Goal: Task Accomplishment & Management: Use online tool/utility

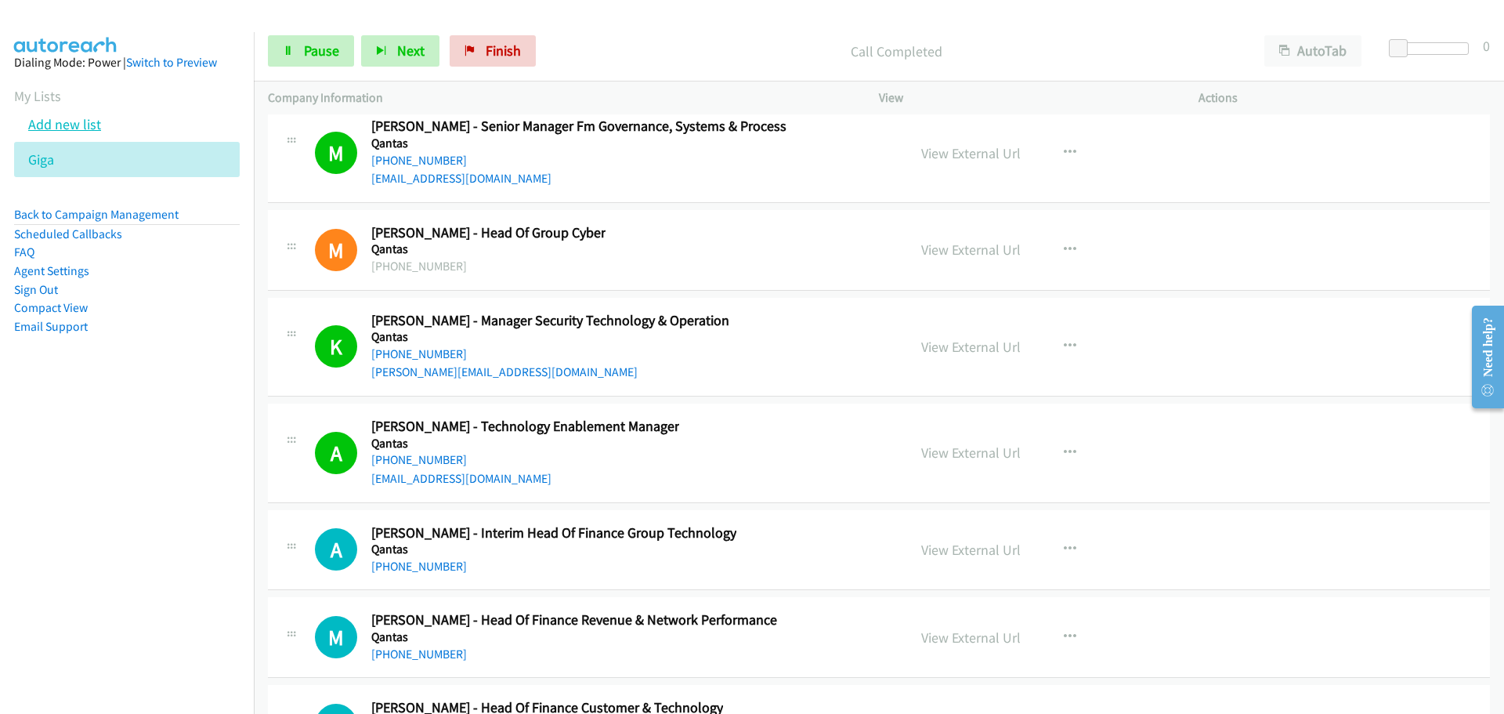
click at [67, 128] on link "Add new list" at bounding box center [64, 124] width 73 height 18
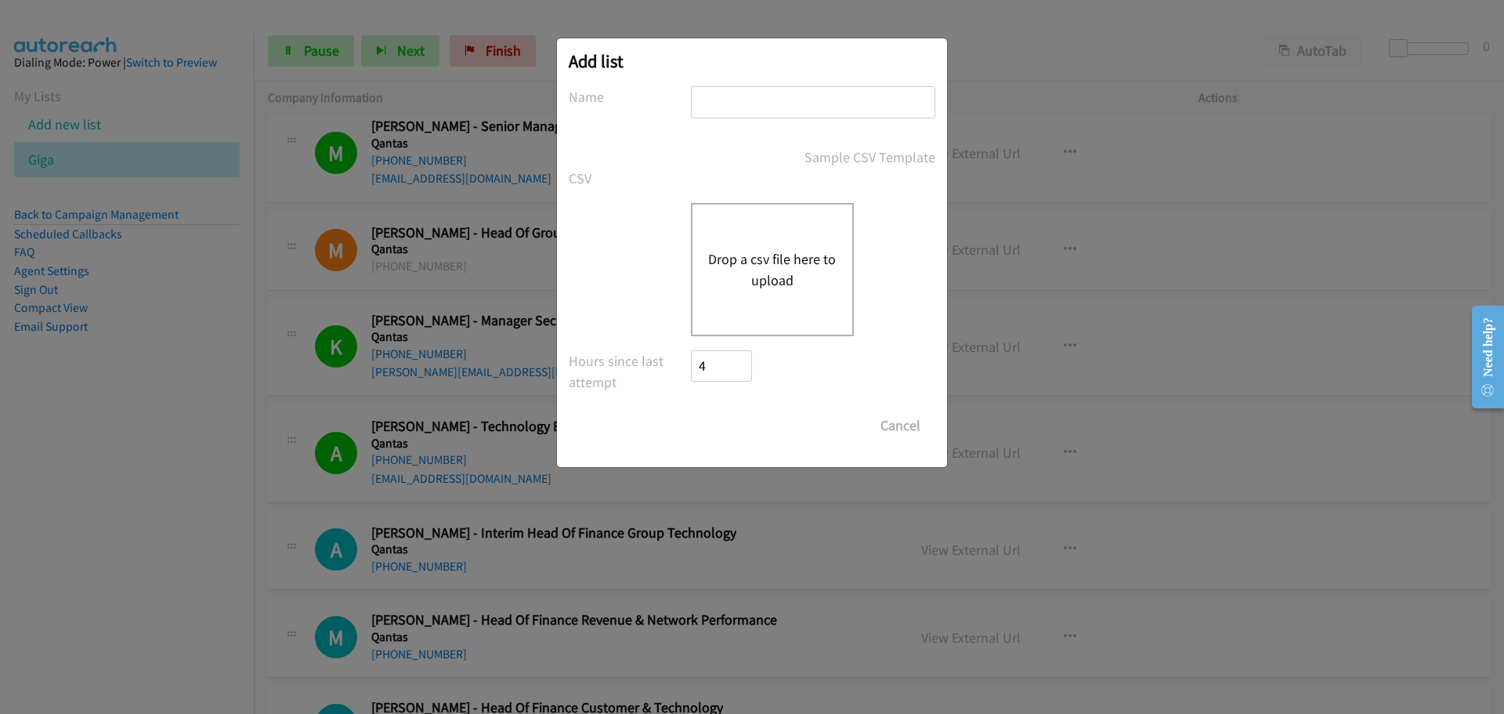
click at [761, 110] on input "text" at bounding box center [813, 102] width 244 height 32
type input "fut"
click at [780, 259] on button "Drop a csv file here to upload" at bounding box center [772, 269] width 129 height 42
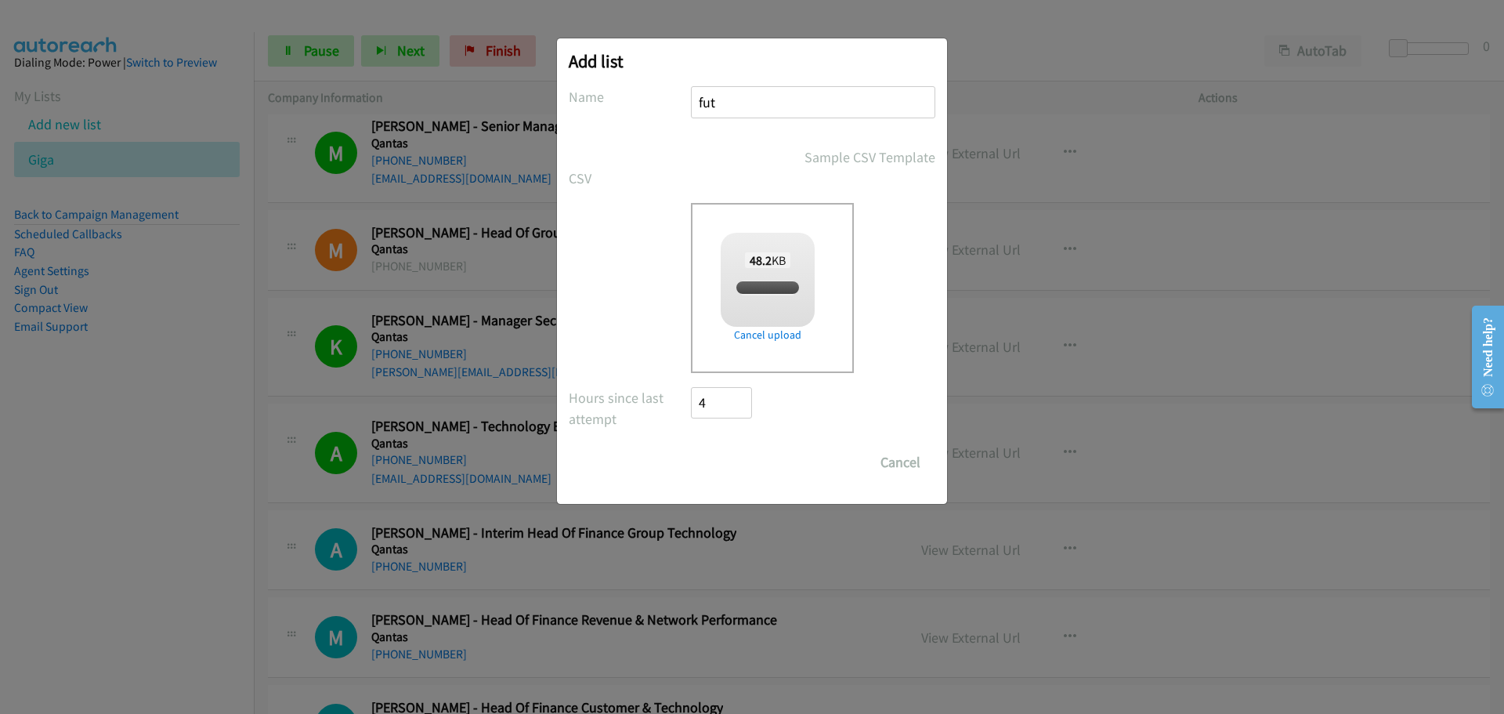
checkbox input "true"
click at [751, 459] on input "Save List" at bounding box center [732, 462] width 82 height 31
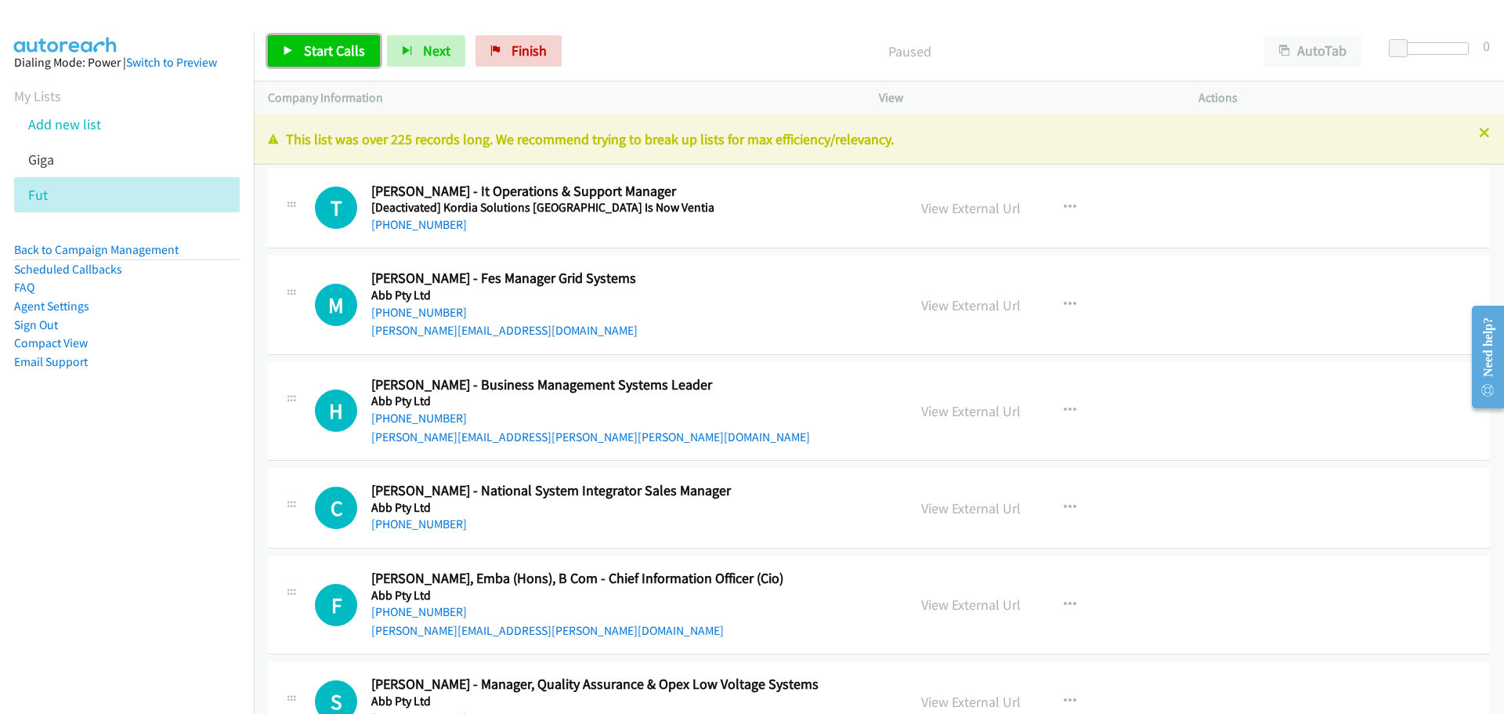
click at [349, 52] on span "Start Calls" at bounding box center [334, 51] width 61 height 18
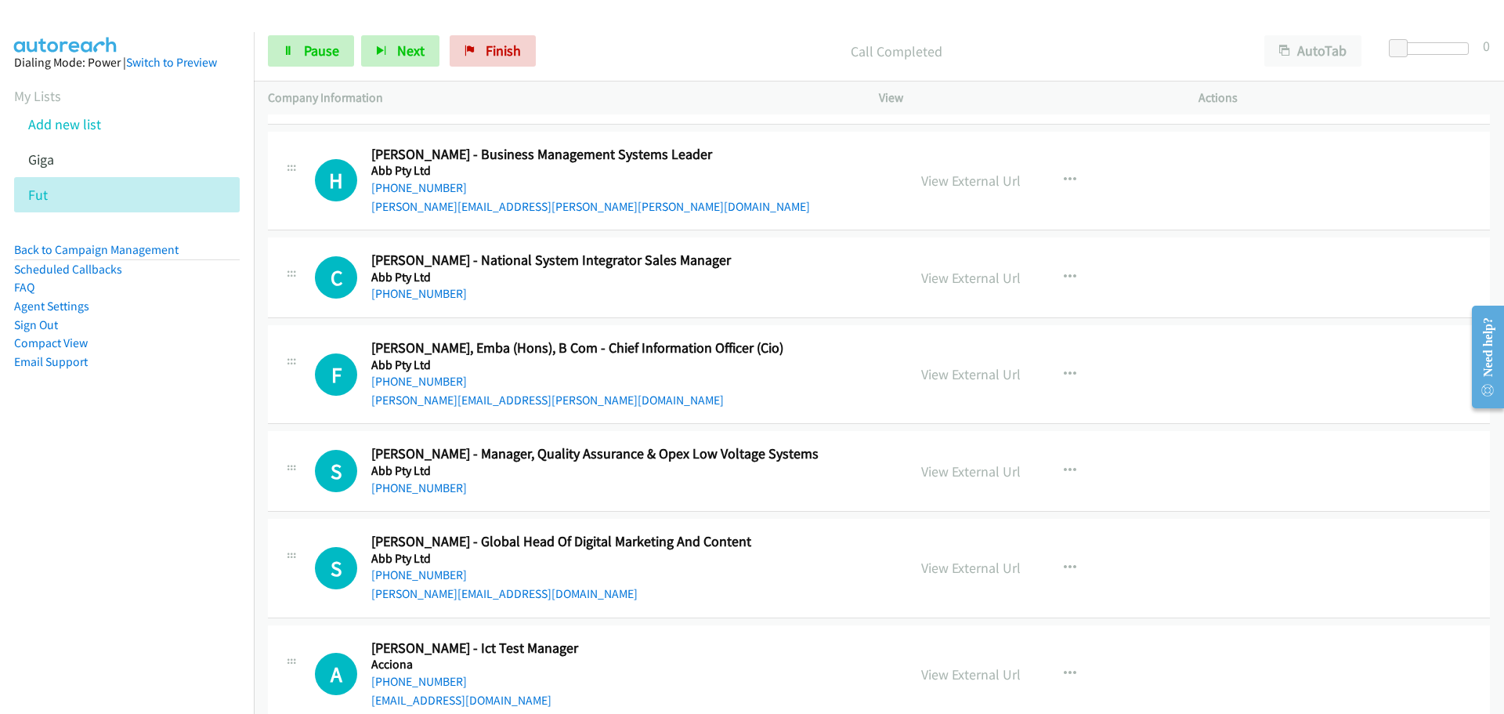
scroll to position [235, 0]
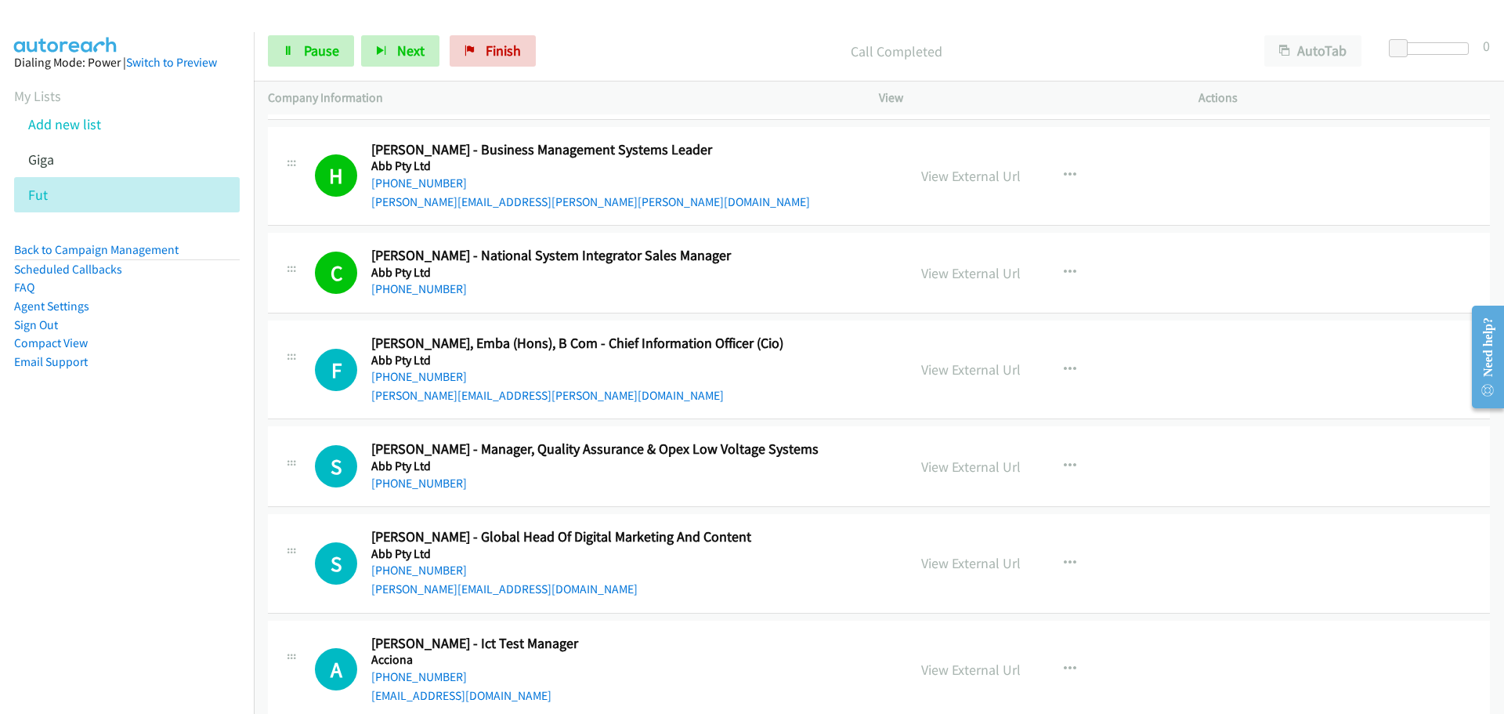
drag, startPoint x: 436, startPoint y: 375, endPoint x: 1142, endPoint y: 361, distance: 706.9
click at [436, 375] on link "+61 478 406 002" at bounding box center [419, 376] width 96 height 15
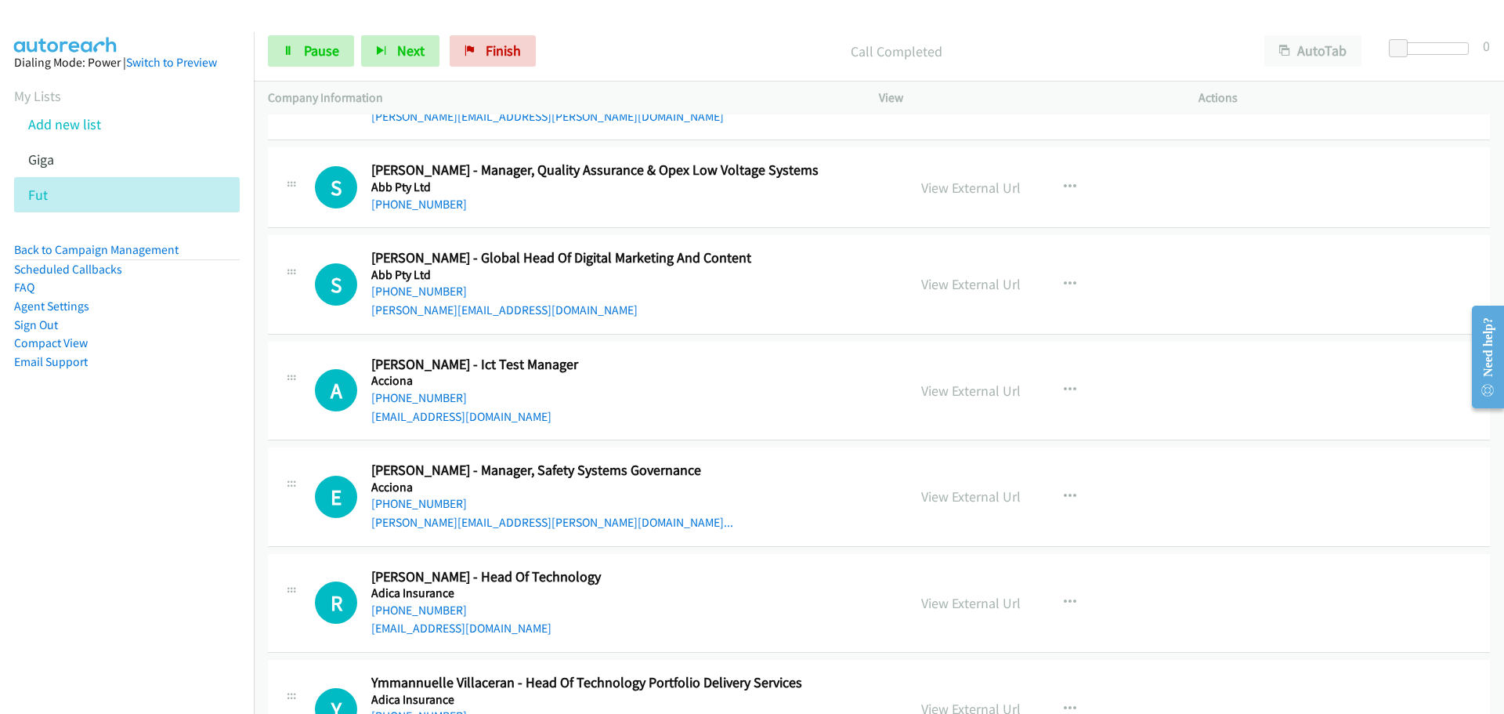
scroll to position [548, 0]
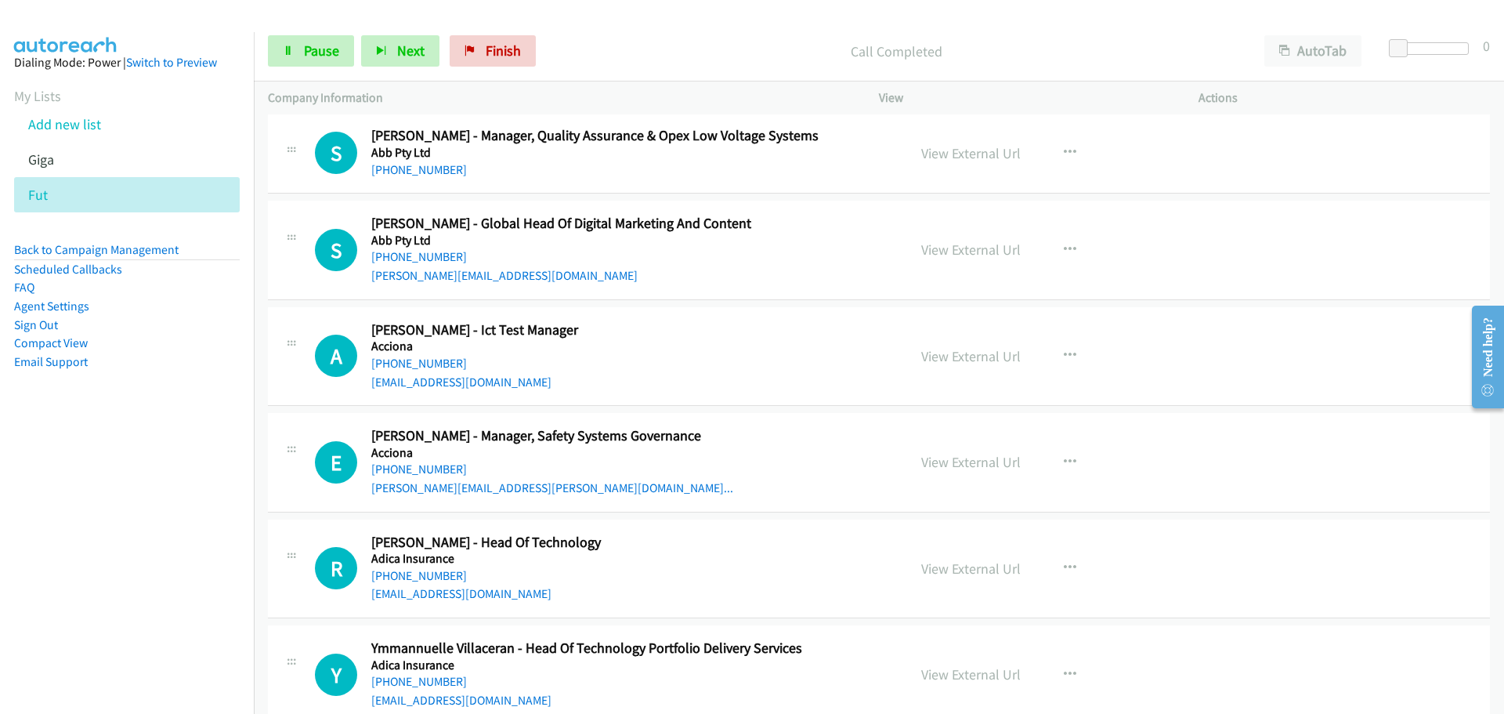
click at [415, 162] on link "+61 407 586 743" at bounding box center [419, 169] width 96 height 15
click at [436, 256] on link "+64 21 198 0726" at bounding box center [419, 256] width 96 height 15
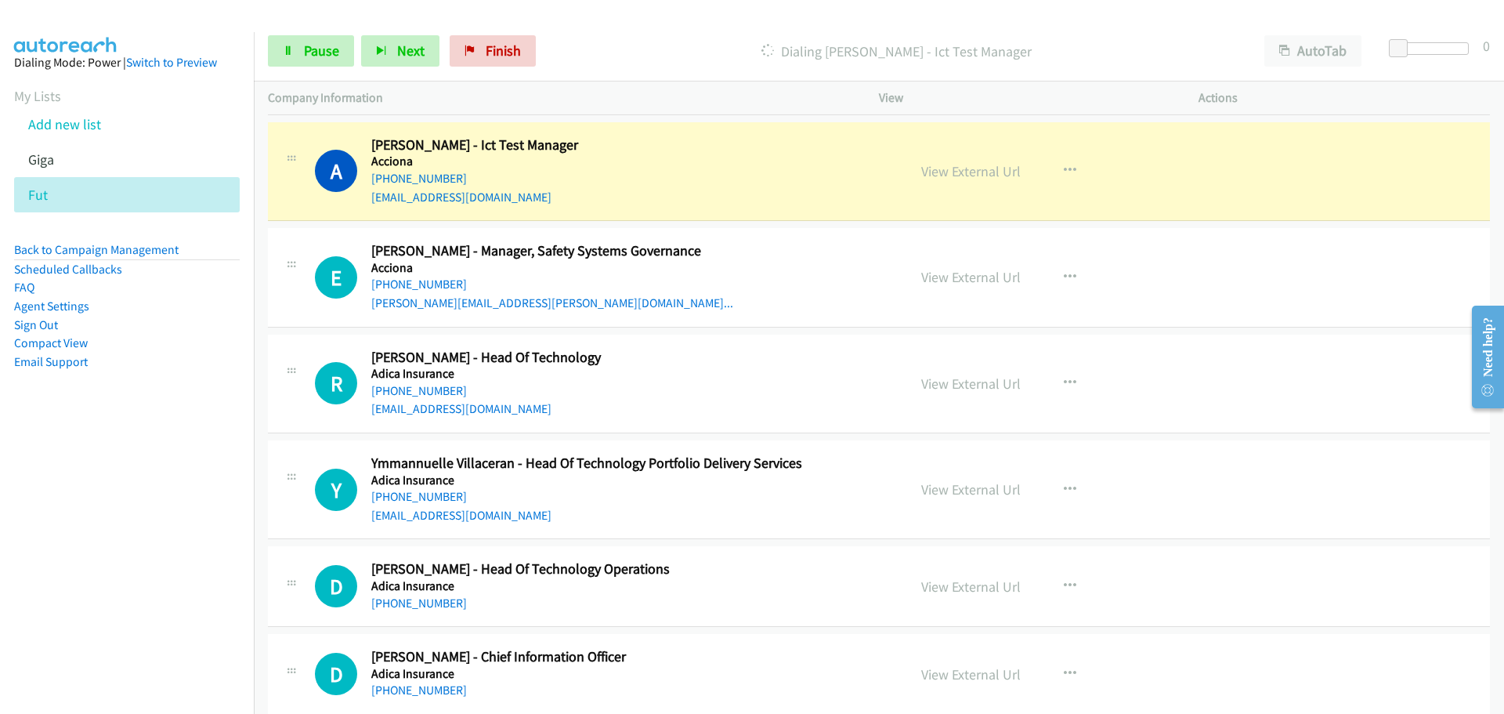
scroll to position [705, 0]
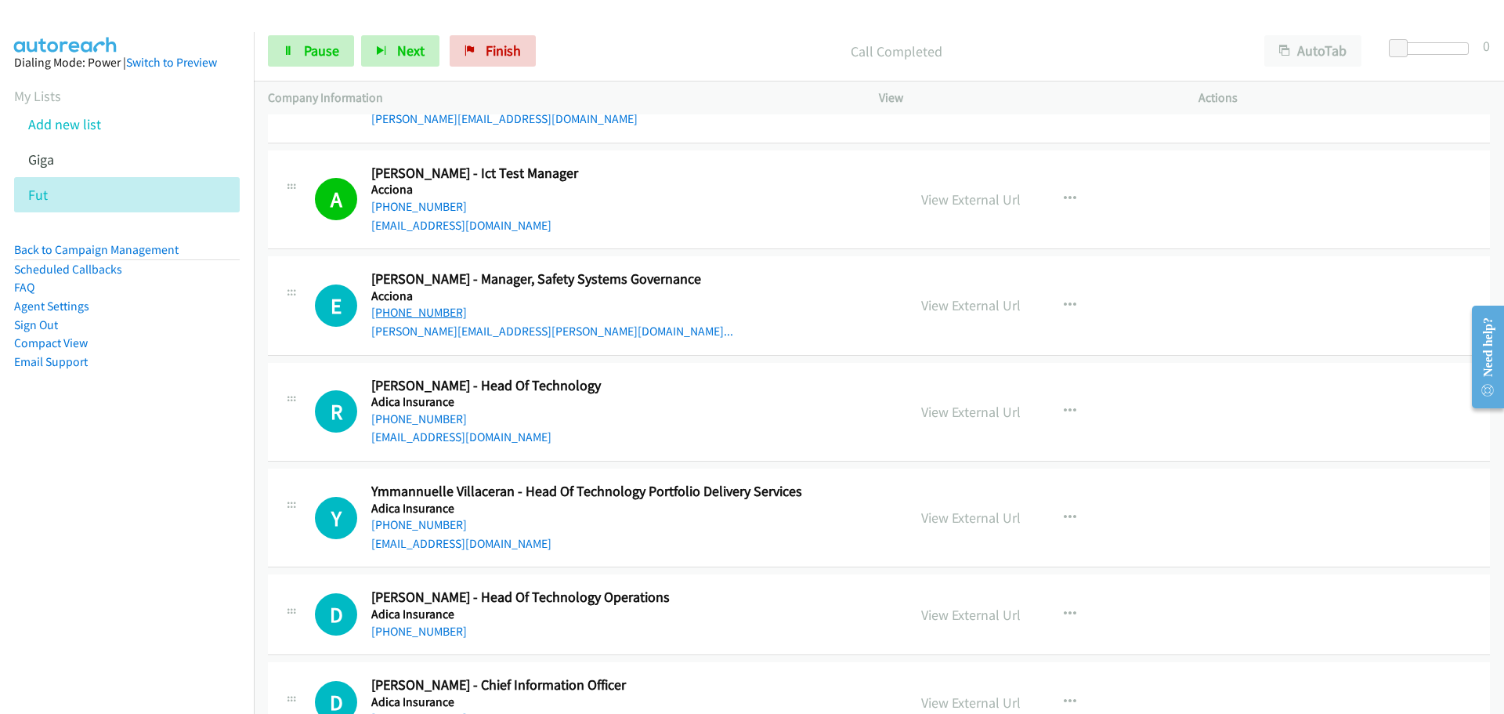
click at [433, 312] on link "+61 423 337 671" at bounding box center [419, 312] width 96 height 15
drag, startPoint x: 425, startPoint y: 423, endPoint x: 475, endPoint y: 430, distance: 49.9
click at [425, 423] on link "+61 3 9077 1782" at bounding box center [419, 418] width 96 height 15
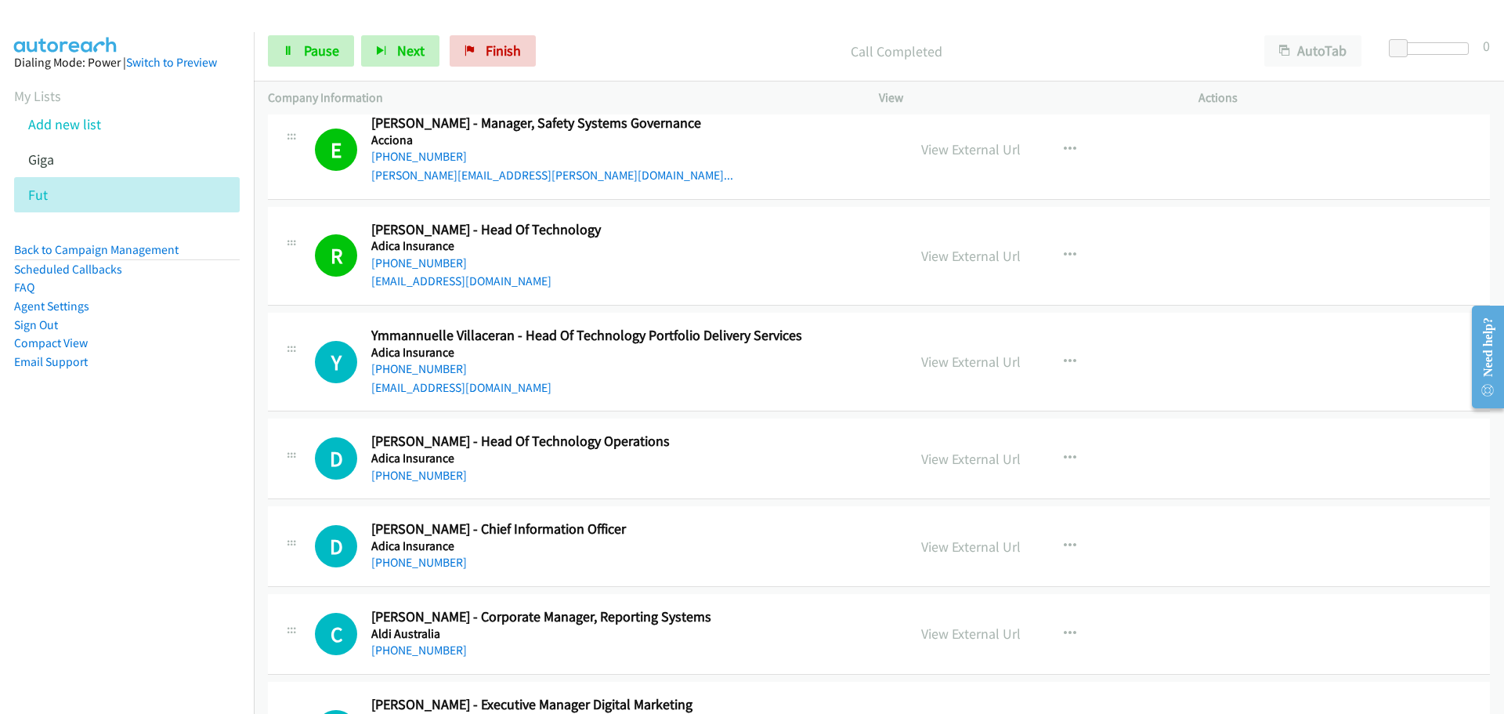
scroll to position [862, 0]
drag, startPoint x: 424, startPoint y: 371, endPoint x: 602, endPoint y: 389, distance: 178.9
click at [415, 367] on link "+61 434 497 881" at bounding box center [419, 367] width 96 height 15
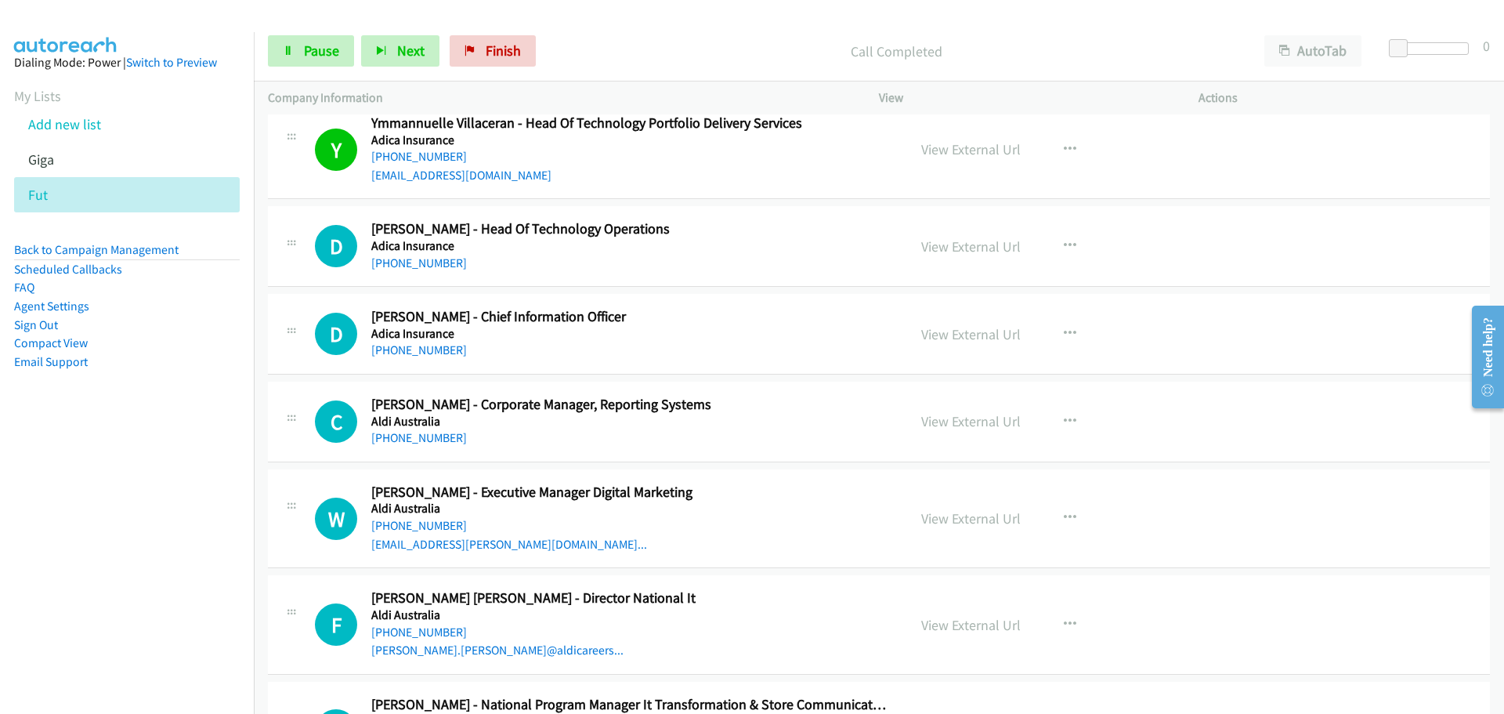
scroll to position [1097, 0]
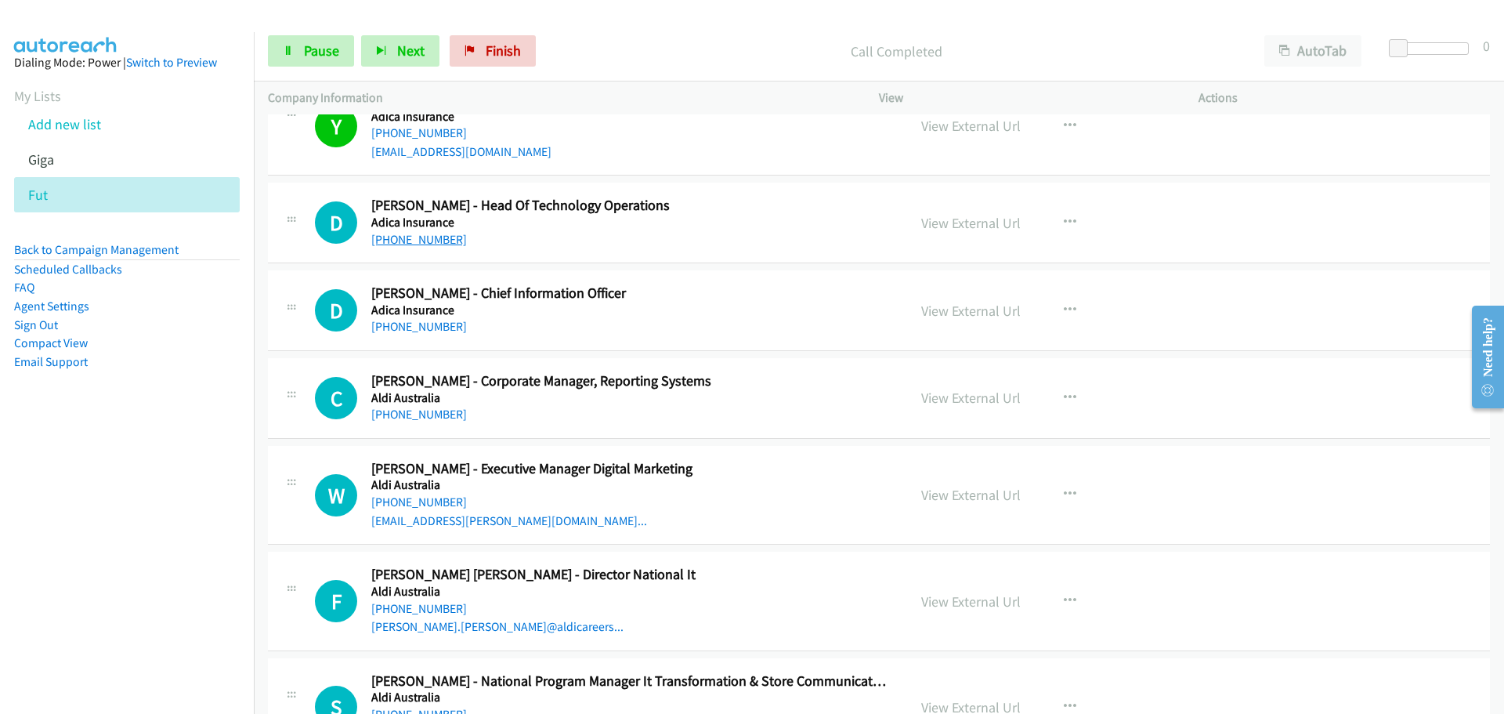
click at [415, 239] on link "+61 3 9616 9722" at bounding box center [419, 239] width 96 height 15
click at [425, 320] on link "+61 421 053 560" at bounding box center [419, 326] width 96 height 15
click at [433, 412] on link "+61 437 639 427" at bounding box center [419, 414] width 96 height 15
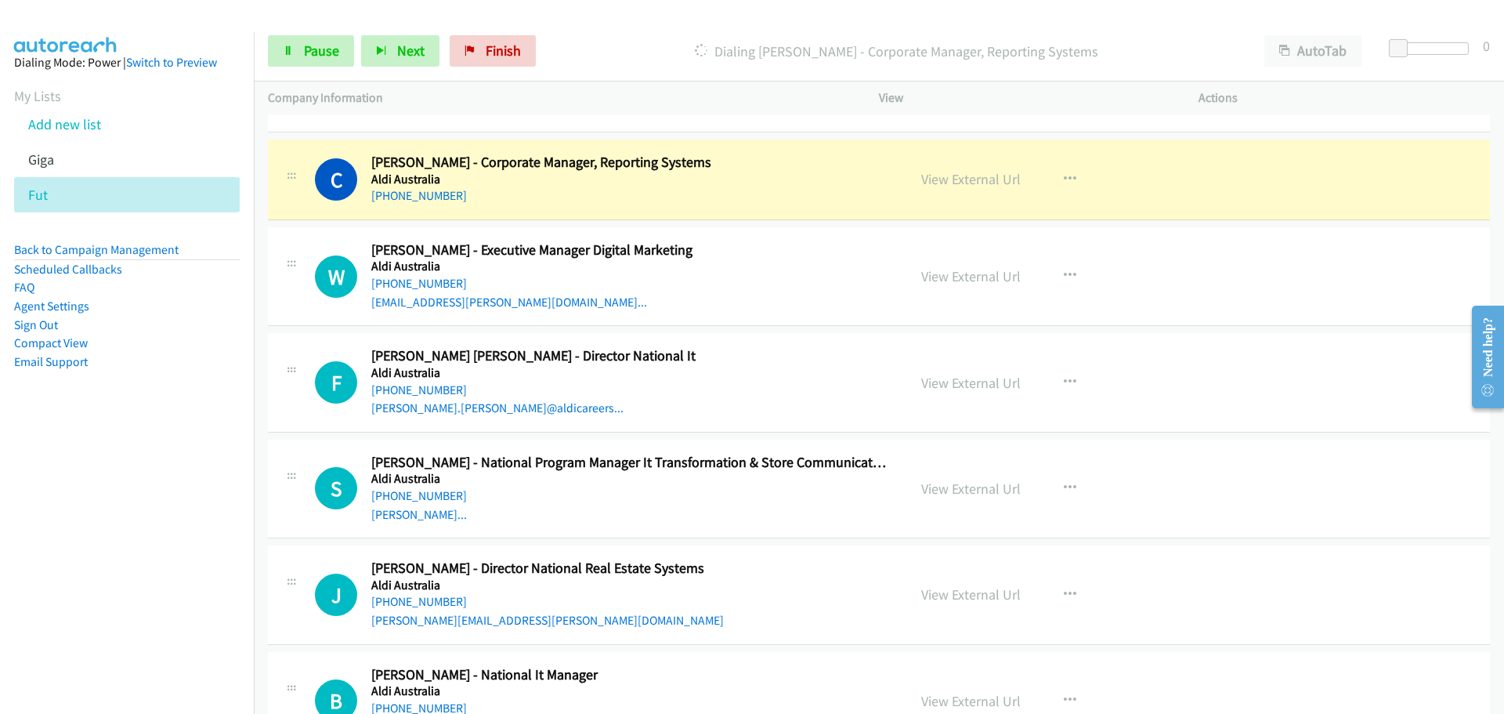
scroll to position [1332, 0]
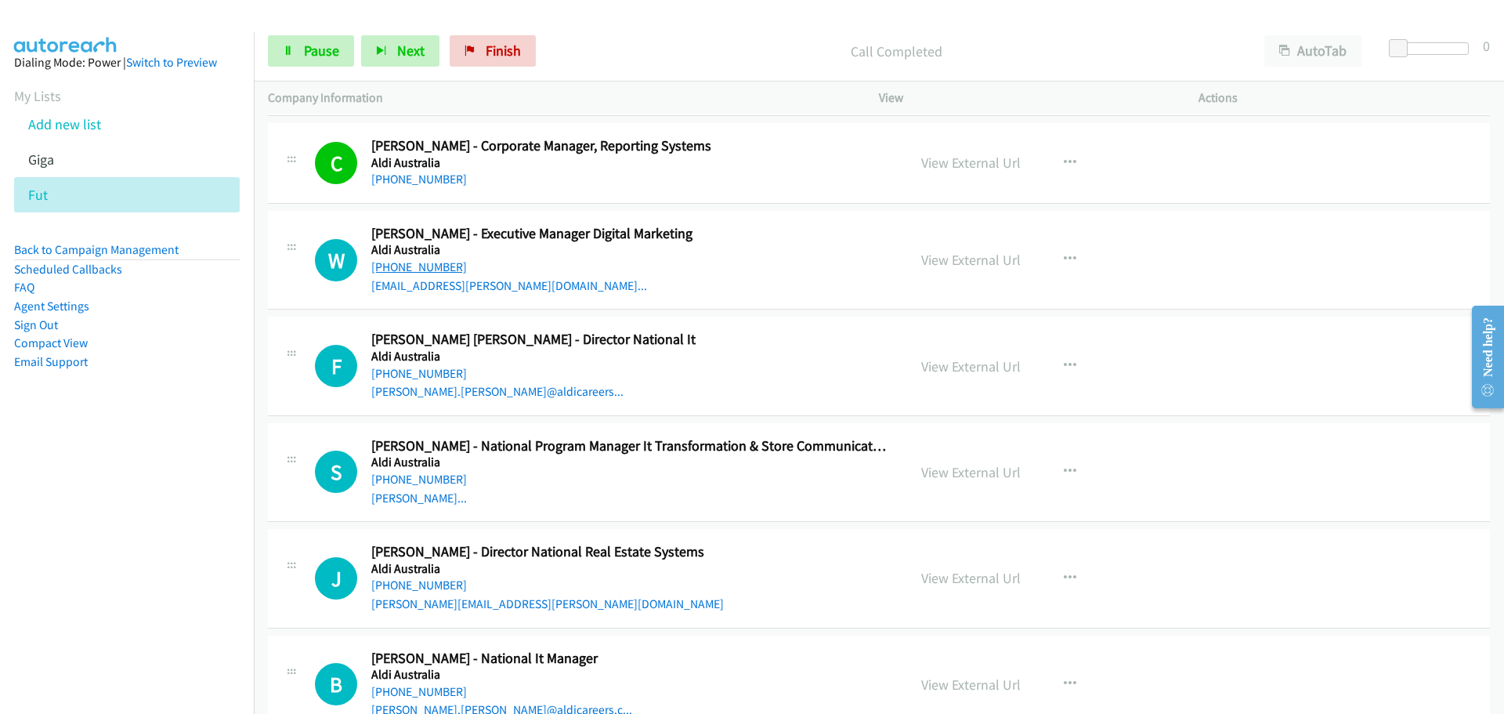
click at [429, 267] on link "+61 437 973 585" at bounding box center [419, 266] width 96 height 15
drag, startPoint x: 411, startPoint y: 475, endPoint x: 1262, endPoint y: 451, distance: 852.1
click at [411, 475] on link "+61 406 077 973" at bounding box center [419, 479] width 96 height 15
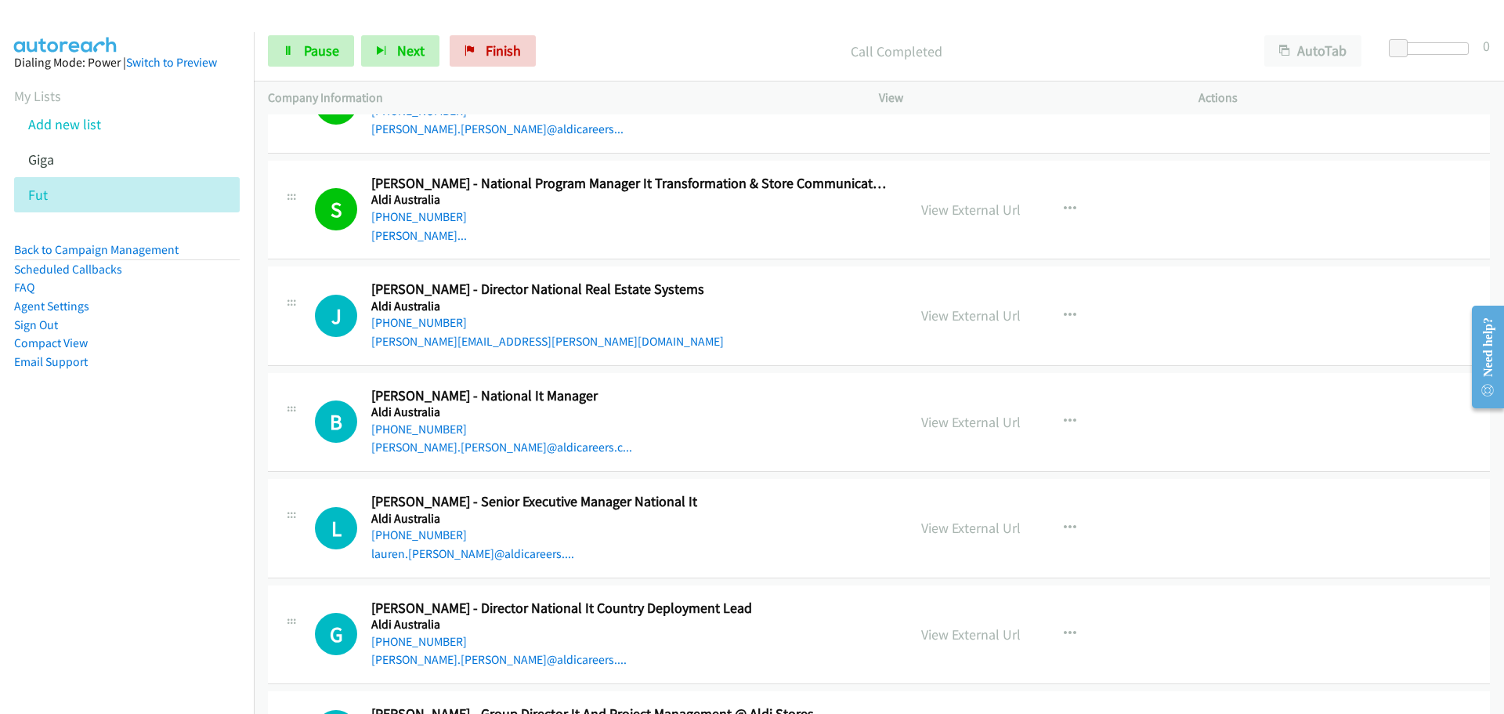
scroll to position [1645, 0]
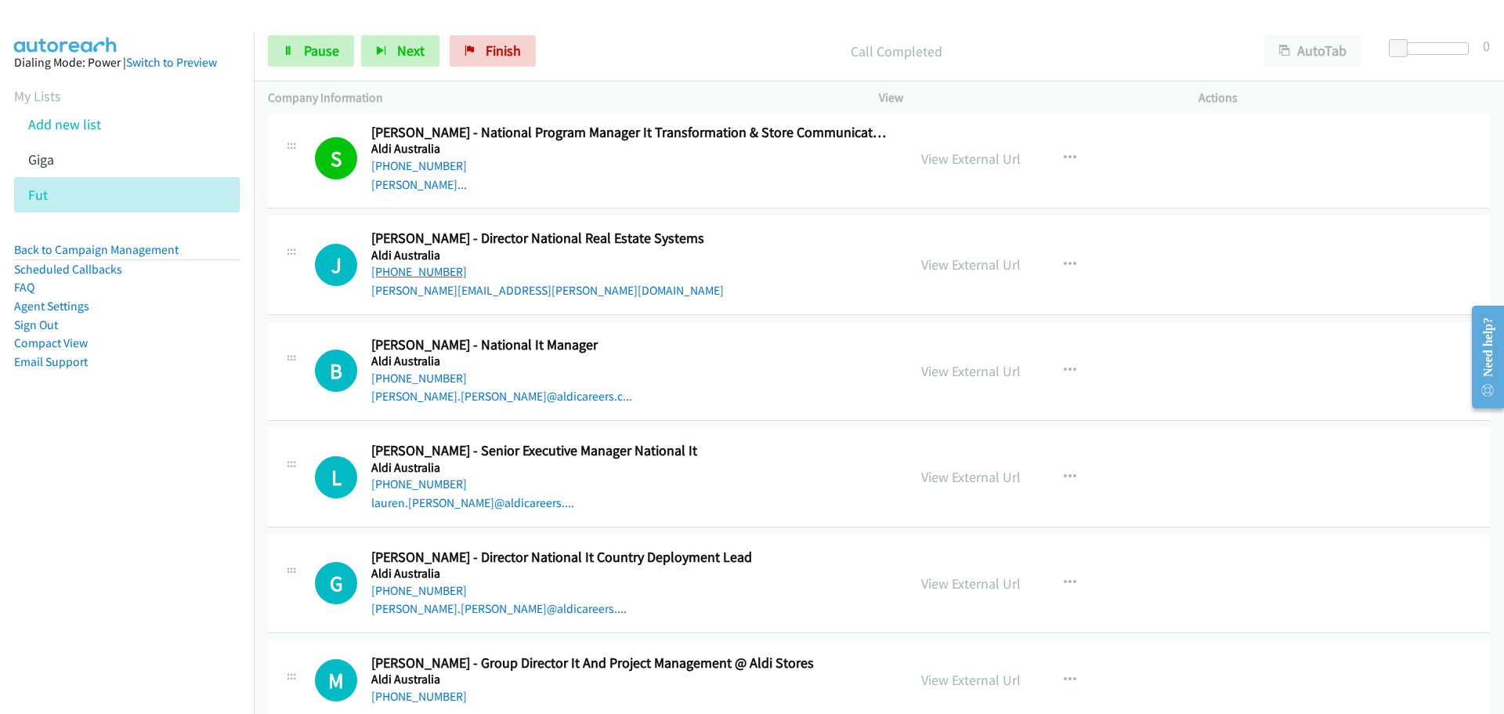
click at [441, 271] on link "+61 408 648 564" at bounding box center [419, 271] width 96 height 15
drag, startPoint x: 409, startPoint y: 384, endPoint x: 482, endPoint y: 403, distance: 75.3
click at [409, 384] on link "+61 437 440 676" at bounding box center [419, 378] width 96 height 15
drag, startPoint x: 422, startPoint y: 483, endPoint x: 854, endPoint y: 386, distance: 443.1
click at [422, 483] on link "+61 411 045 999" at bounding box center [419, 483] width 96 height 15
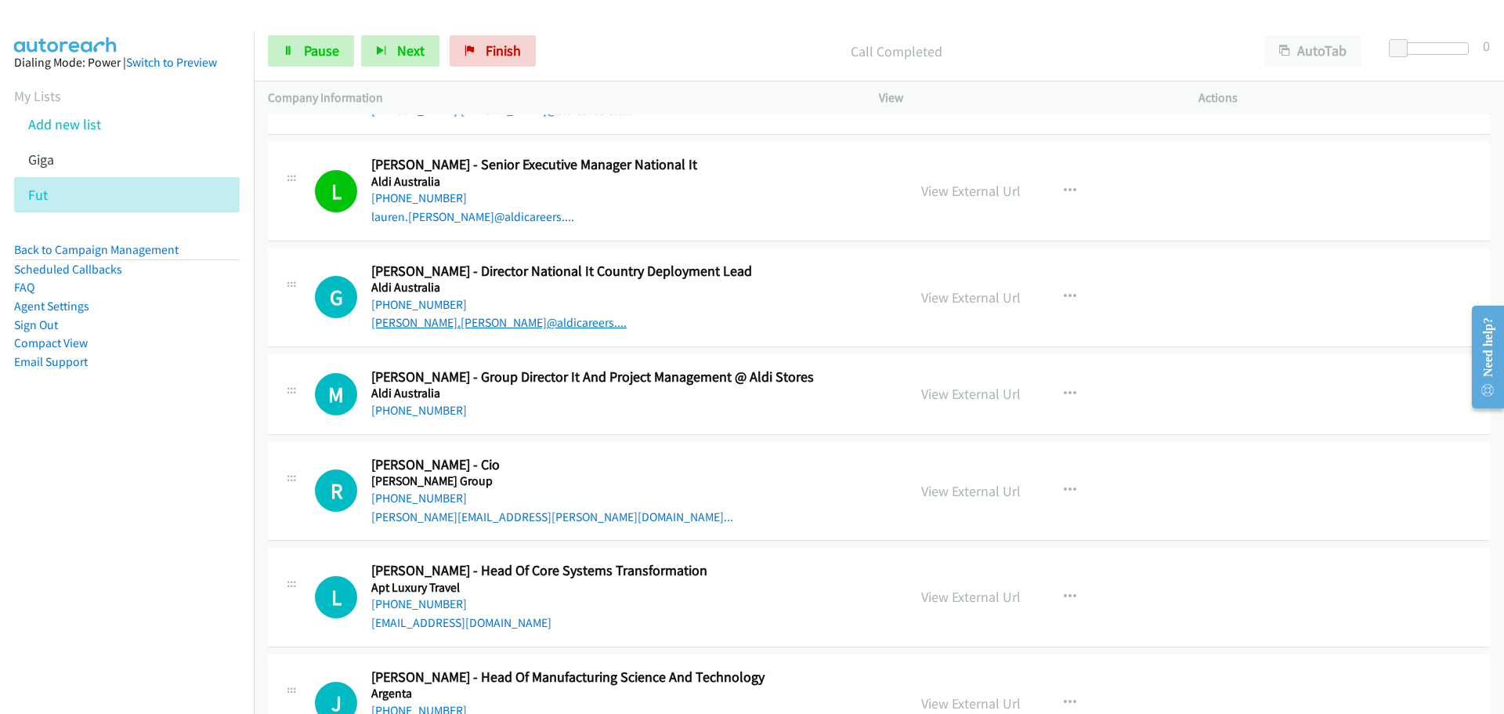
scroll to position [1959, 0]
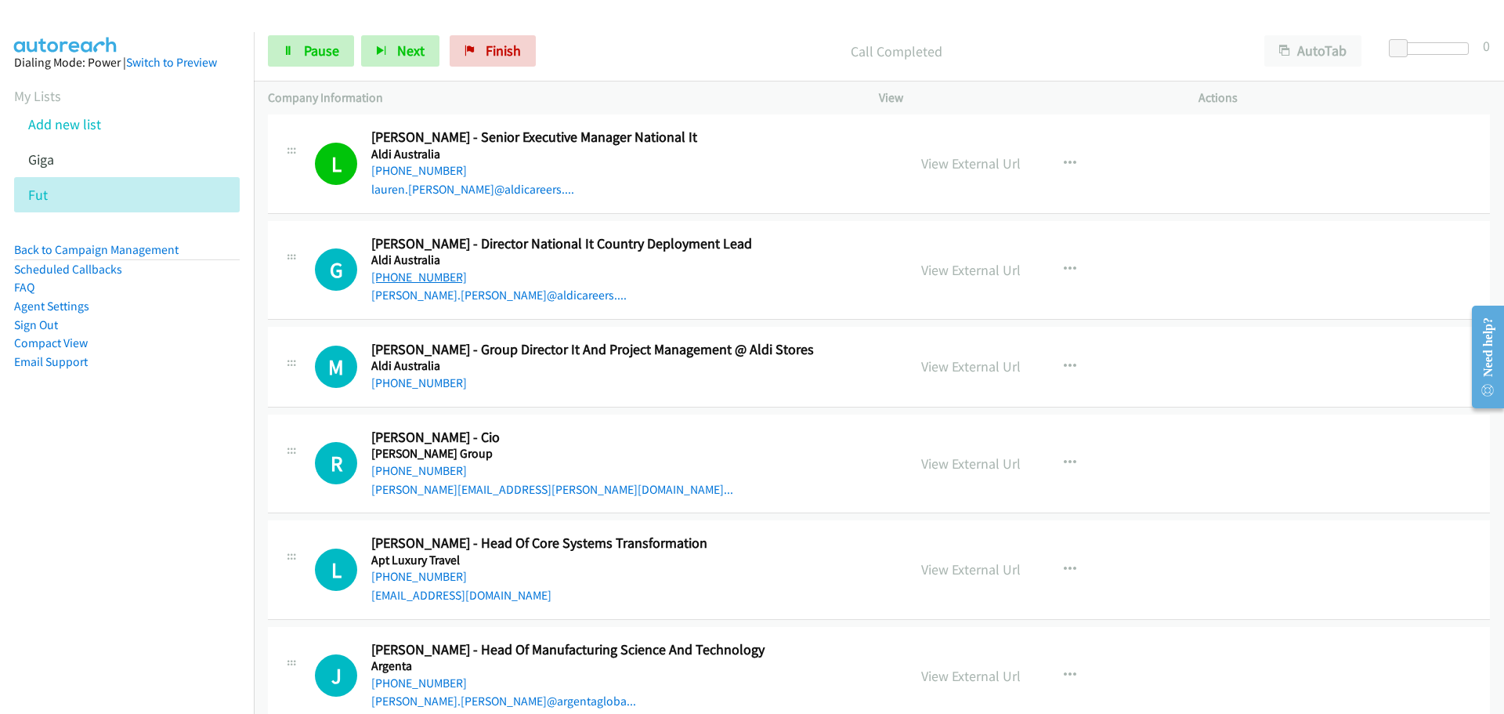
click at [426, 276] on link "+61 424 315 196" at bounding box center [419, 277] width 96 height 15
click at [422, 380] on link "+61 438 211 359" at bounding box center [419, 382] width 96 height 15
click at [432, 472] on link "+61 484 223 848" at bounding box center [419, 470] width 96 height 15
click at [421, 574] on link "+61 451 503 263" at bounding box center [419, 576] width 96 height 15
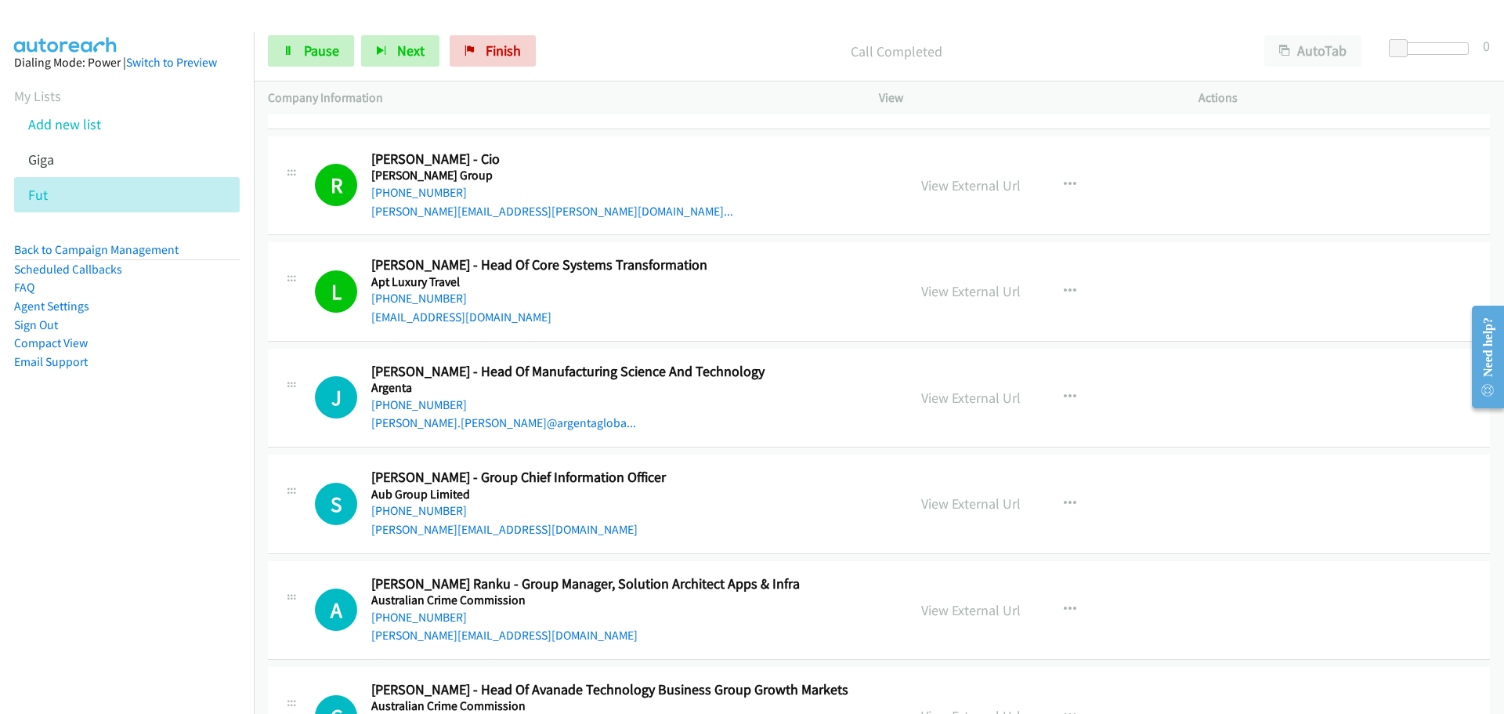
scroll to position [2272, 0]
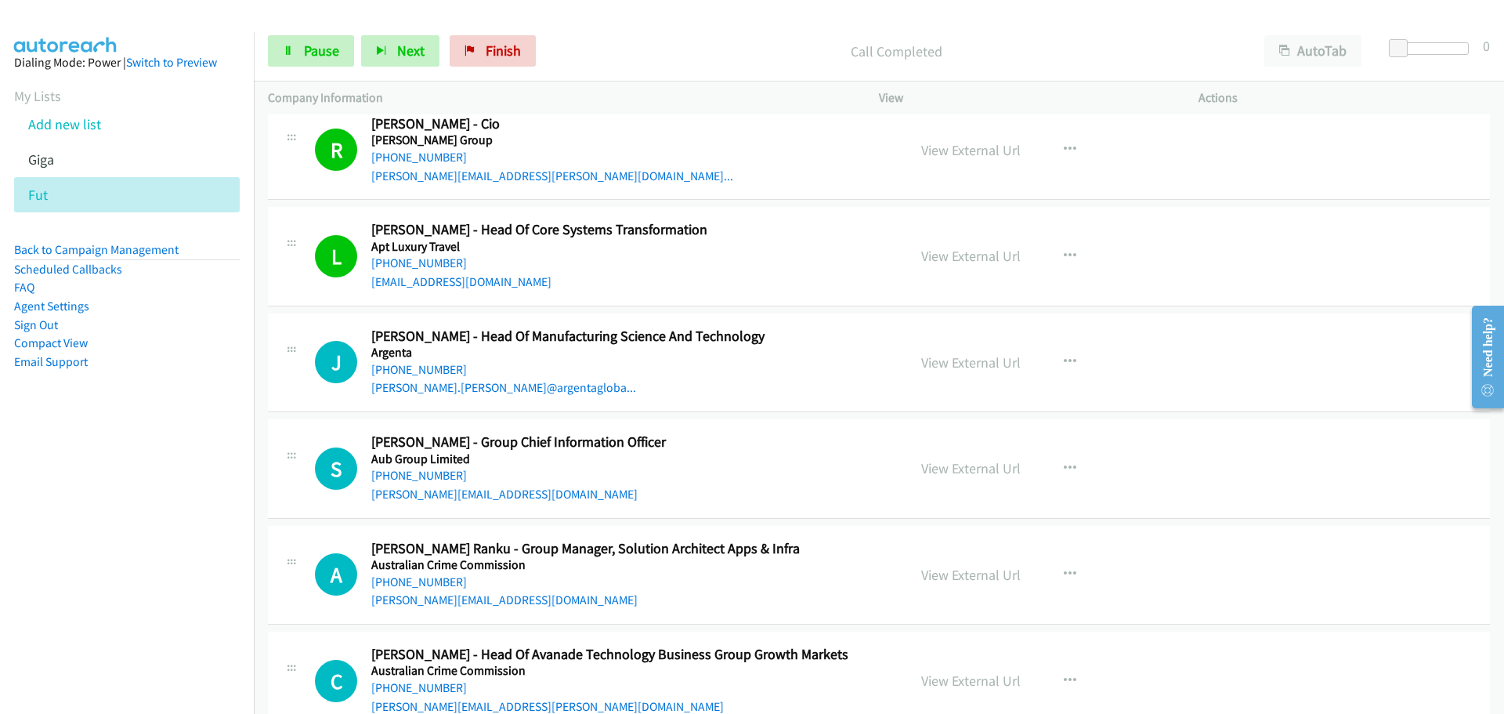
click at [418, 371] on link "+64 21 934 089" at bounding box center [419, 369] width 96 height 15
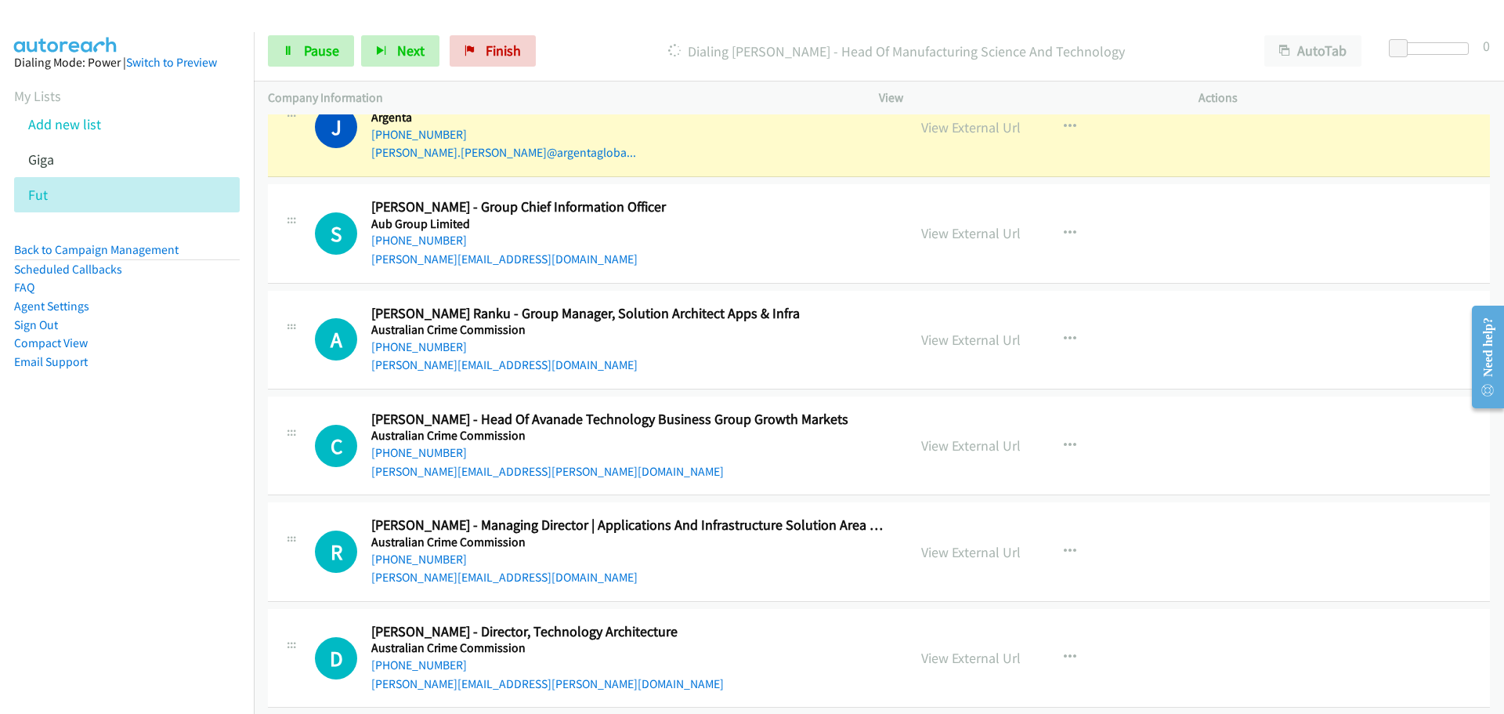
scroll to position [2429, 0]
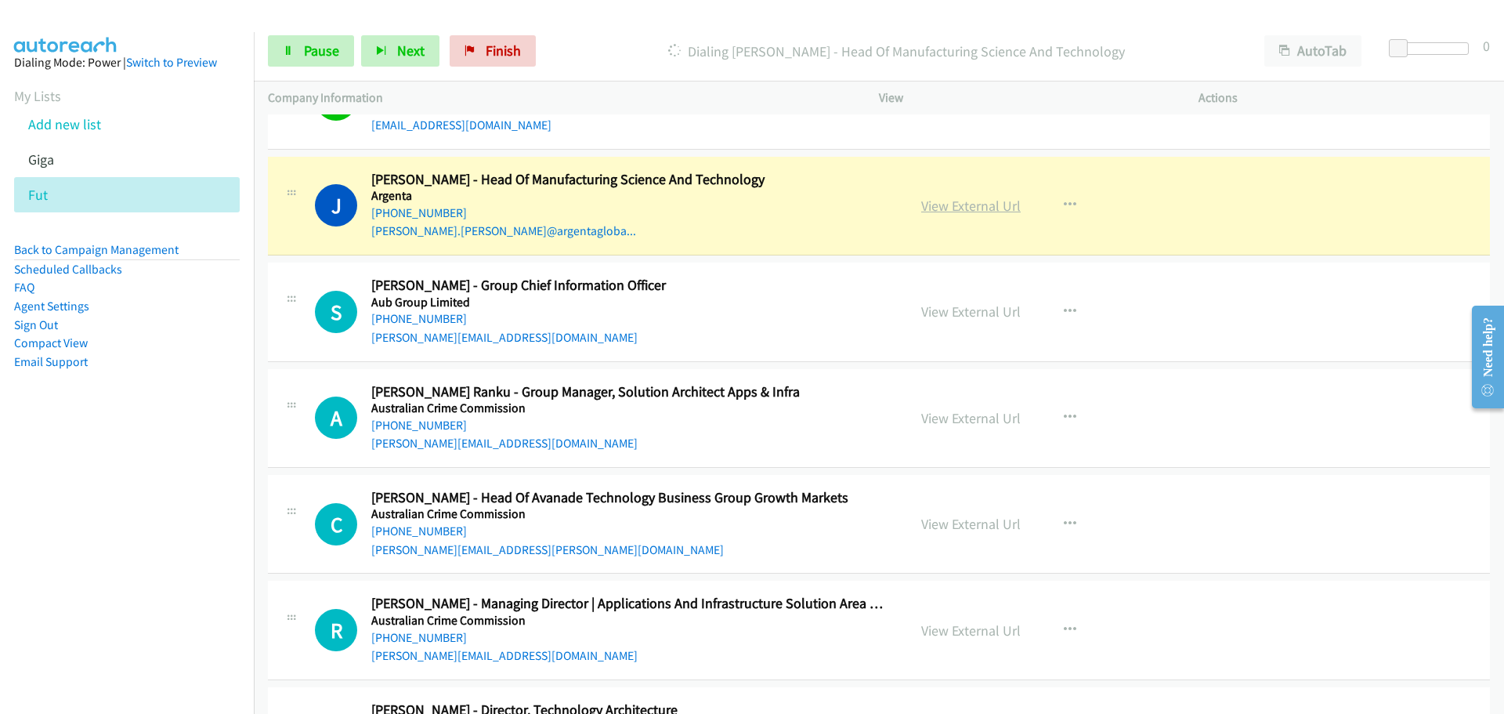
click at [968, 206] on link "View External Url" at bounding box center [971, 206] width 100 height 18
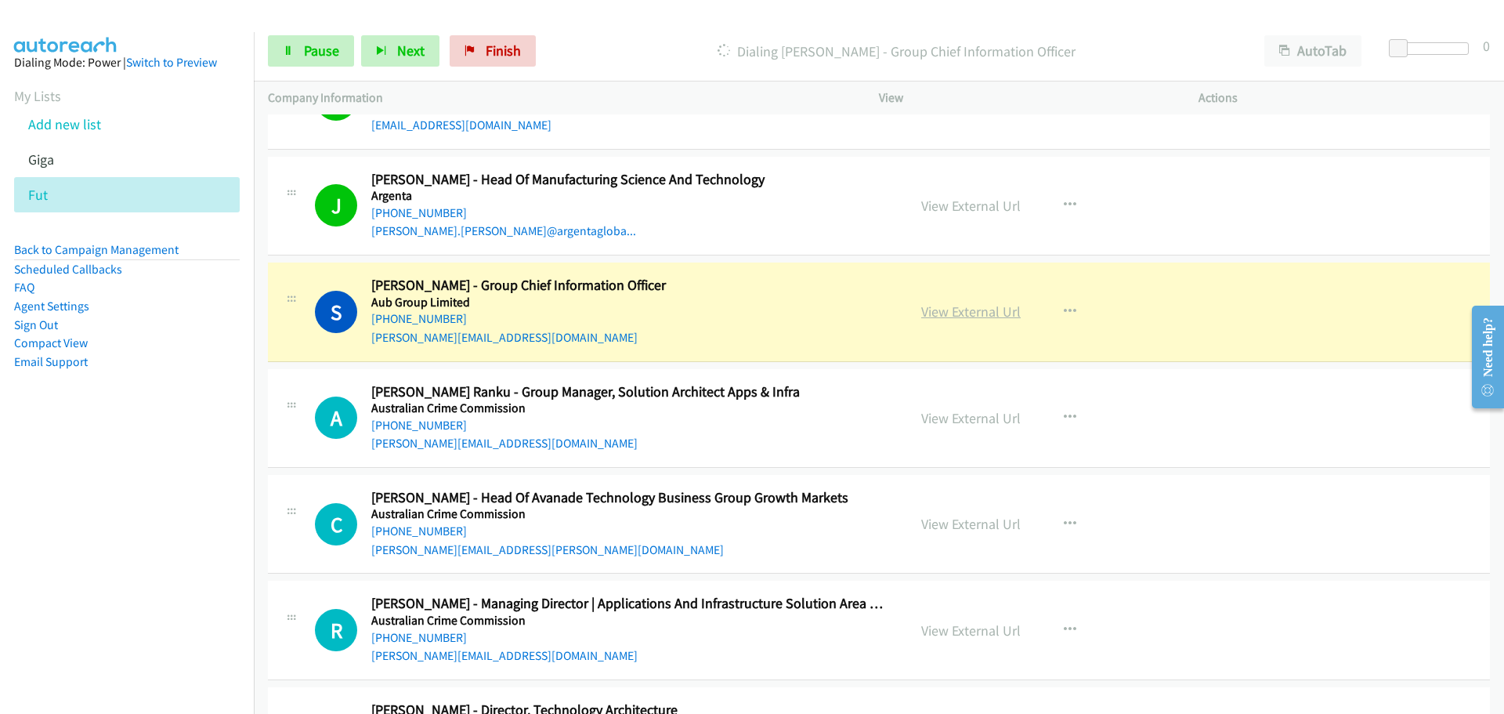
click at [963, 303] on link "View External Url" at bounding box center [971, 311] width 100 height 18
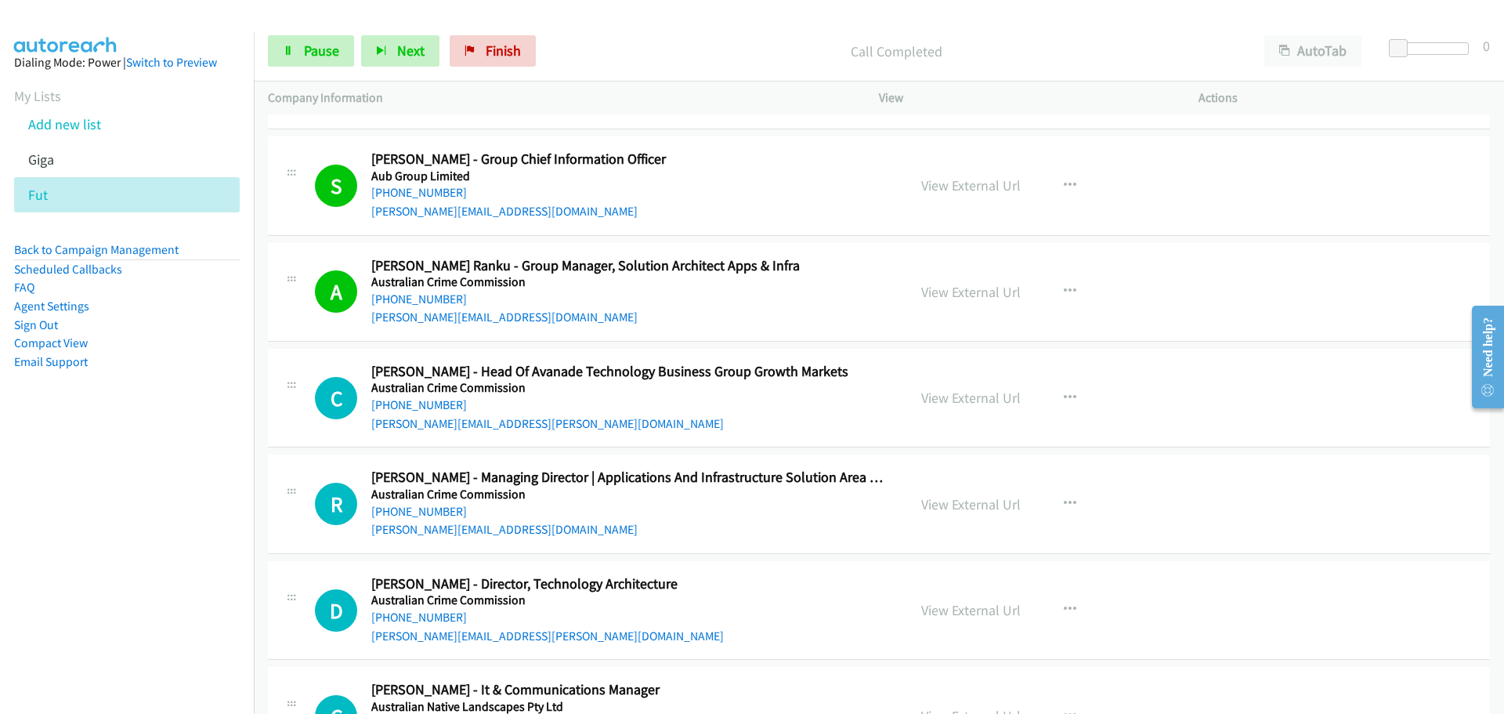
scroll to position [2664, 0]
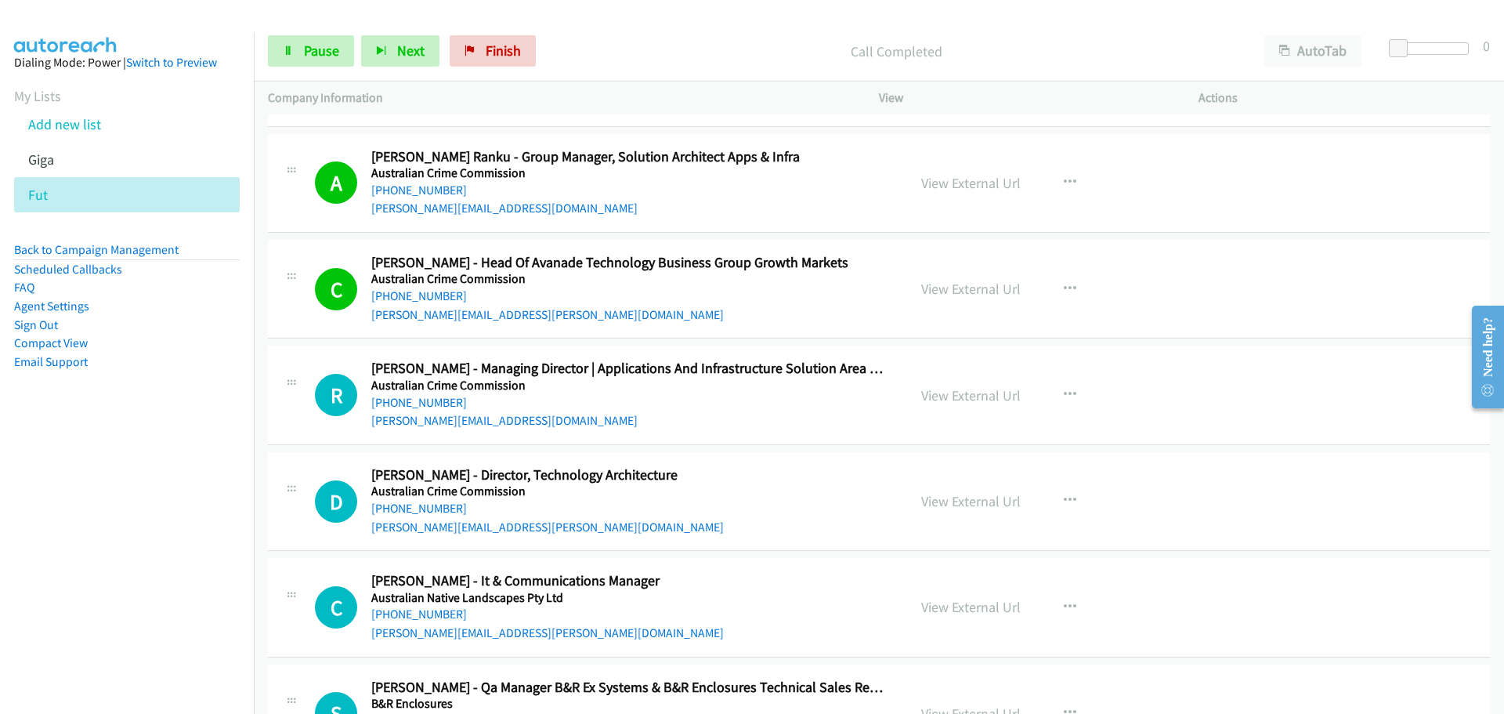
drag, startPoint x: 433, startPoint y: 408, endPoint x: 1131, endPoint y: 437, distance: 699.5
click at [403, 404] on link "+61 450 524 447" at bounding box center [419, 402] width 96 height 15
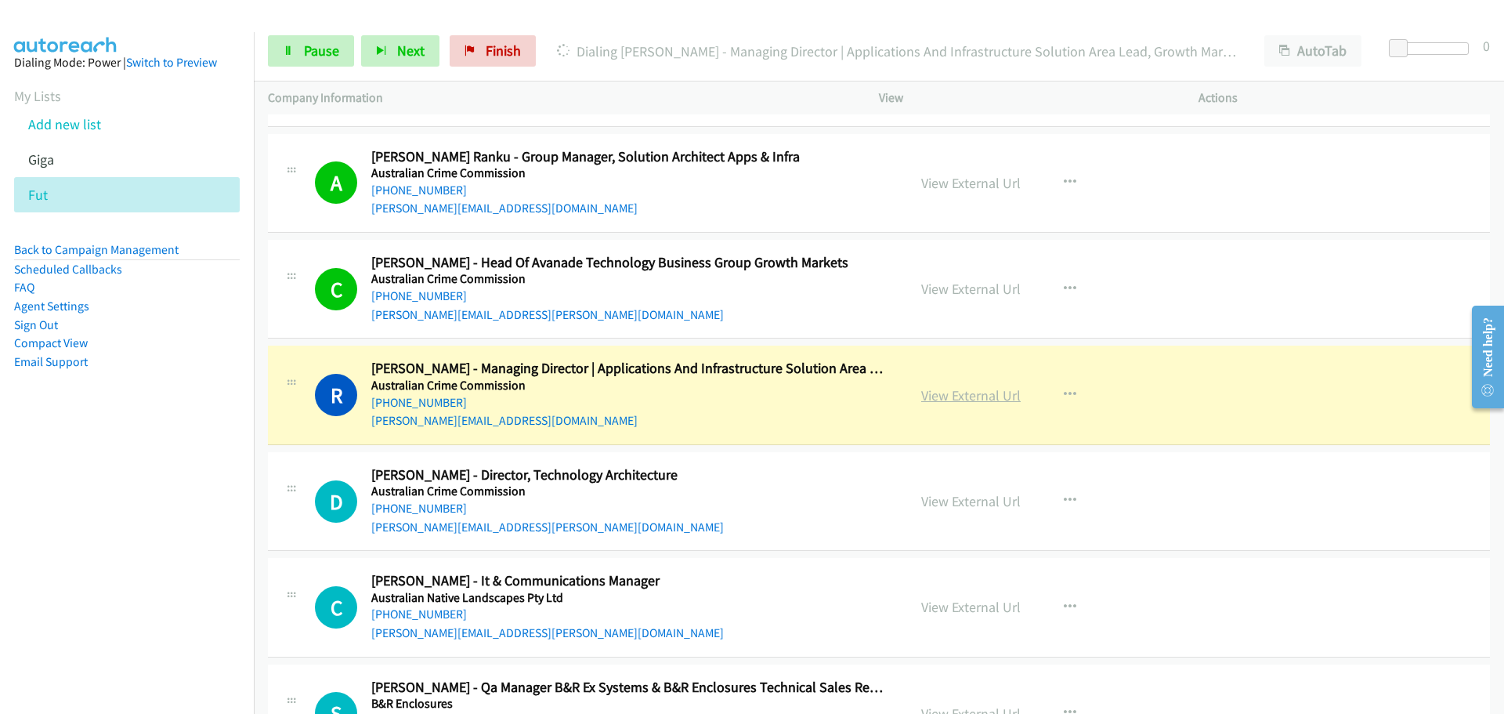
click at [972, 397] on link "View External Url" at bounding box center [971, 395] width 100 height 18
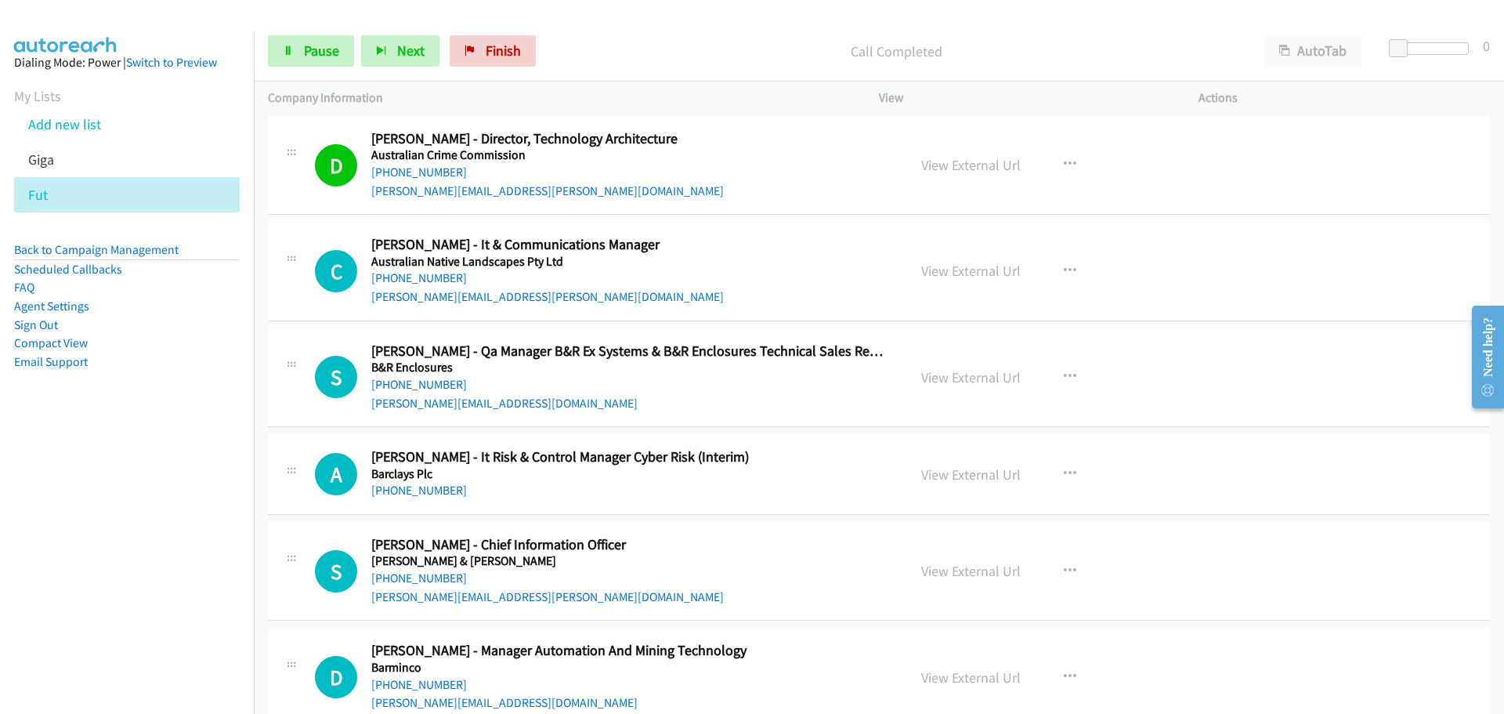
scroll to position [3056, 0]
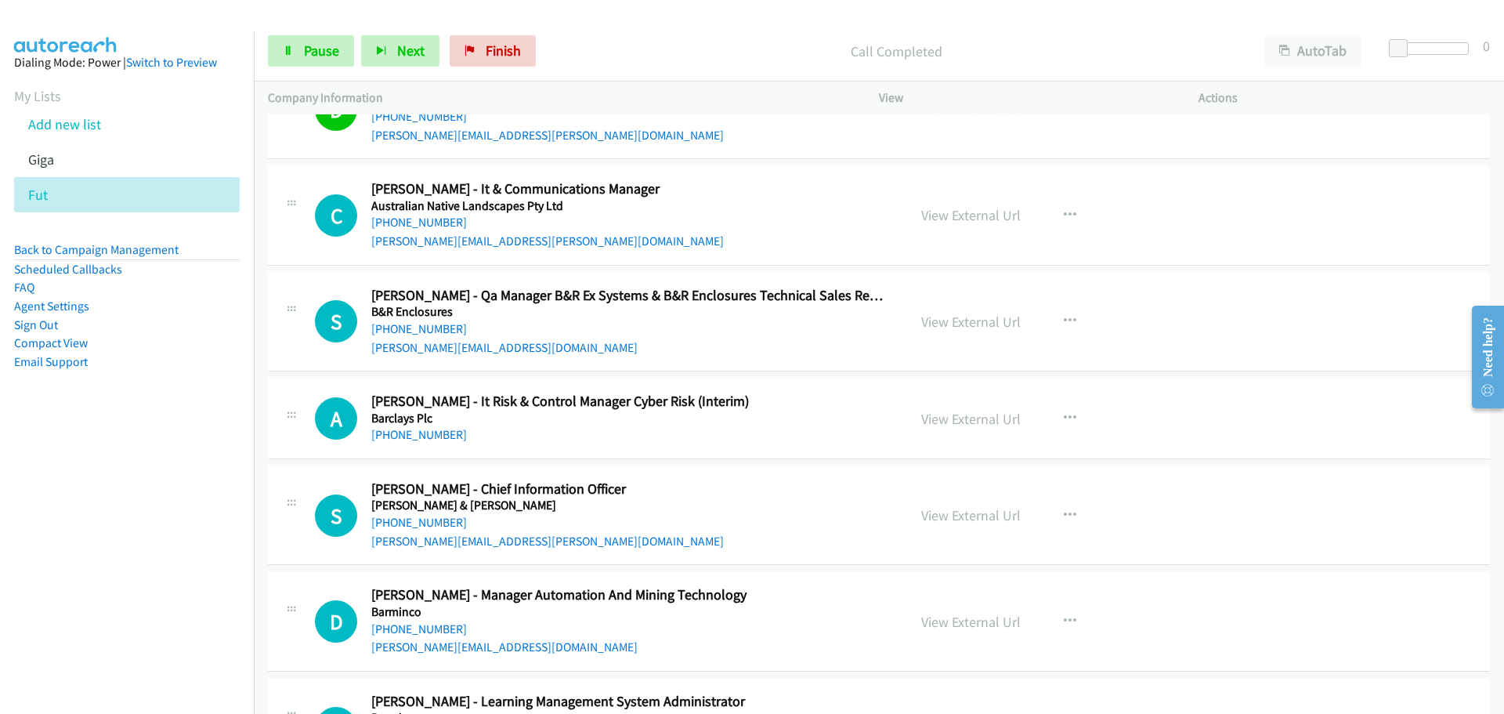
drag, startPoint x: 416, startPoint y: 220, endPoint x: 903, endPoint y: 237, distance: 487.7
click at [416, 220] on link "+61 420 536 252" at bounding box center [419, 222] width 96 height 15
click at [416, 327] on link "+61 400 721 256" at bounding box center [419, 328] width 96 height 15
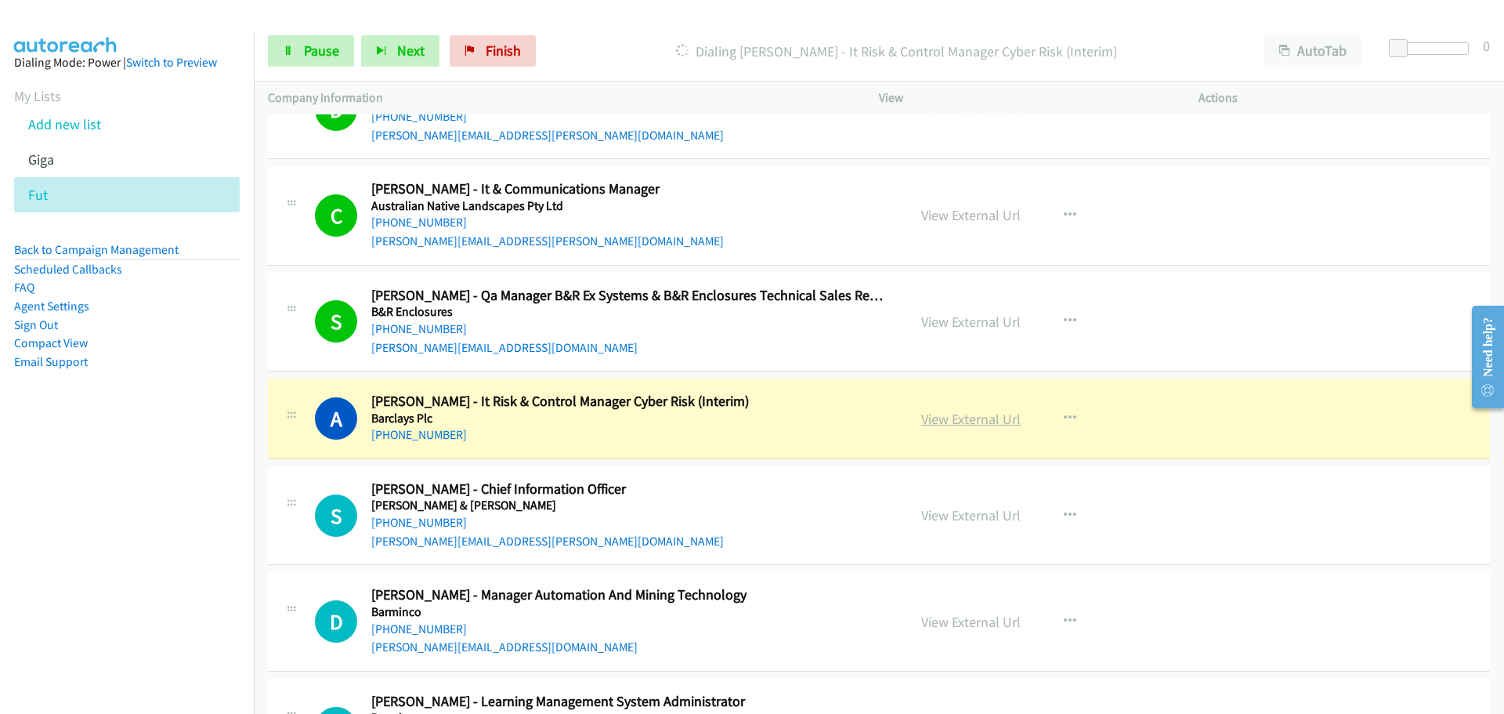
click at [958, 422] on link "View External Url" at bounding box center [971, 419] width 100 height 18
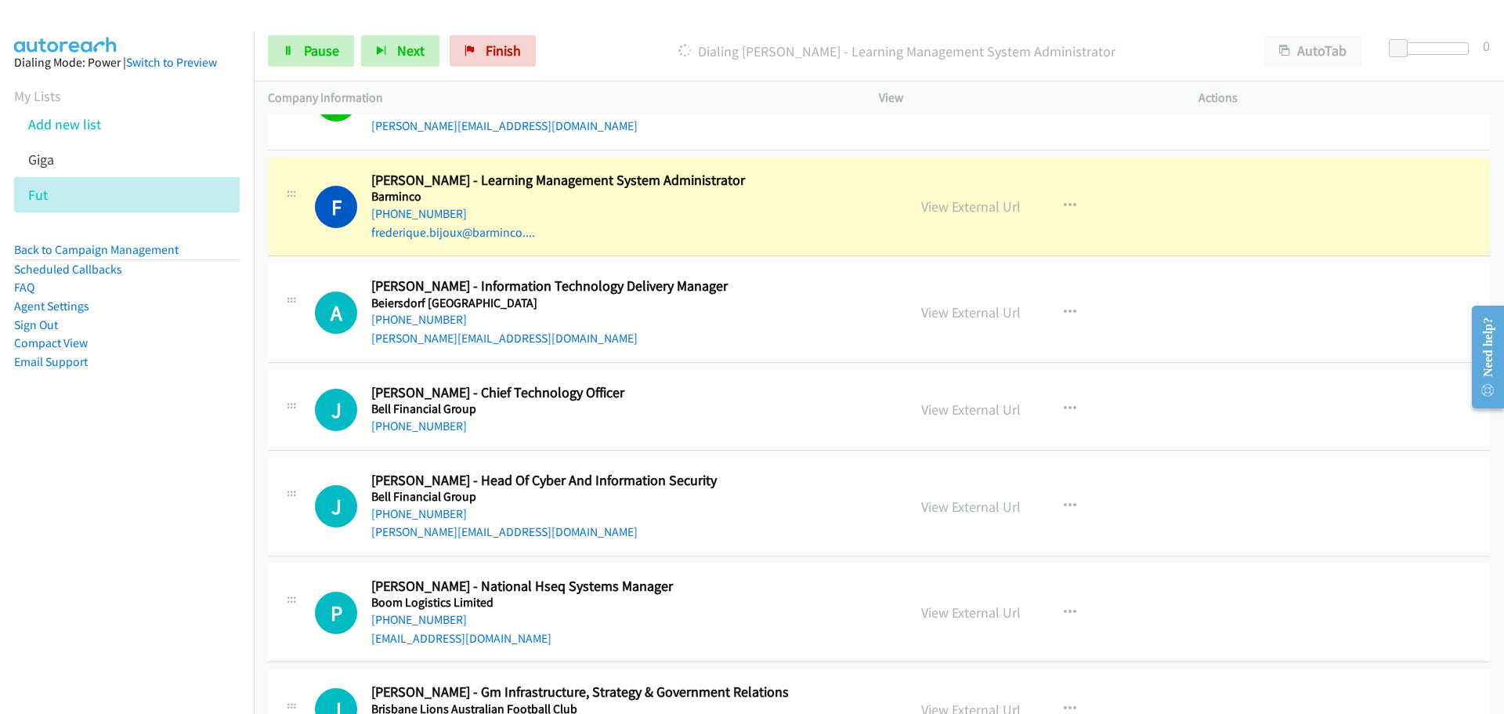
scroll to position [3604, 0]
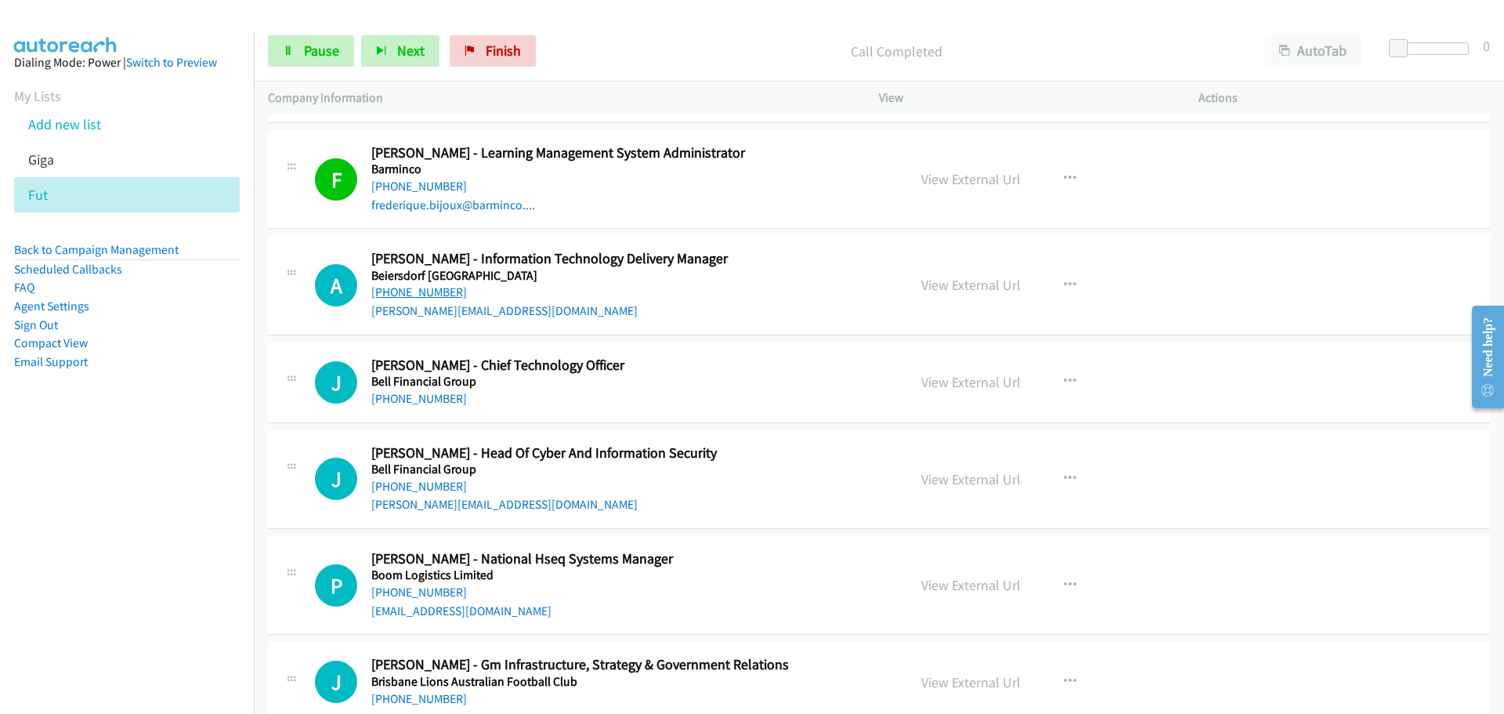
click at [440, 293] on link "+61 414 380 548" at bounding box center [419, 291] width 96 height 15
drag, startPoint x: 436, startPoint y: 403, endPoint x: 818, endPoint y: 412, distance: 382.5
click at [436, 403] on link "+61 477 635 123" at bounding box center [419, 398] width 96 height 15
drag, startPoint x: 436, startPoint y: 485, endPoint x: 1368, endPoint y: 438, distance: 933.6
drag, startPoint x: 424, startPoint y: 588, endPoint x: 1501, endPoint y: 666, distance: 1079.5
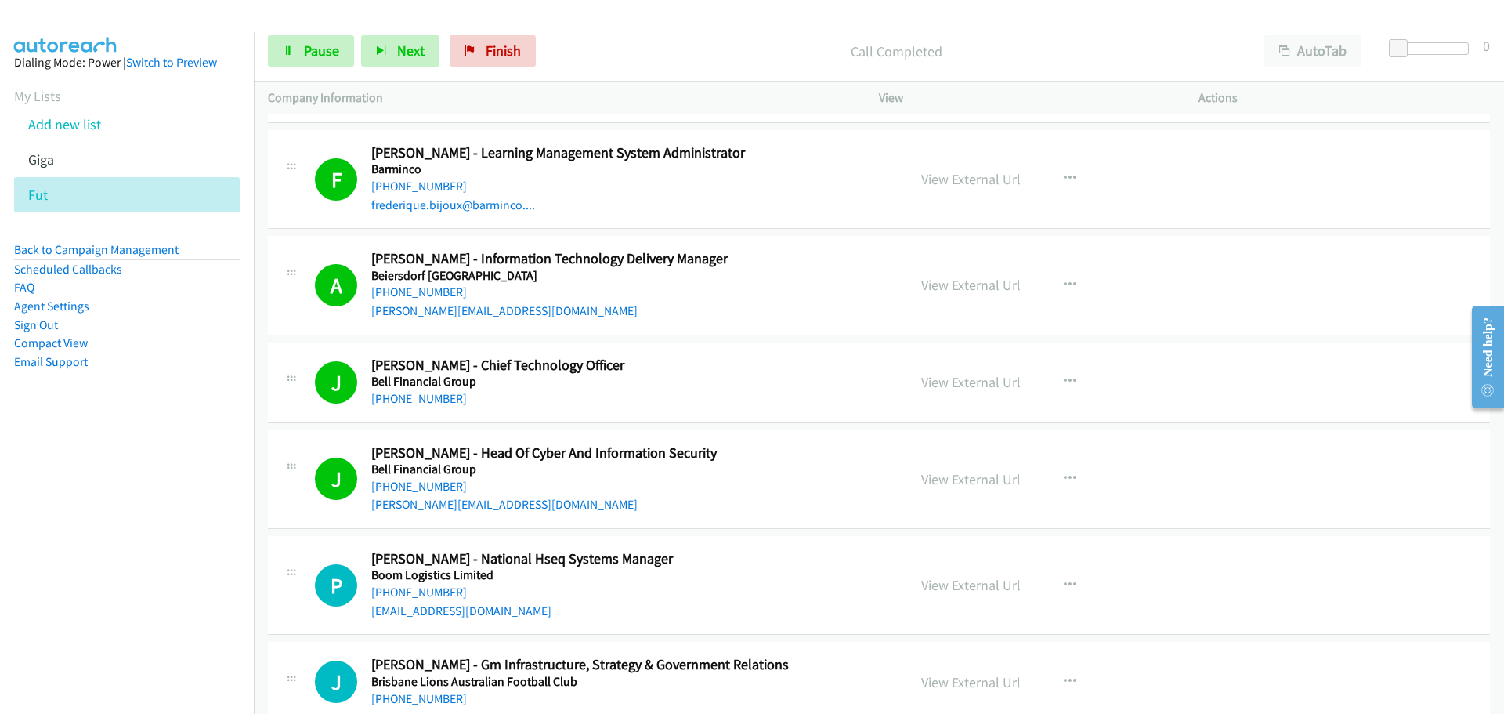
click at [424, 588] on link "+61 427 673 147" at bounding box center [419, 592] width 96 height 15
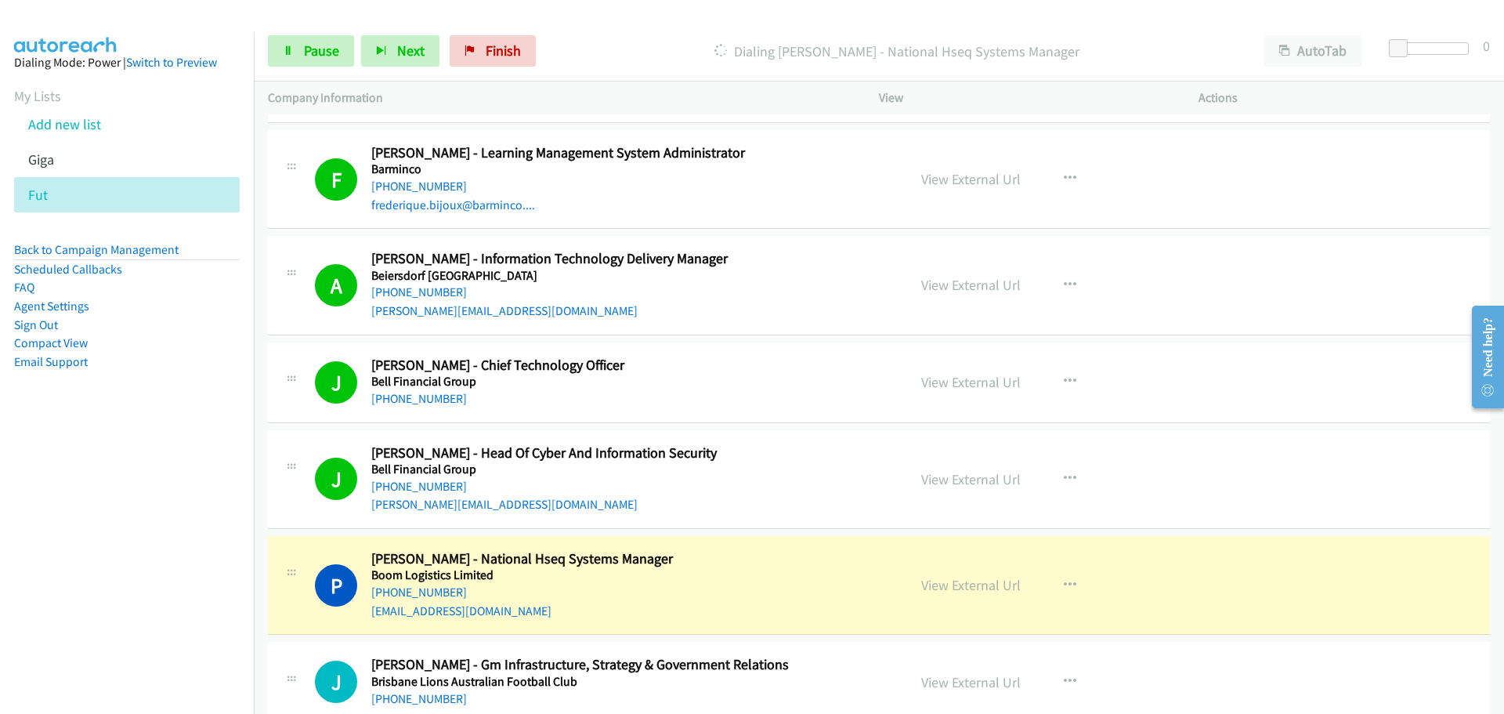
scroll to position [3996, 0]
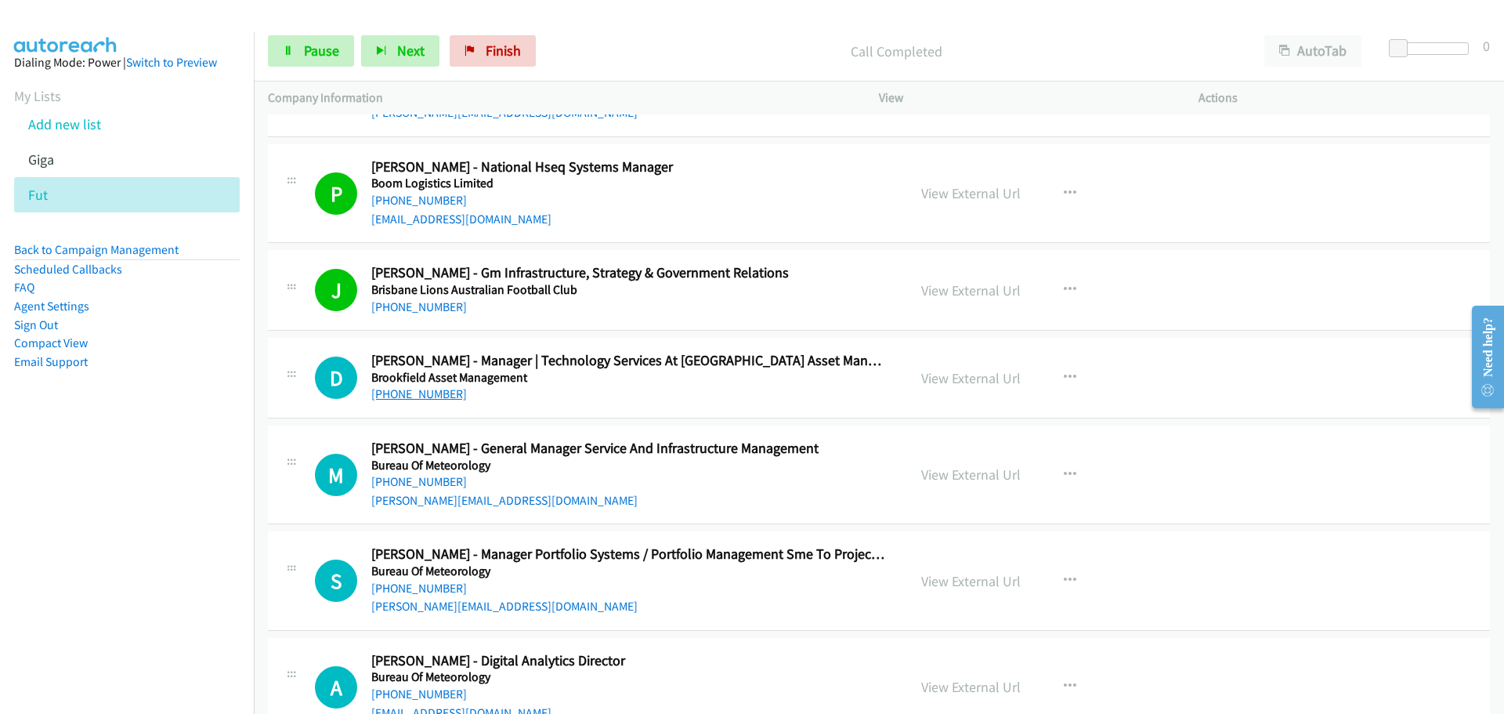
click at [447, 389] on link "+61 402 944 048" at bounding box center [419, 393] width 96 height 15
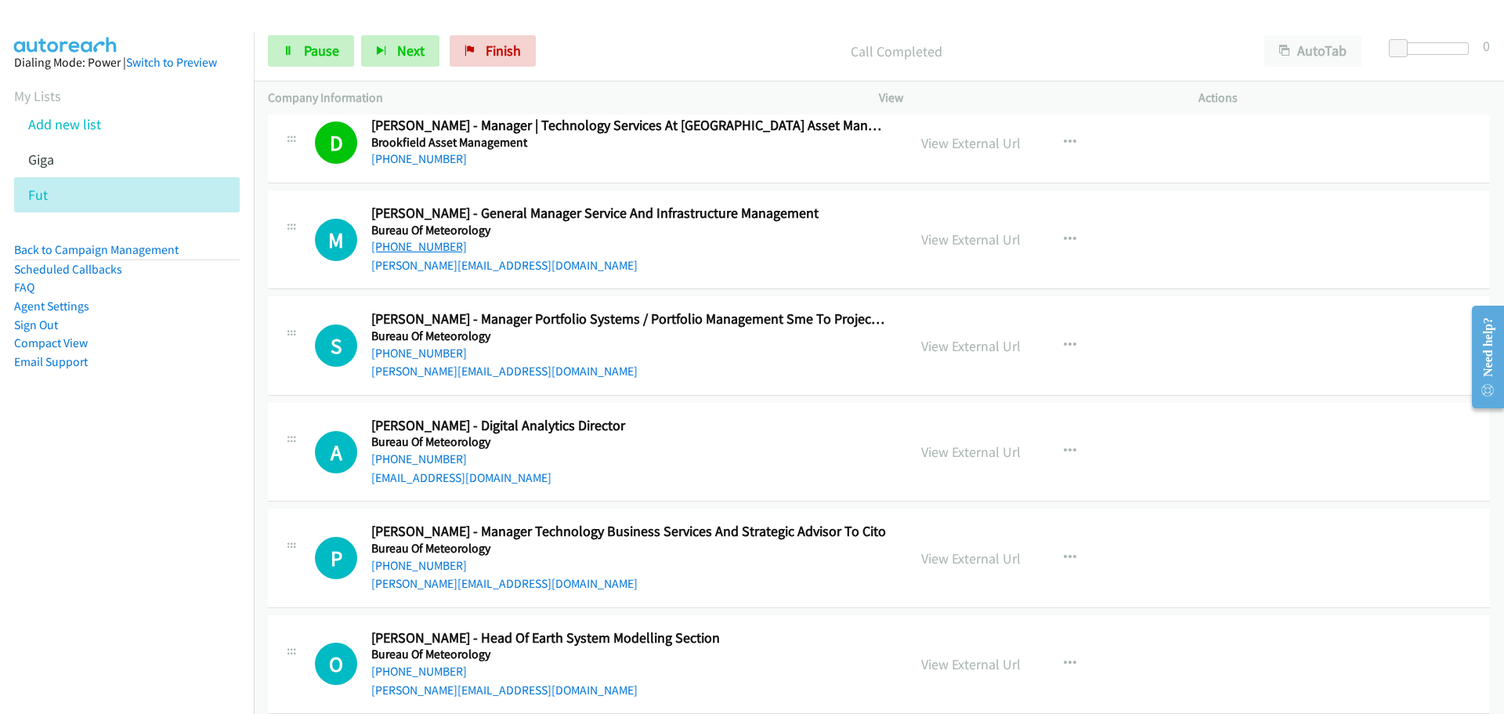
click at [425, 246] on link "+61 457 532 227" at bounding box center [419, 246] width 96 height 15
click at [415, 349] on link "+61 3 9836 1234" at bounding box center [419, 353] width 96 height 15
drag, startPoint x: 424, startPoint y: 458, endPoint x: 689, endPoint y: 454, distance: 264.9
click at [424, 458] on link "+61 428 777 737" at bounding box center [419, 458] width 96 height 15
drag, startPoint x: 412, startPoint y: 572, endPoint x: 425, endPoint y: 567, distance: 13.7
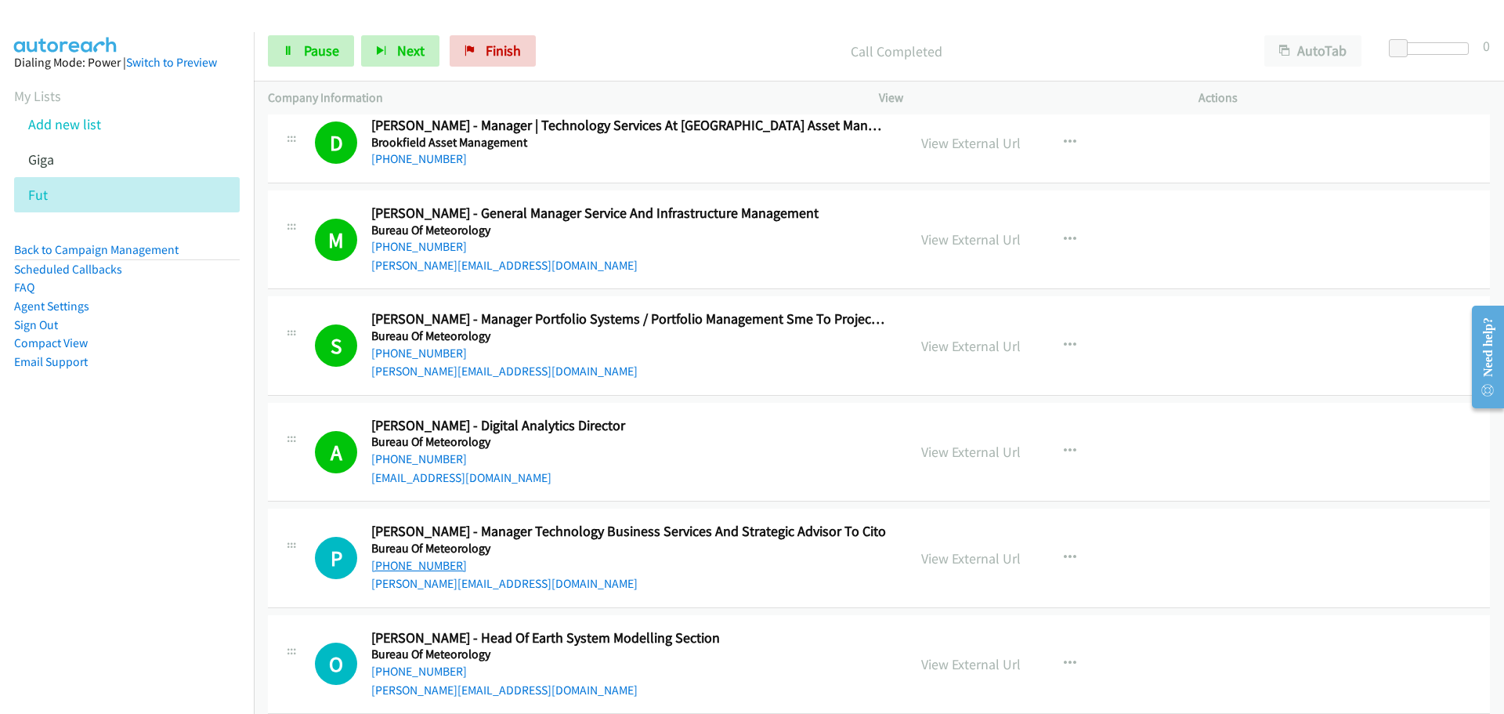
click at [412, 572] on link "+61 408 875 438" at bounding box center [419, 565] width 96 height 15
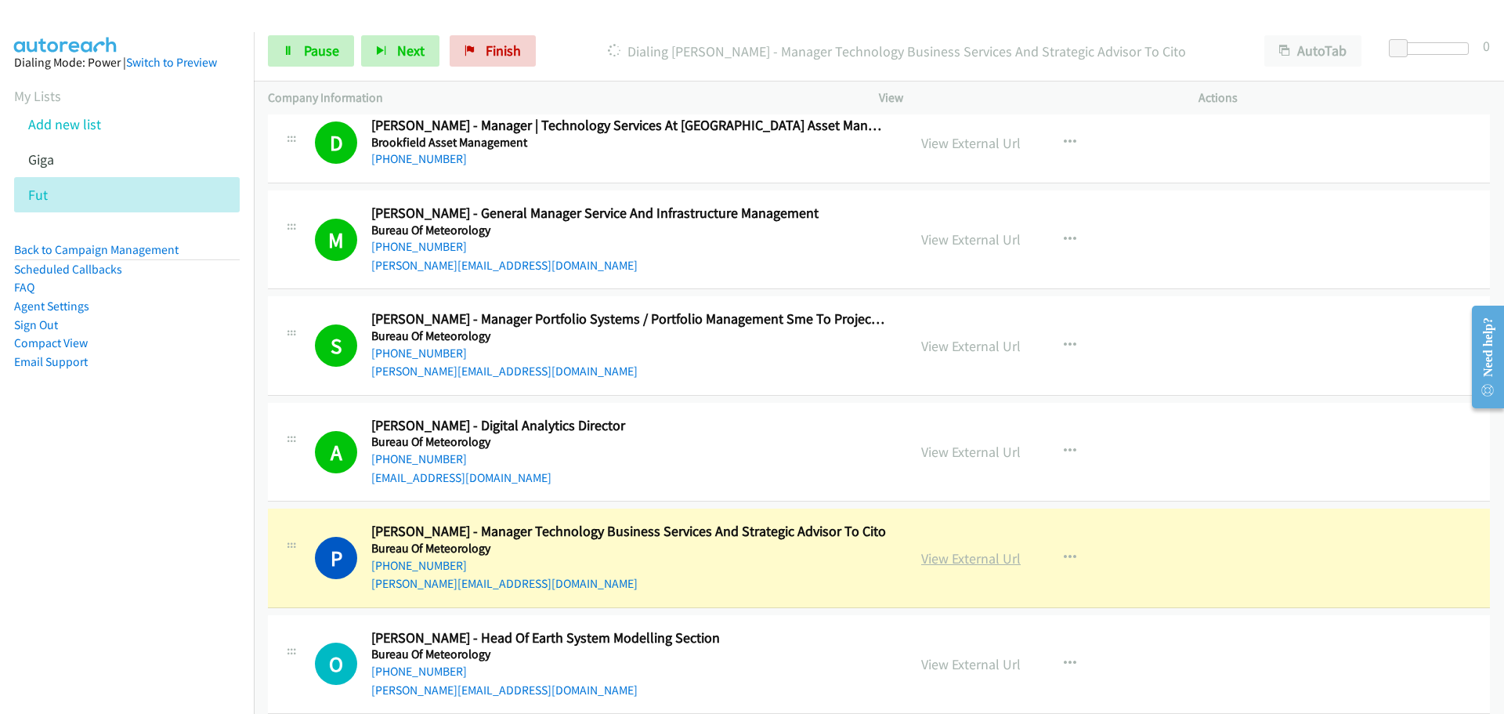
click at [998, 563] on link "View External Url" at bounding box center [971, 558] width 100 height 18
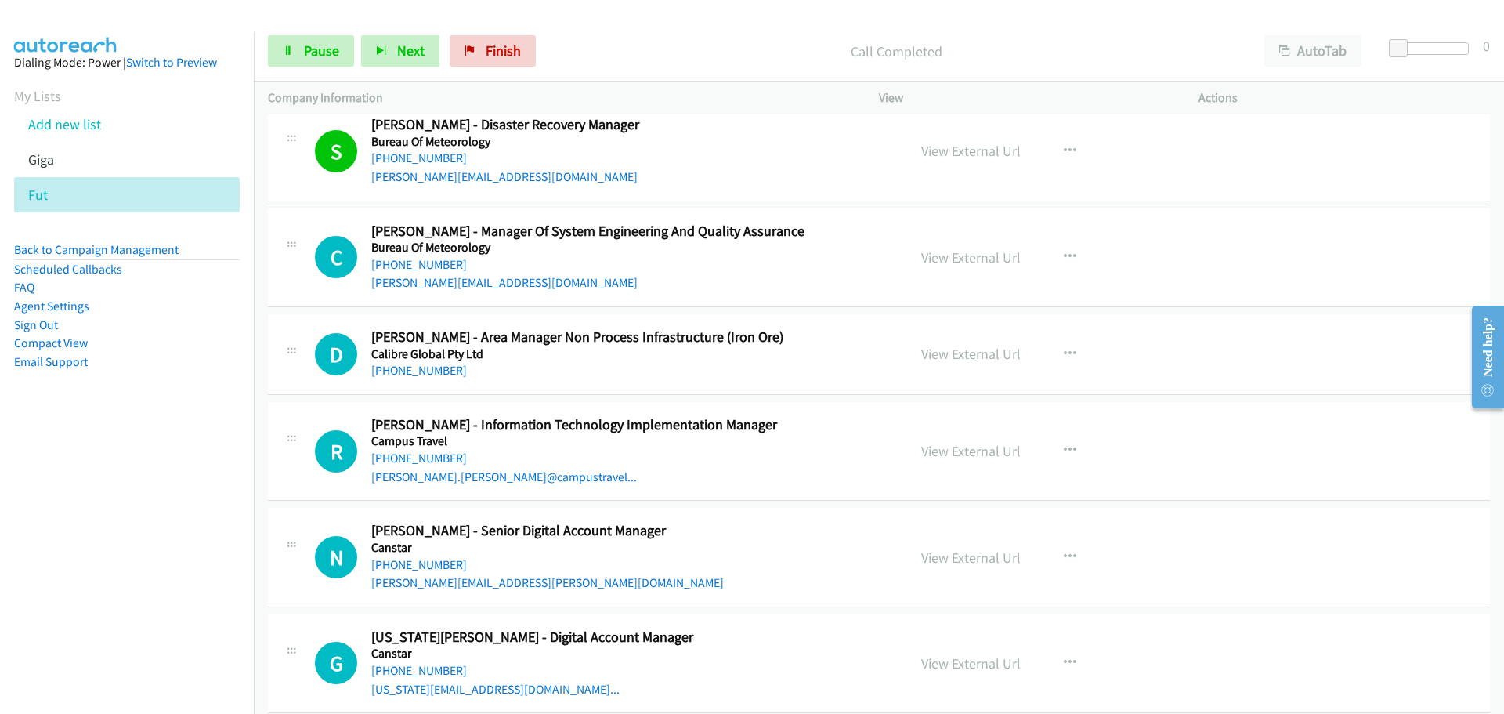
scroll to position [4858, 0]
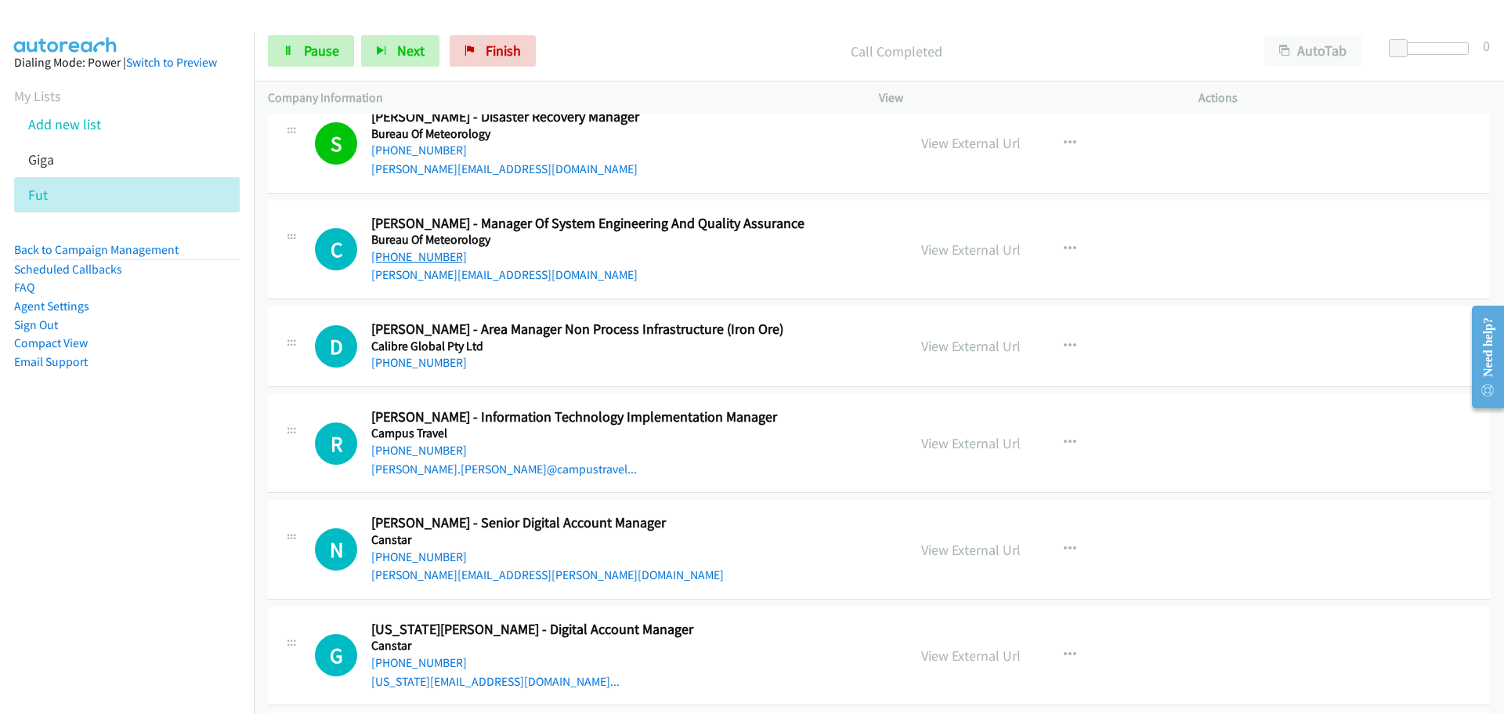
drag, startPoint x: 418, startPoint y: 255, endPoint x: 706, endPoint y: 272, distance: 288.8
click at [418, 255] on link "+61 419 877 545" at bounding box center [419, 256] width 96 height 15
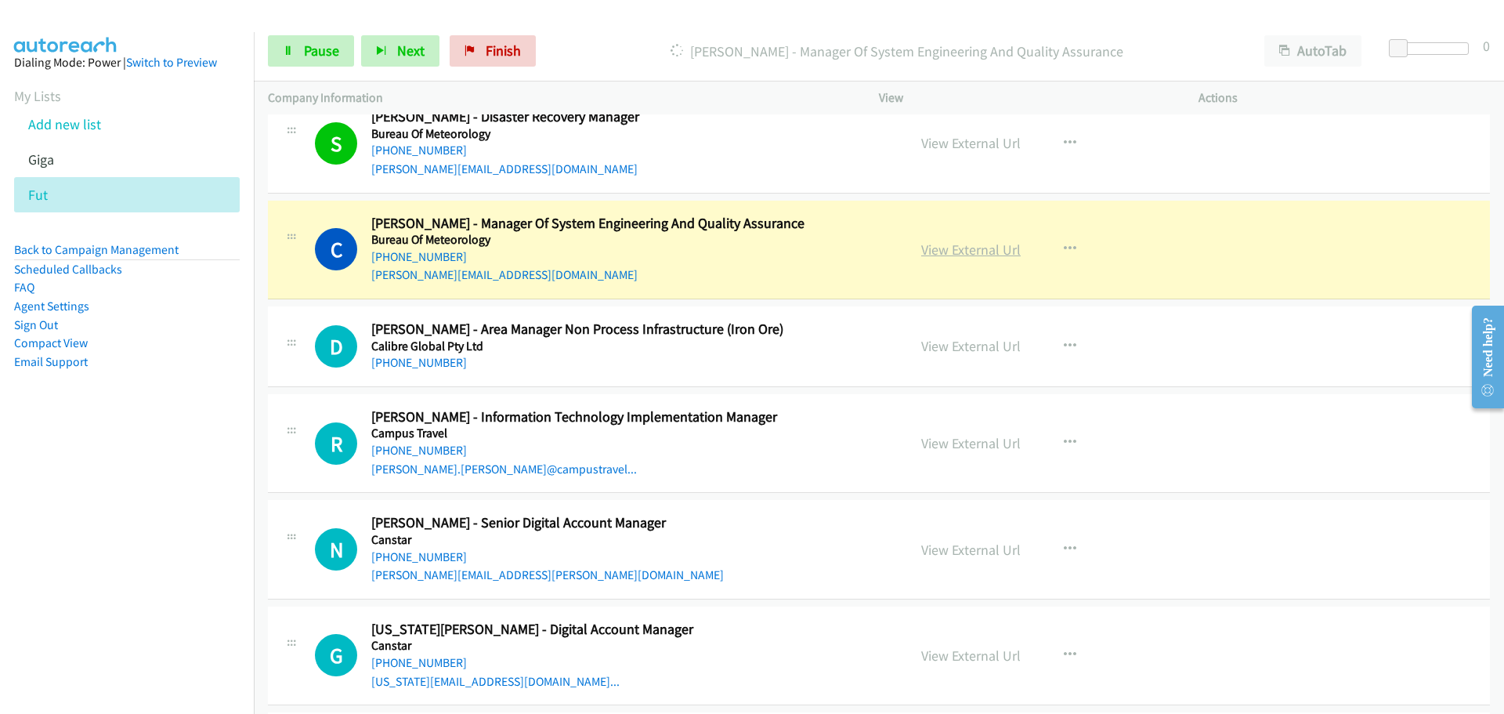
click at [970, 252] on link "View External Url" at bounding box center [971, 250] width 100 height 18
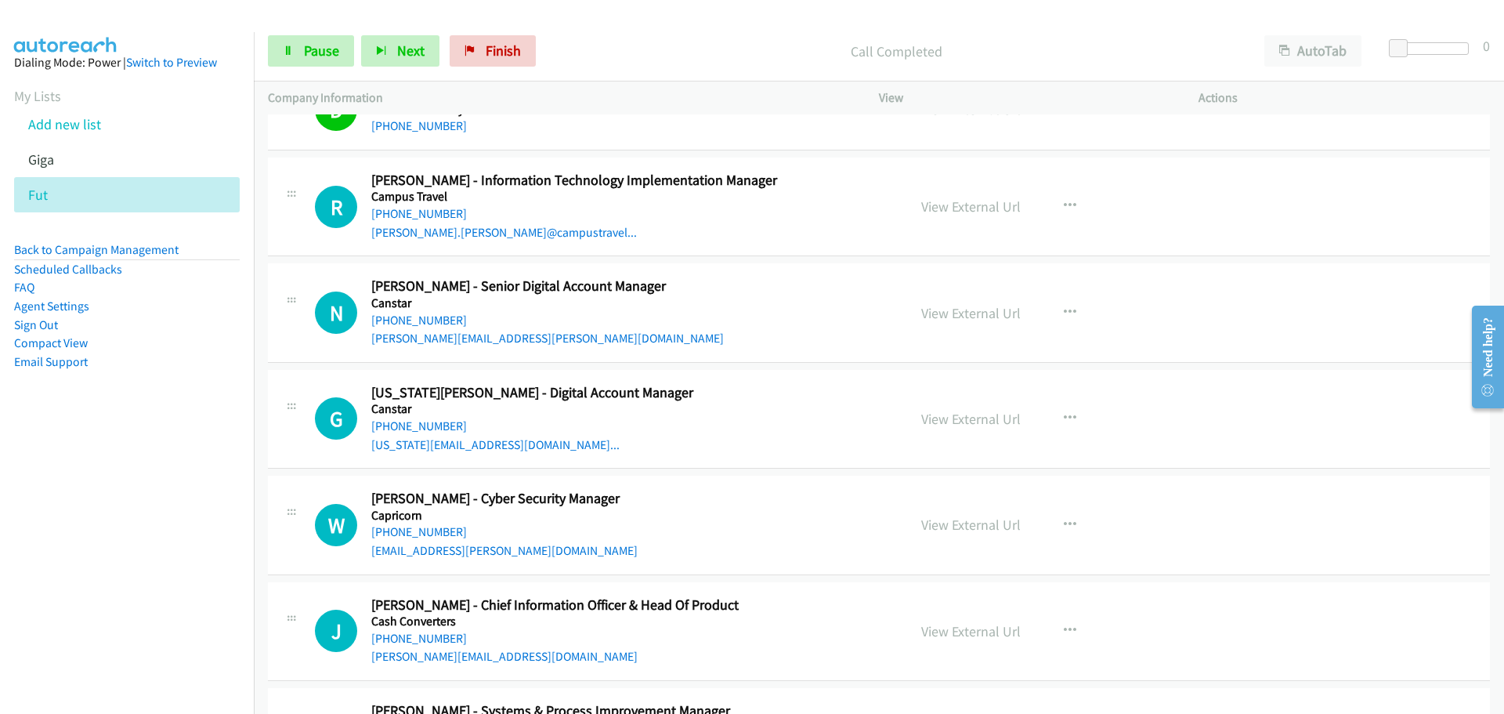
scroll to position [5093, 0]
click at [433, 209] on link "+61 412 985 713" at bounding box center [419, 215] width 96 height 15
click at [416, 423] on link "+61 434 790 799" at bounding box center [419, 427] width 96 height 15
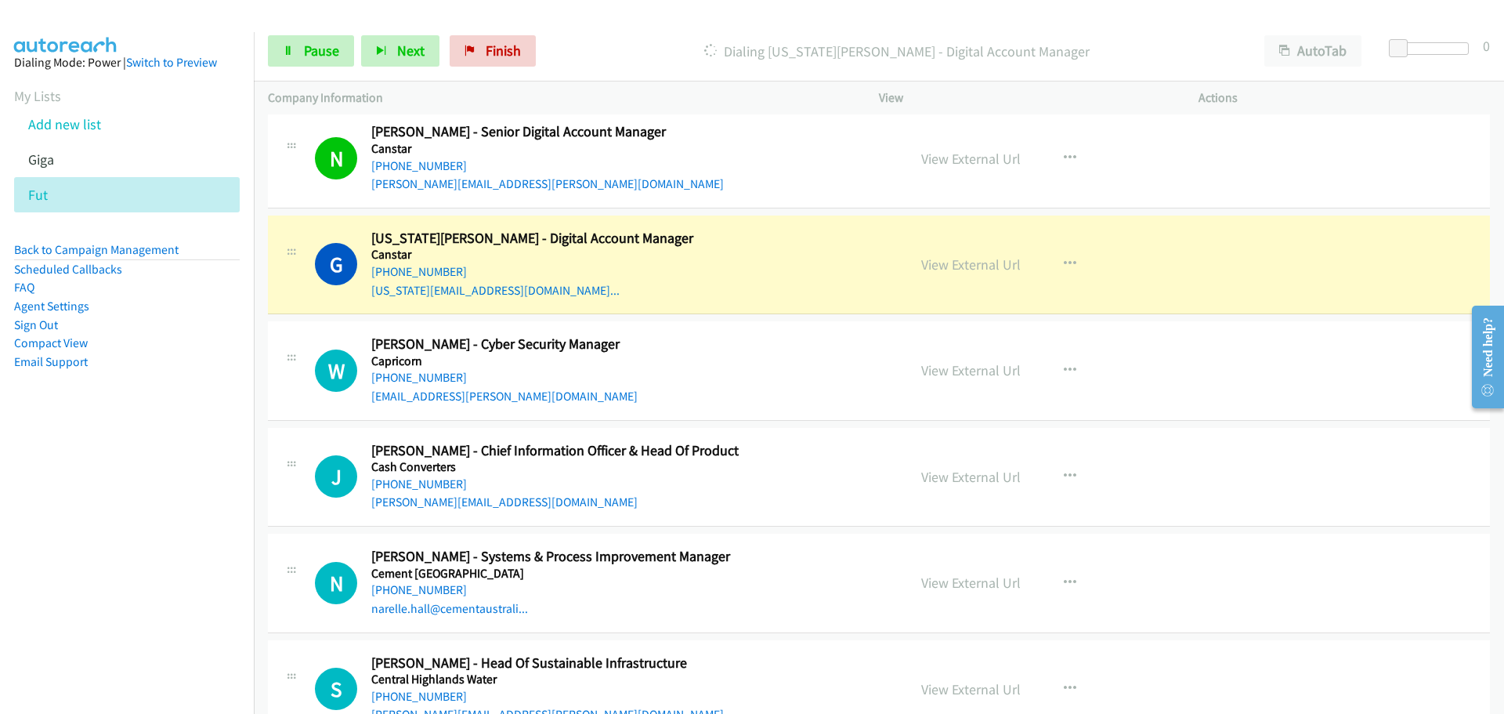
scroll to position [5250, 0]
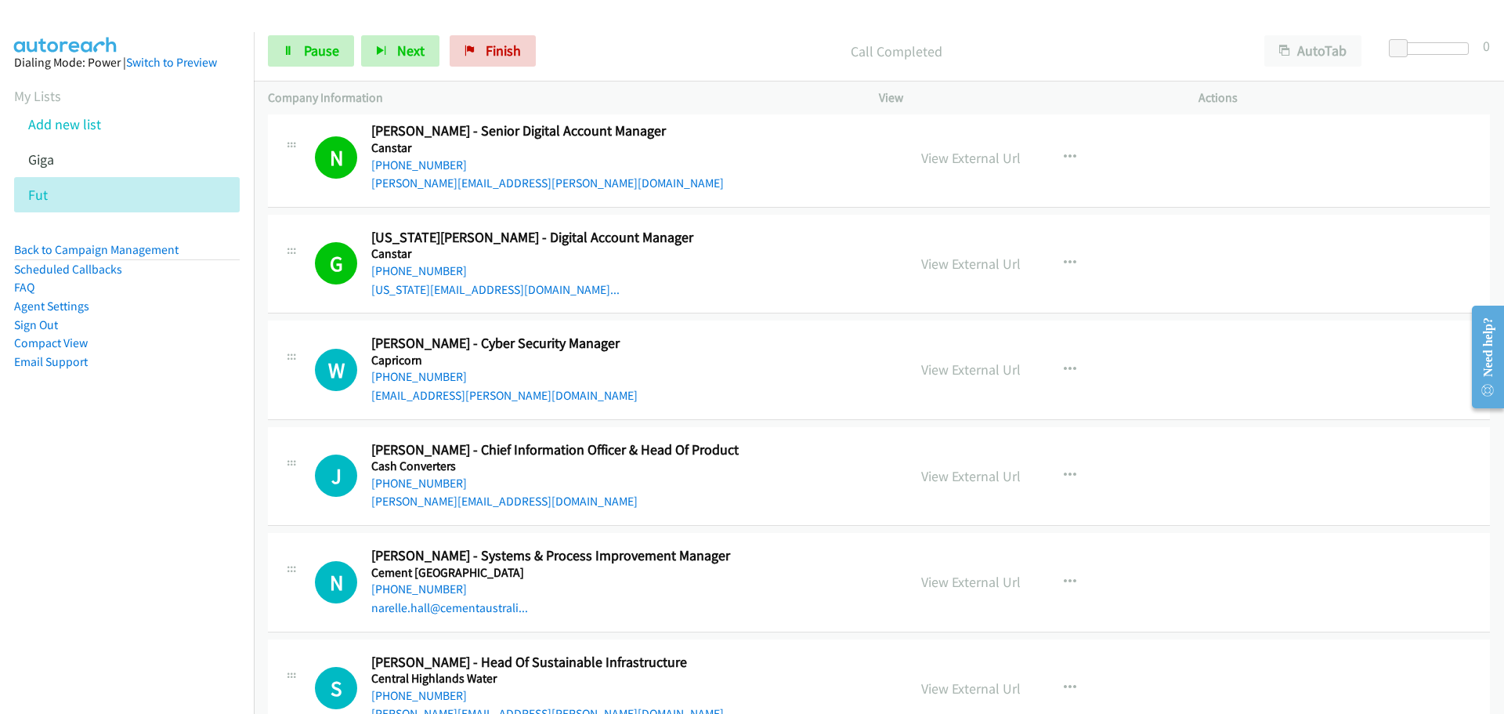
drag, startPoint x: 437, startPoint y: 372, endPoint x: 1479, endPoint y: 545, distance: 1056.4
click at [429, 481] on link "+61 417 219 635" at bounding box center [419, 483] width 96 height 15
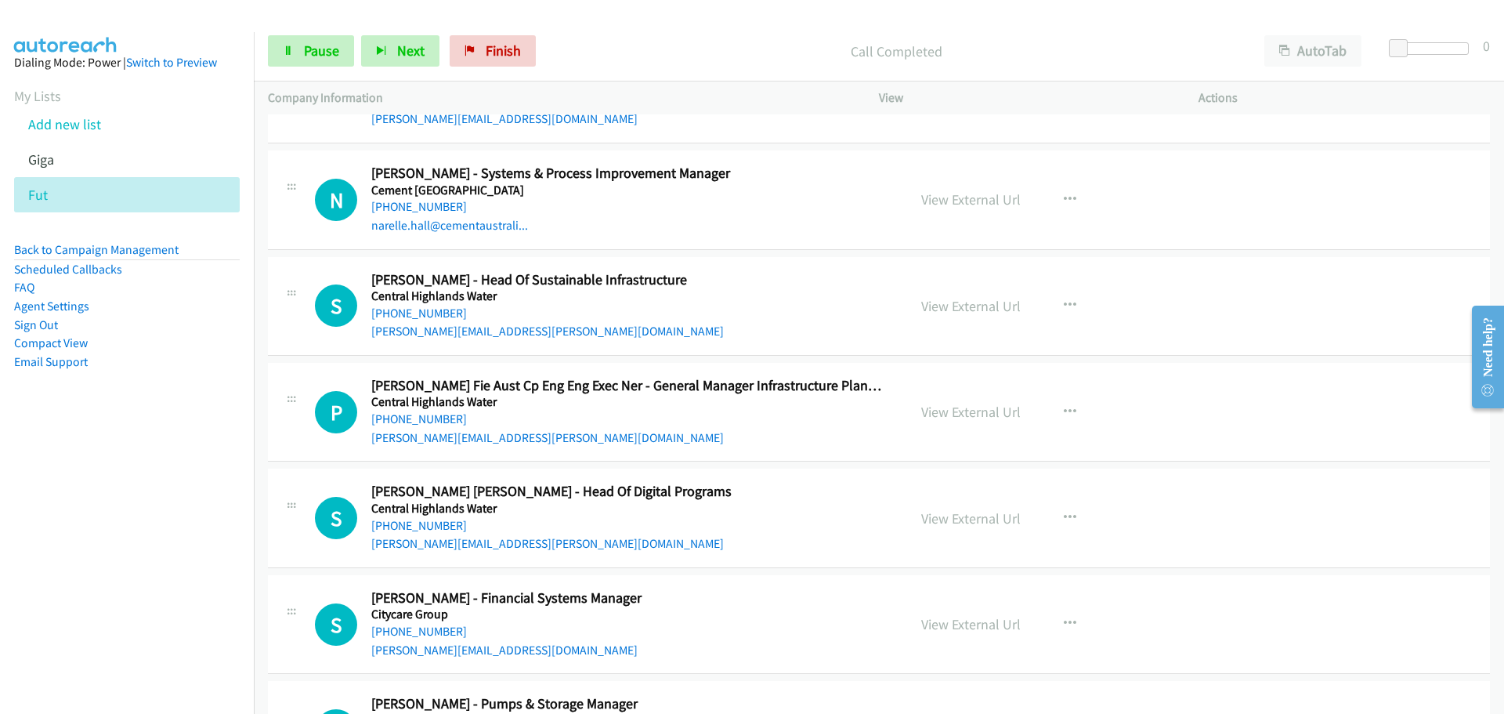
scroll to position [5642, 0]
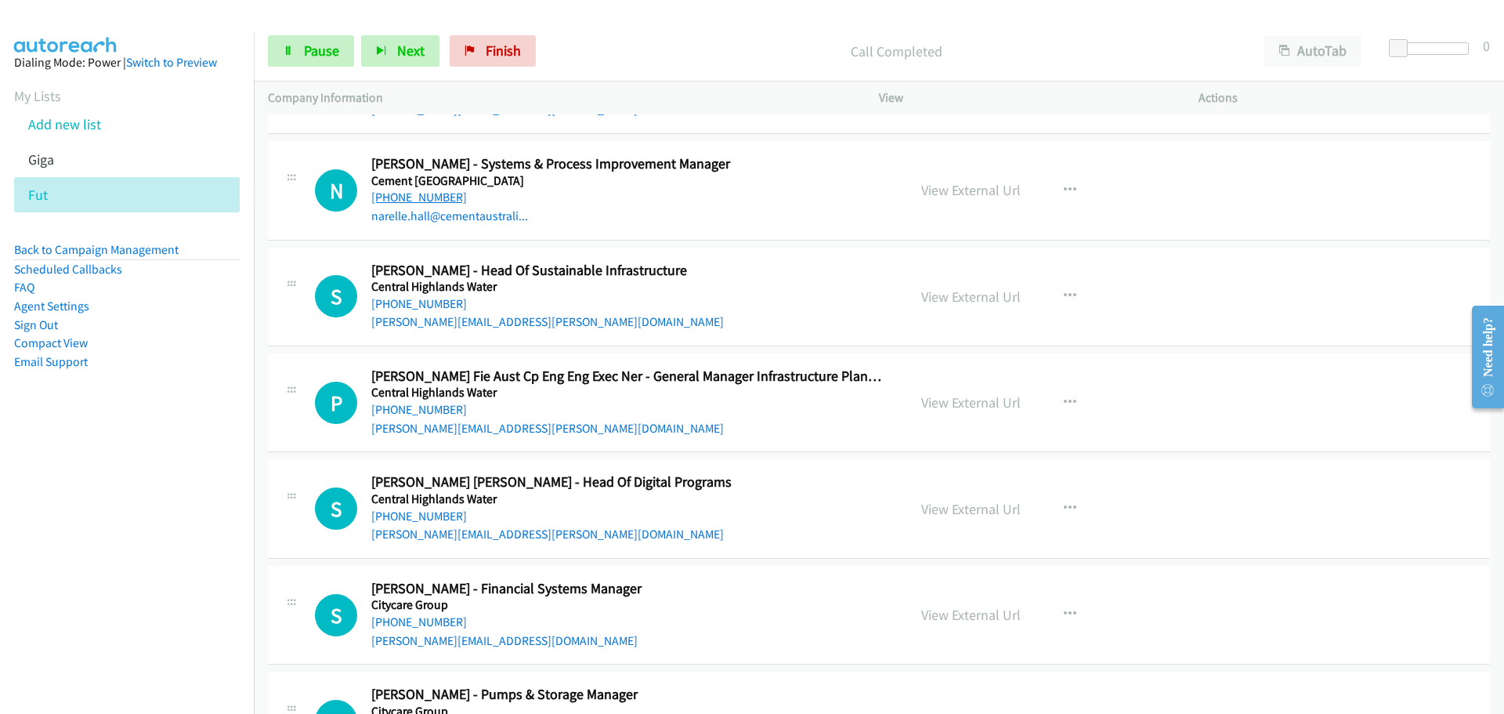
click at [400, 201] on link "+61 421 421 039" at bounding box center [419, 197] width 96 height 15
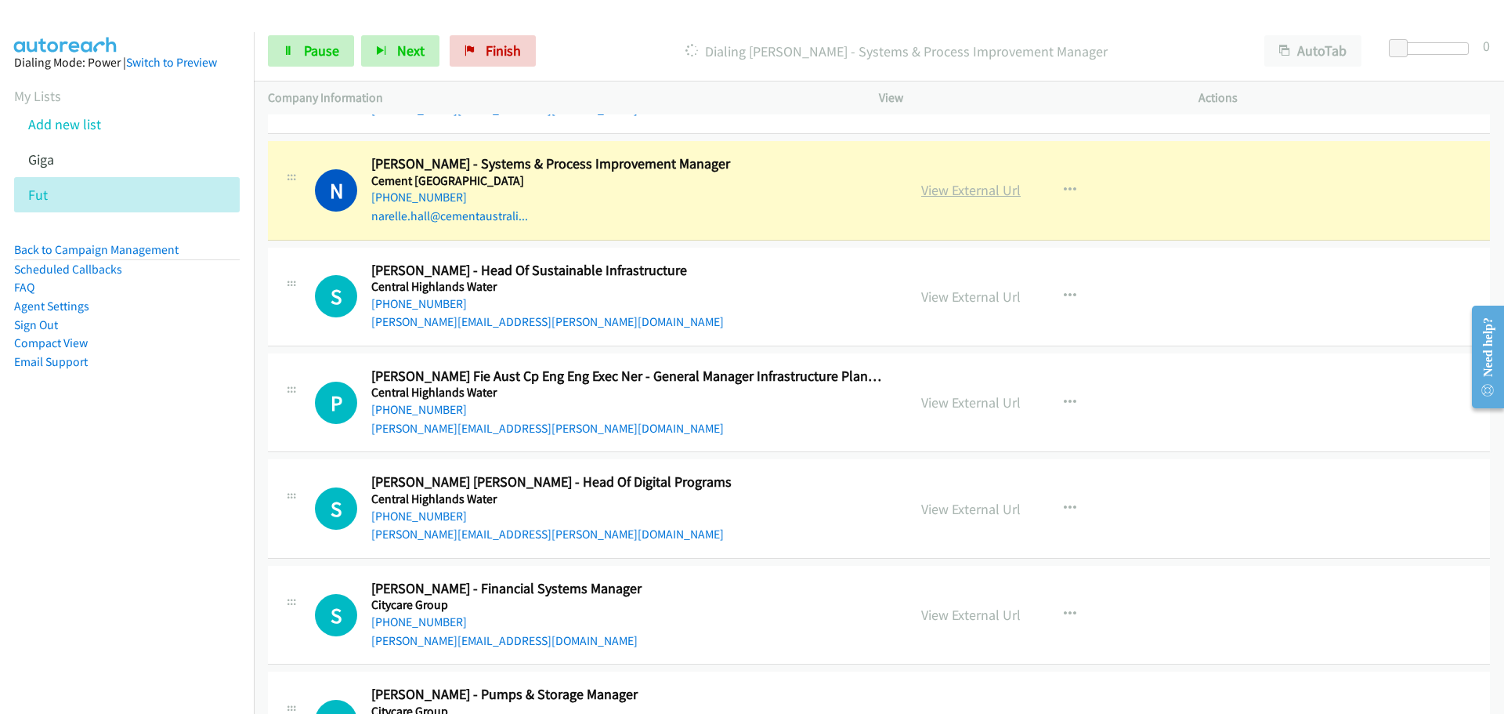
click at [954, 186] on link "View External Url" at bounding box center [971, 190] width 100 height 18
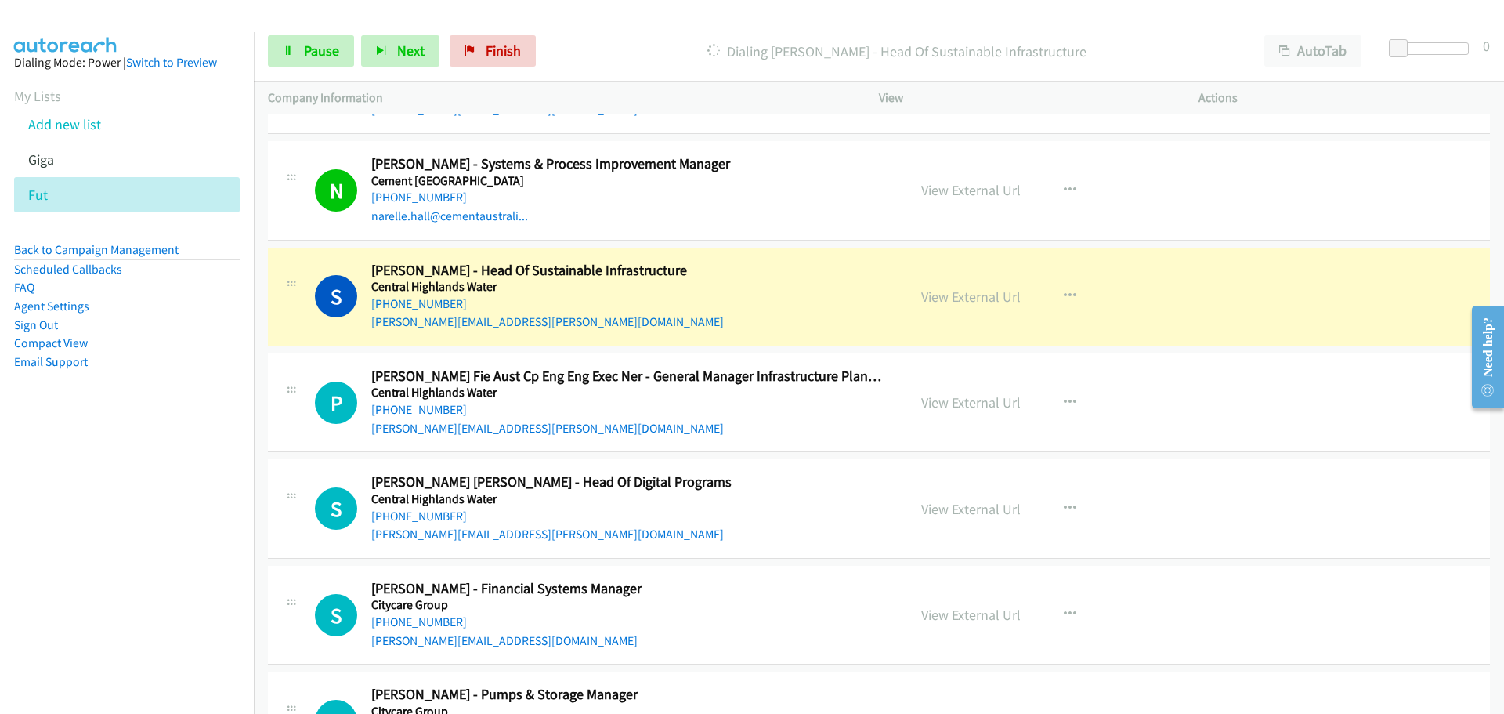
click at [929, 295] on link "View External Url" at bounding box center [971, 297] width 100 height 18
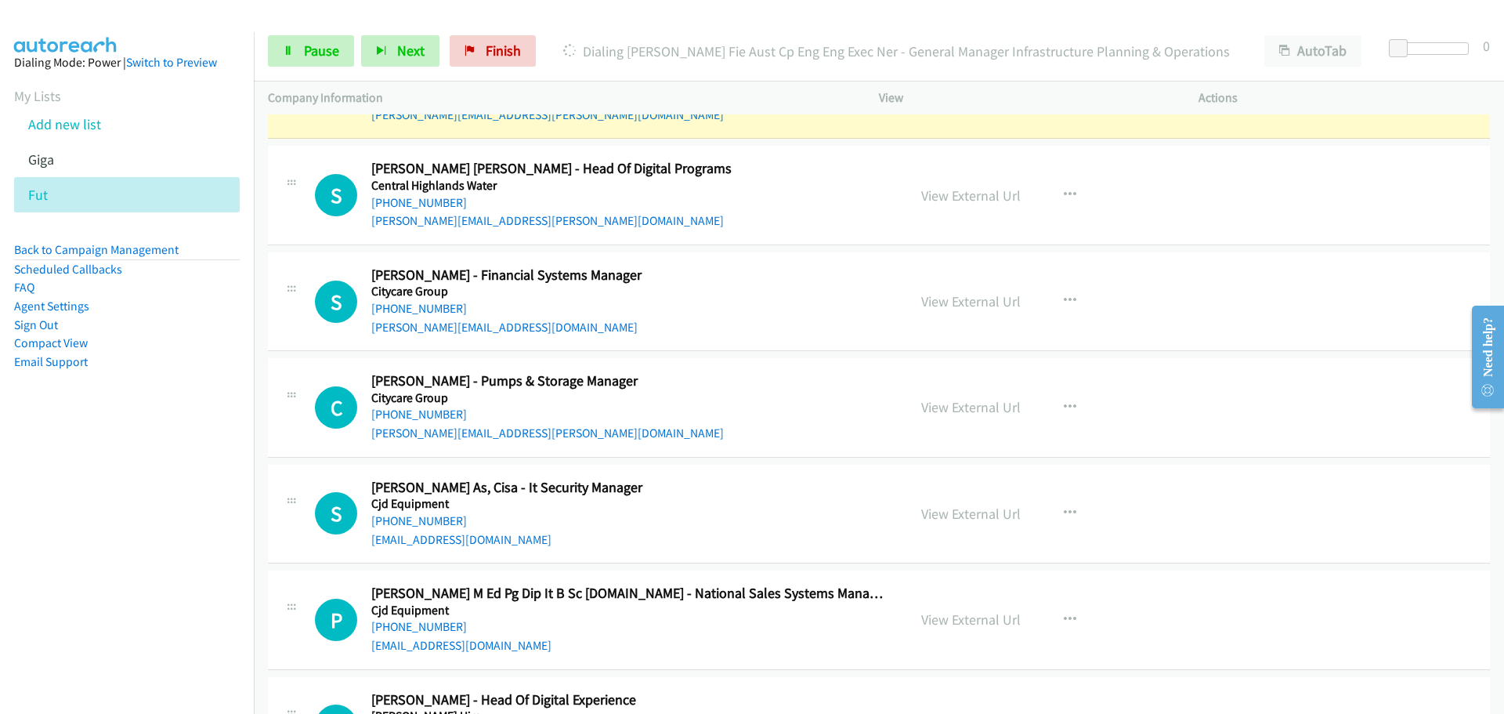
scroll to position [5877, 0]
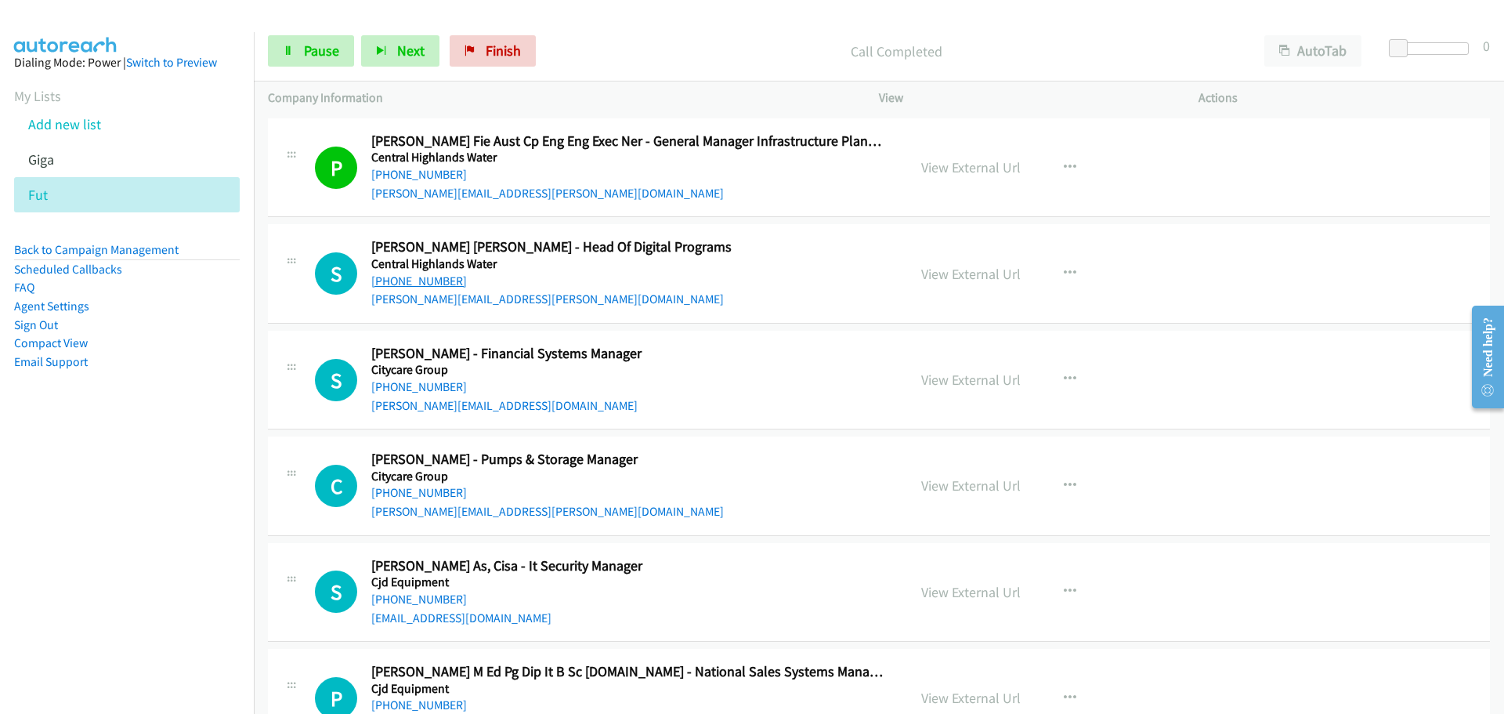
drag, startPoint x: 446, startPoint y: 277, endPoint x: 909, endPoint y: 321, distance: 465.2
click at [446, 277] on link "+61 429 267 586" at bounding box center [419, 280] width 96 height 15
click at [439, 390] on link "+64 27 836 3964" at bounding box center [419, 386] width 96 height 15
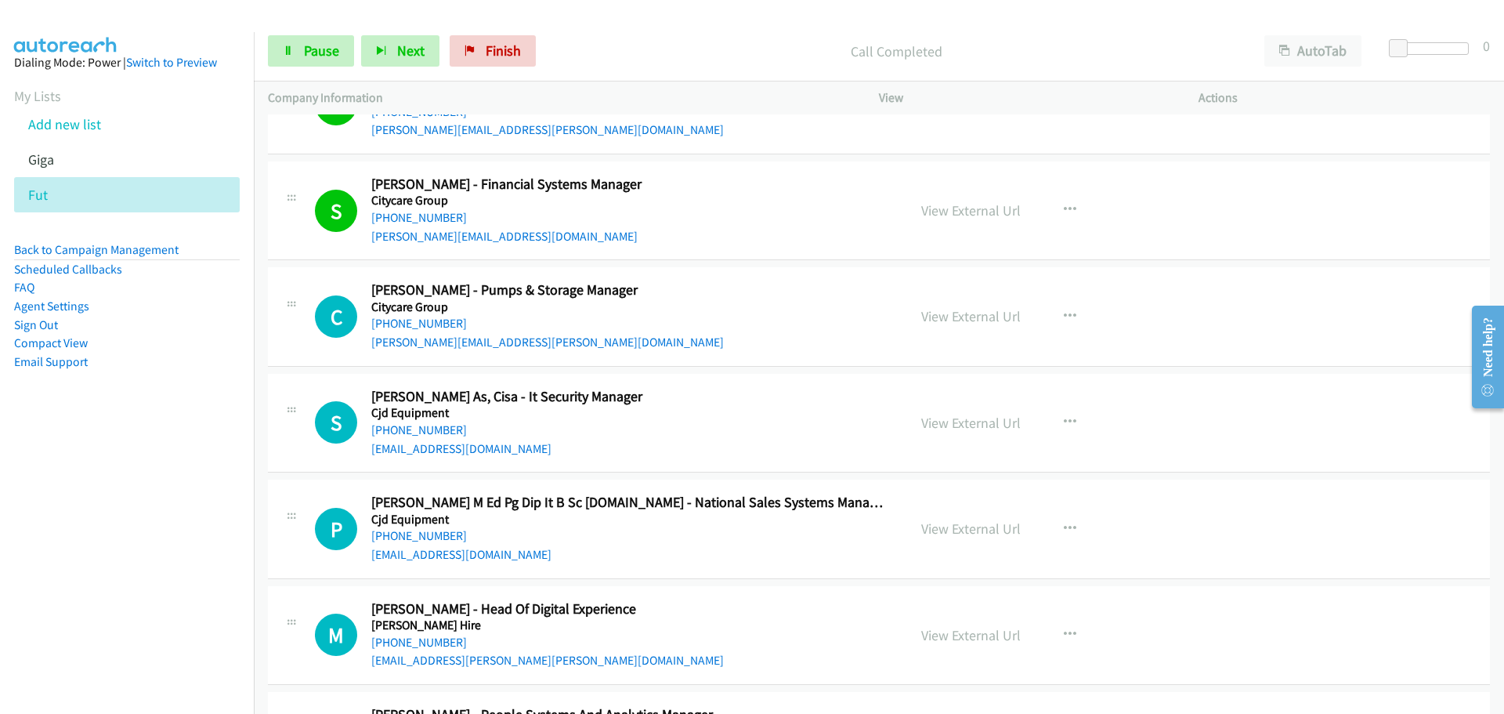
scroll to position [6190, 0]
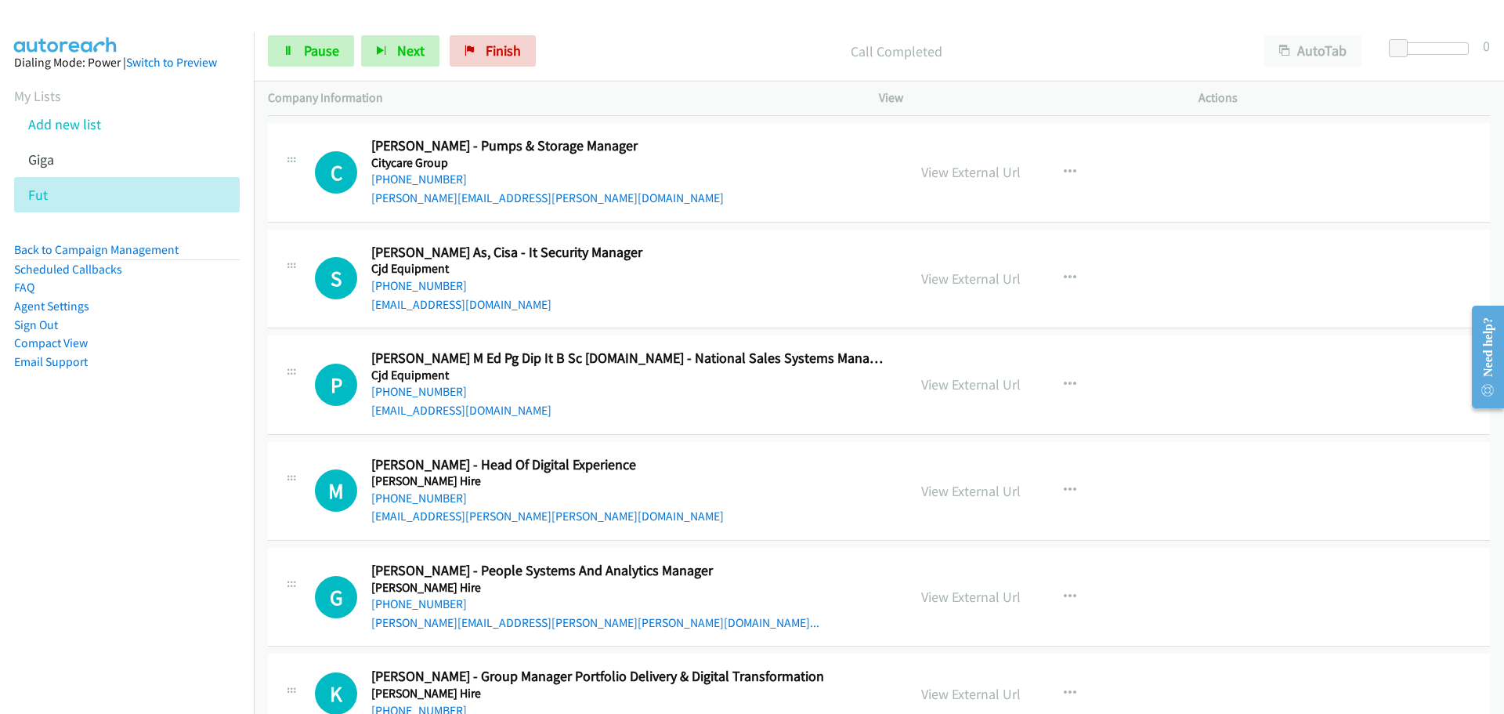
drag, startPoint x: 429, startPoint y: 179, endPoint x: 483, endPoint y: 181, distance: 54.9
click at [429, 179] on link "+64 274 912 377" at bounding box center [419, 179] width 96 height 15
drag, startPoint x: 426, startPoint y: 288, endPoint x: 1493, endPoint y: 293, distance: 1066.4
click at [426, 288] on link "+61 408 469 713" at bounding box center [419, 285] width 96 height 15
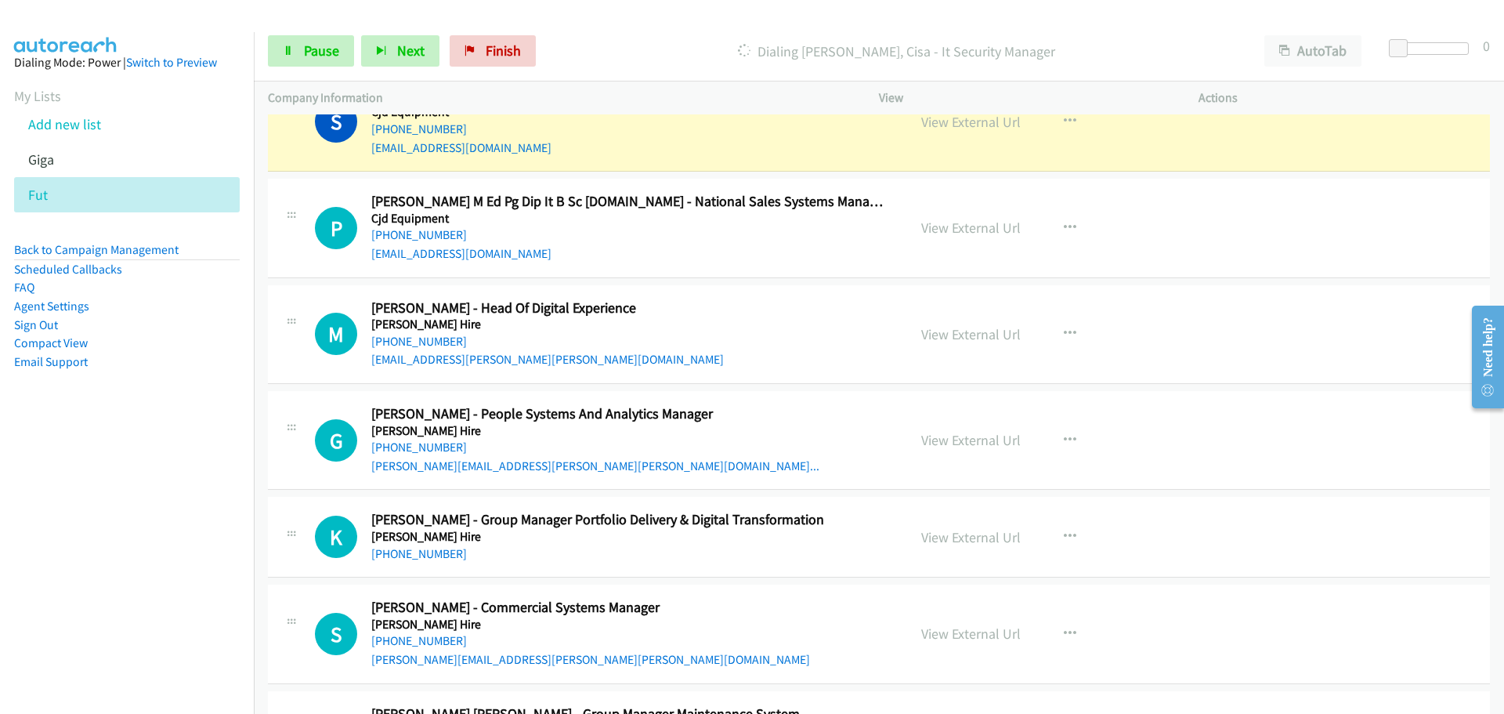
scroll to position [6269, 0]
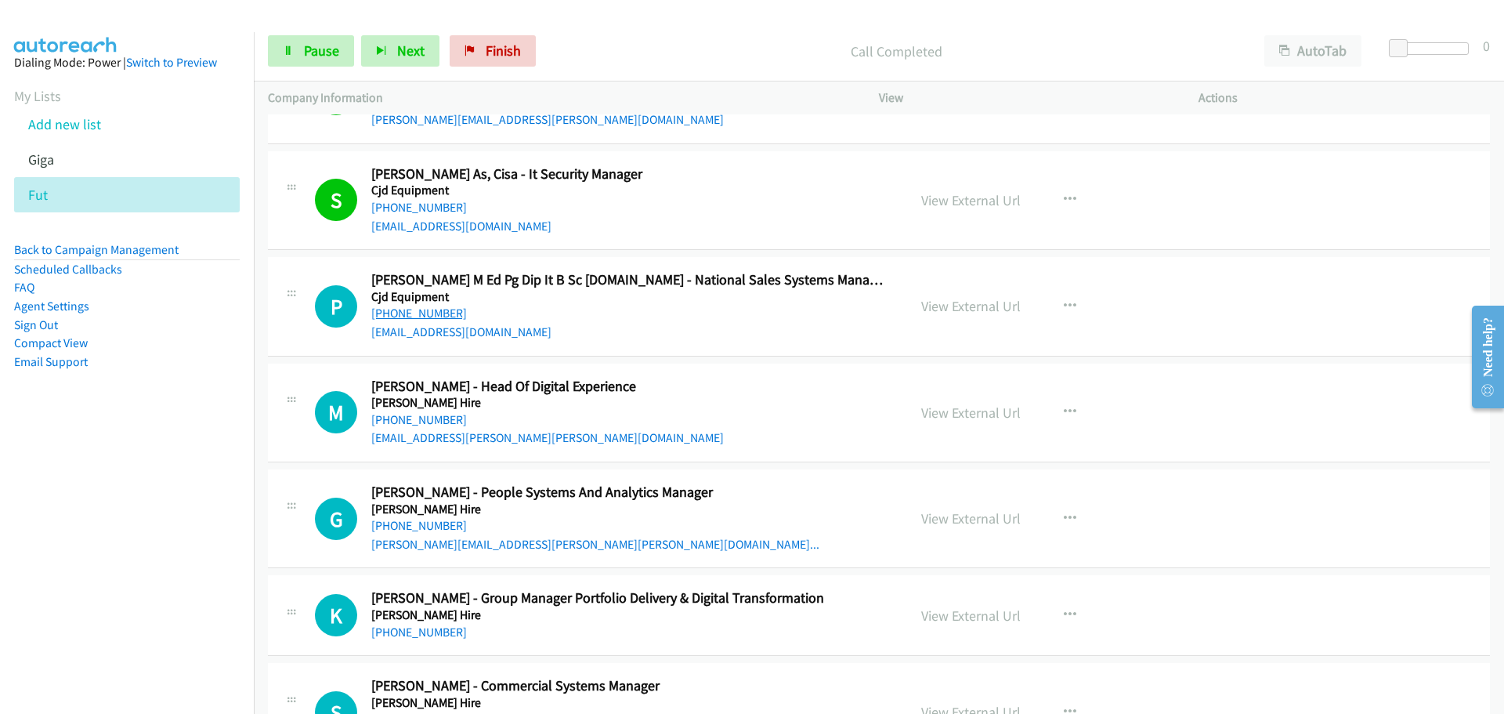
click at [404, 313] on link "+61 428 942 096" at bounding box center [419, 313] width 96 height 15
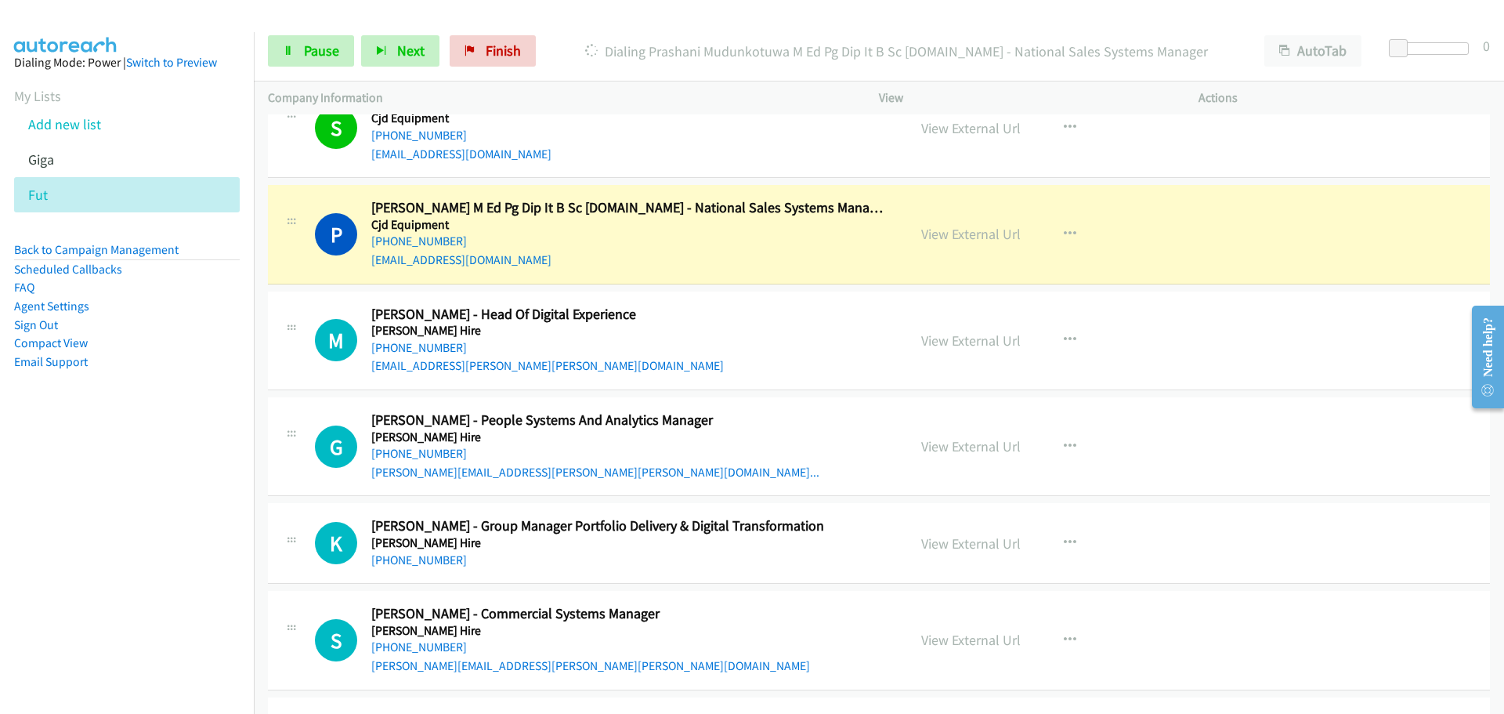
scroll to position [6425, 0]
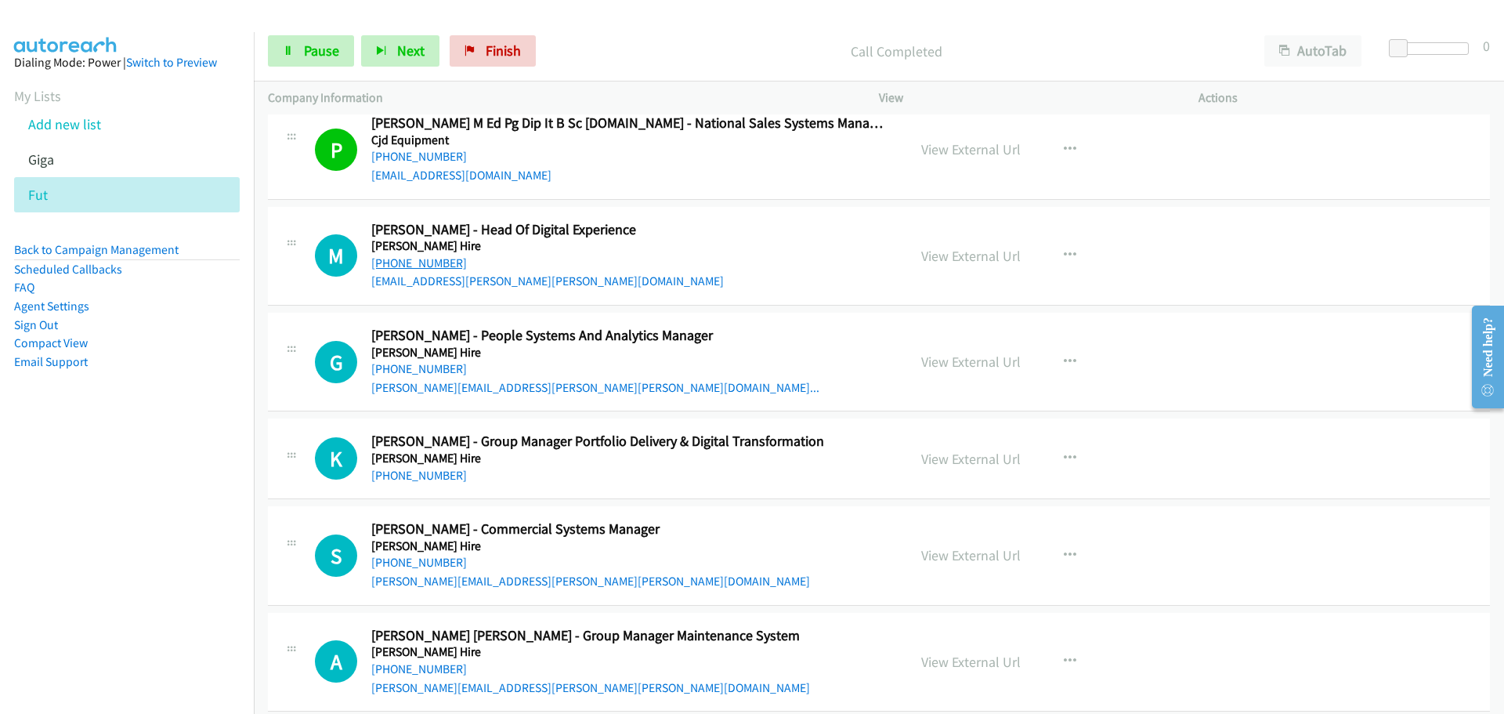
click at [428, 261] on link "+61 419 264 836" at bounding box center [419, 262] width 96 height 15
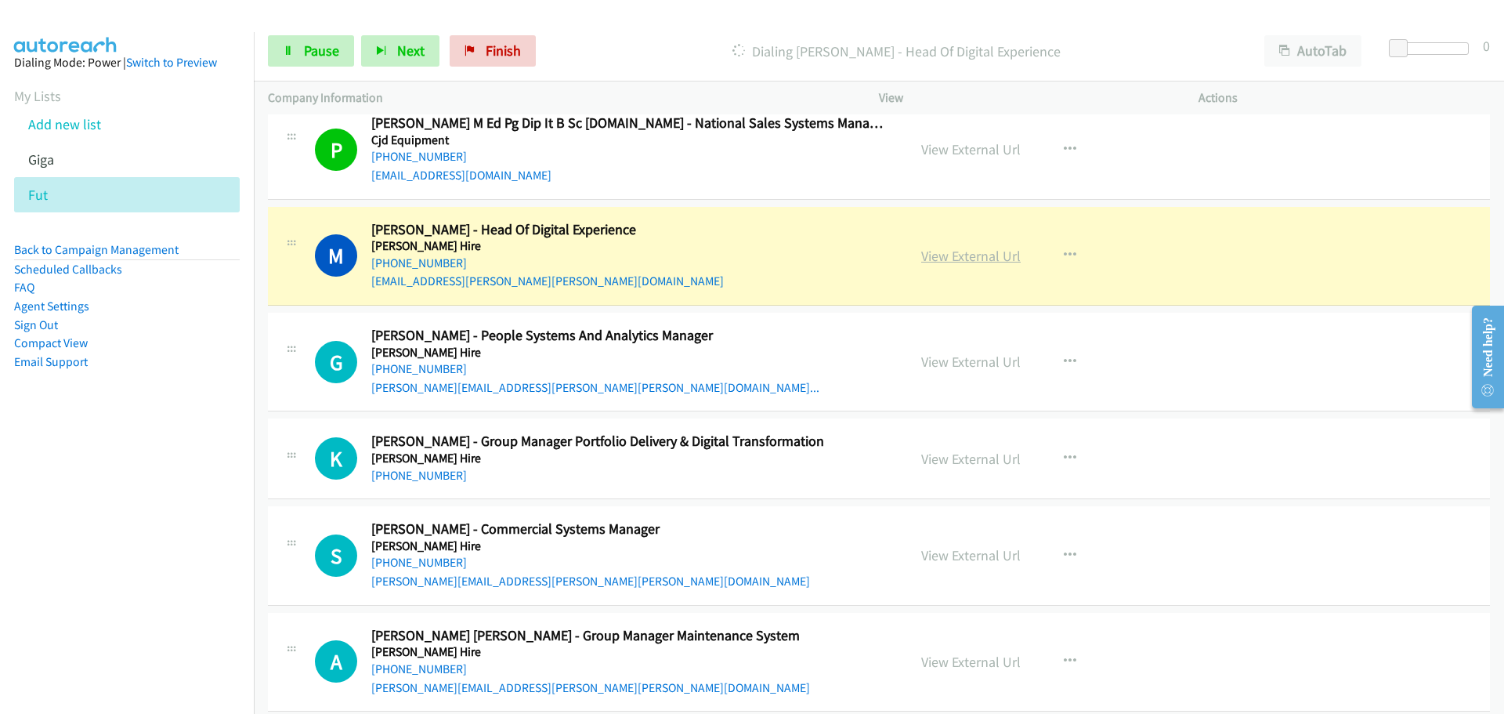
click at [983, 253] on link "View External Url" at bounding box center [971, 256] width 100 height 18
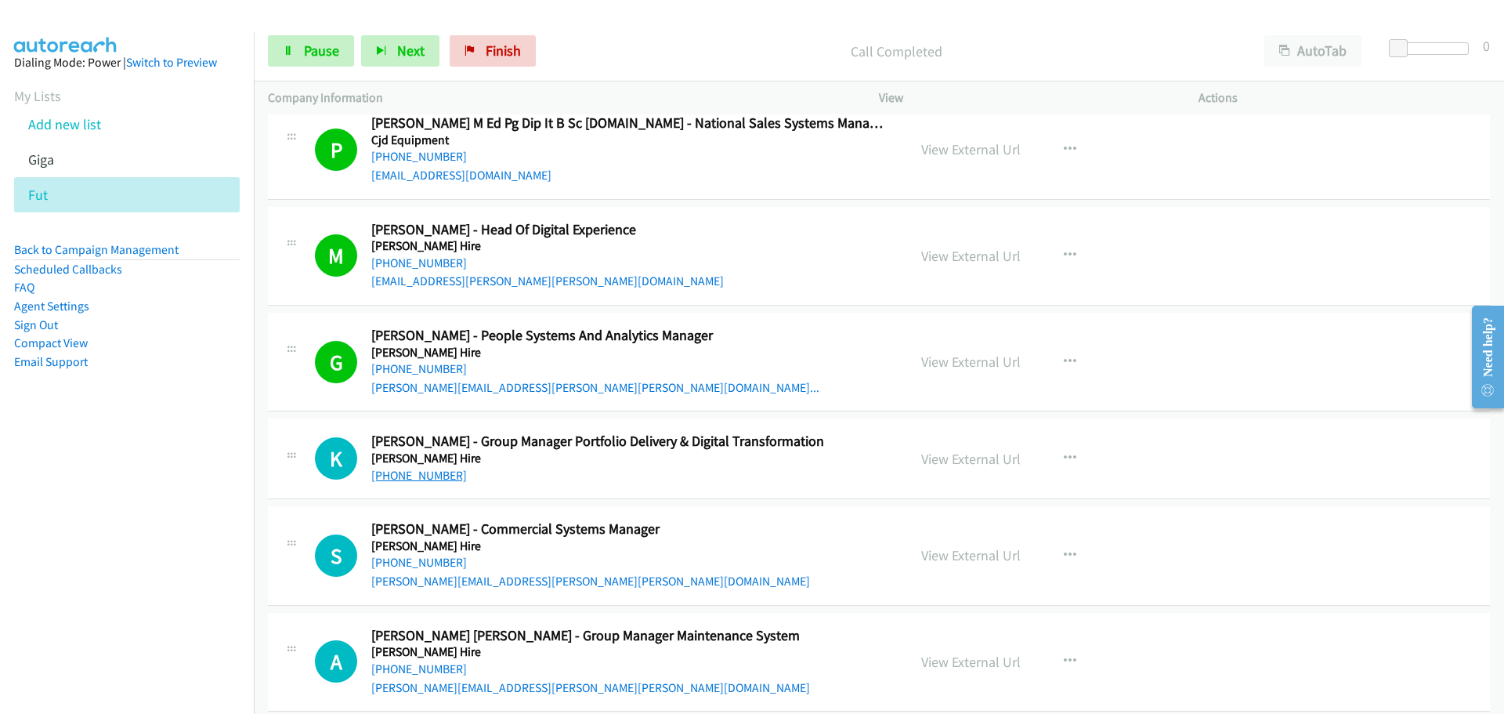
drag, startPoint x: 391, startPoint y: 477, endPoint x: 401, endPoint y: 476, distance: 10.3
click at [391, 477] on link "+61 435 326 932" at bounding box center [419, 475] width 96 height 15
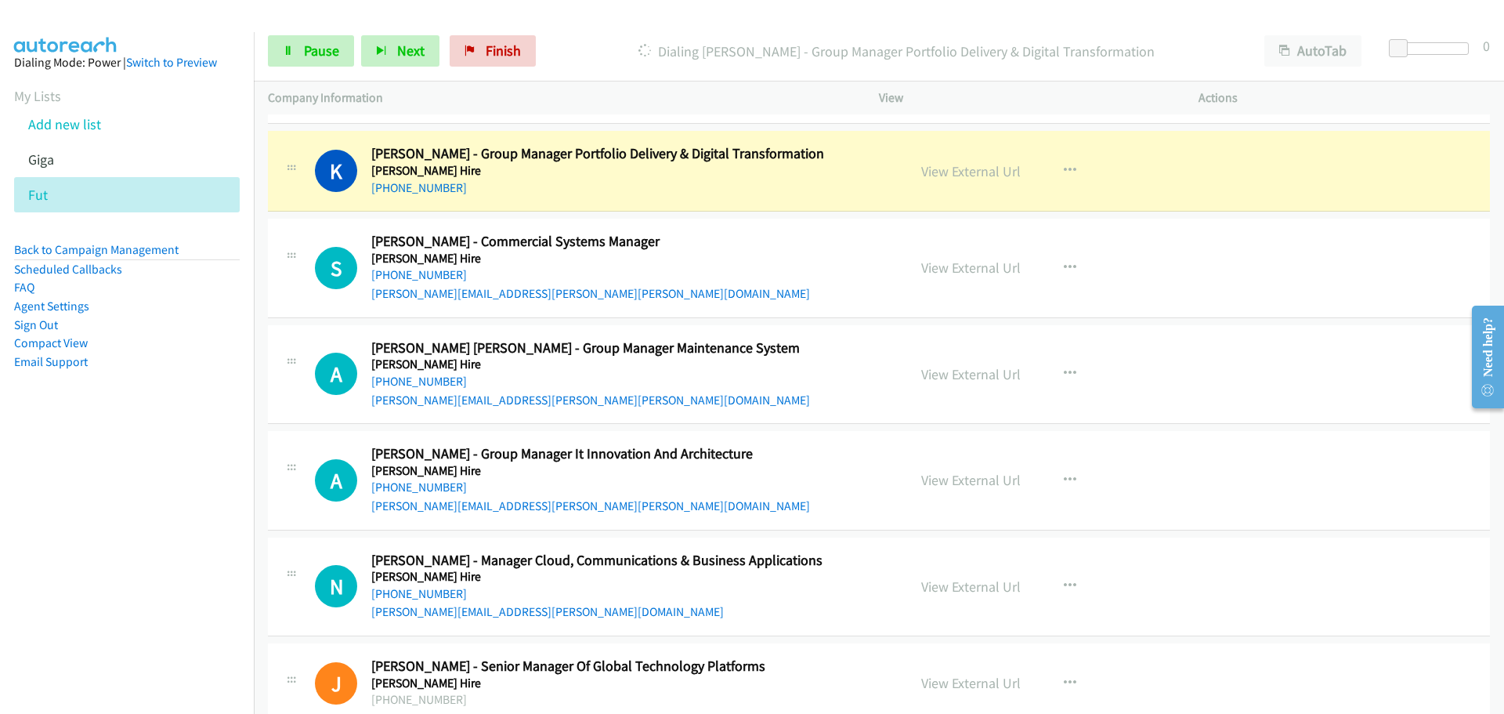
scroll to position [6739, 0]
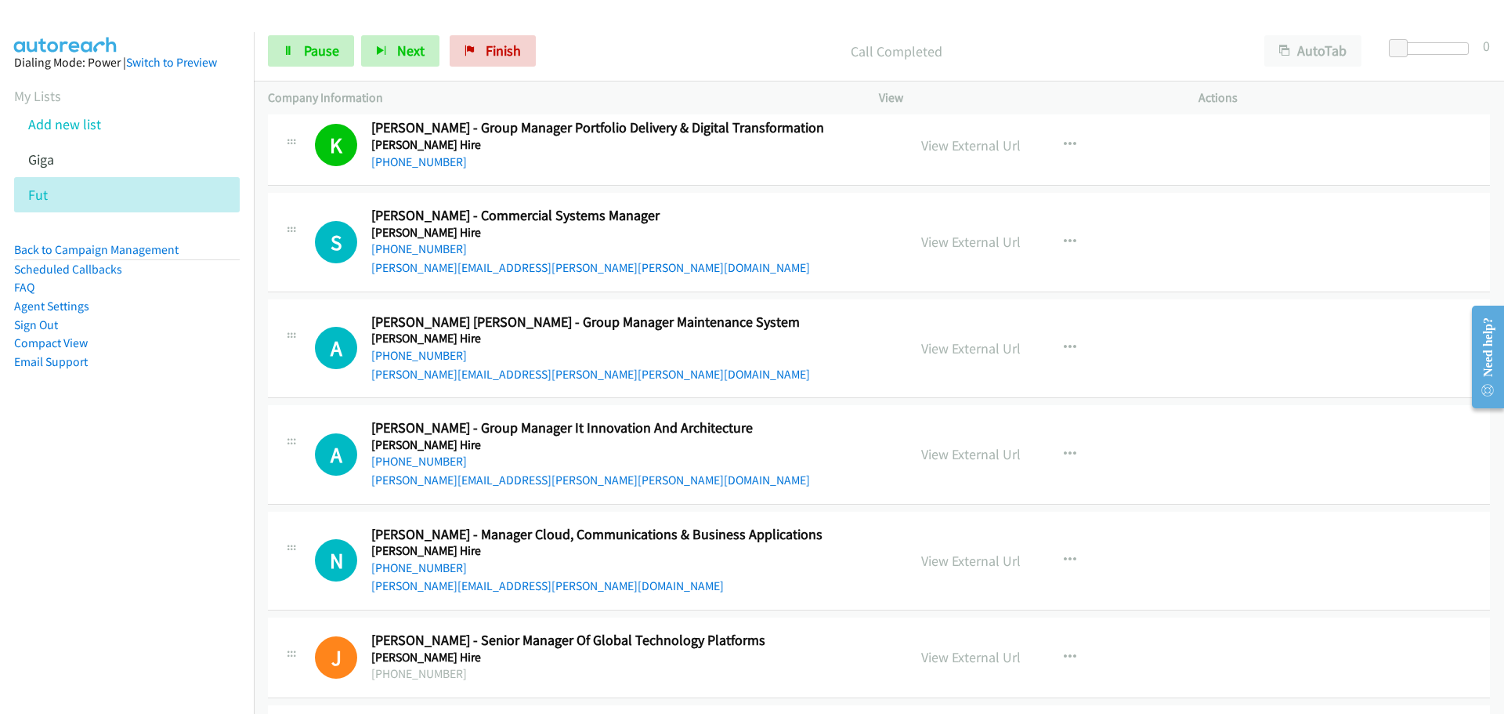
drag, startPoint x: 417, startPoint y: 244, endPoint x: 1193, endPoint y: 363, distance: 784.8
click at [417, 244] on link "+61 2 9701 3371" at bounding box center [419, 248] width 96 height 15
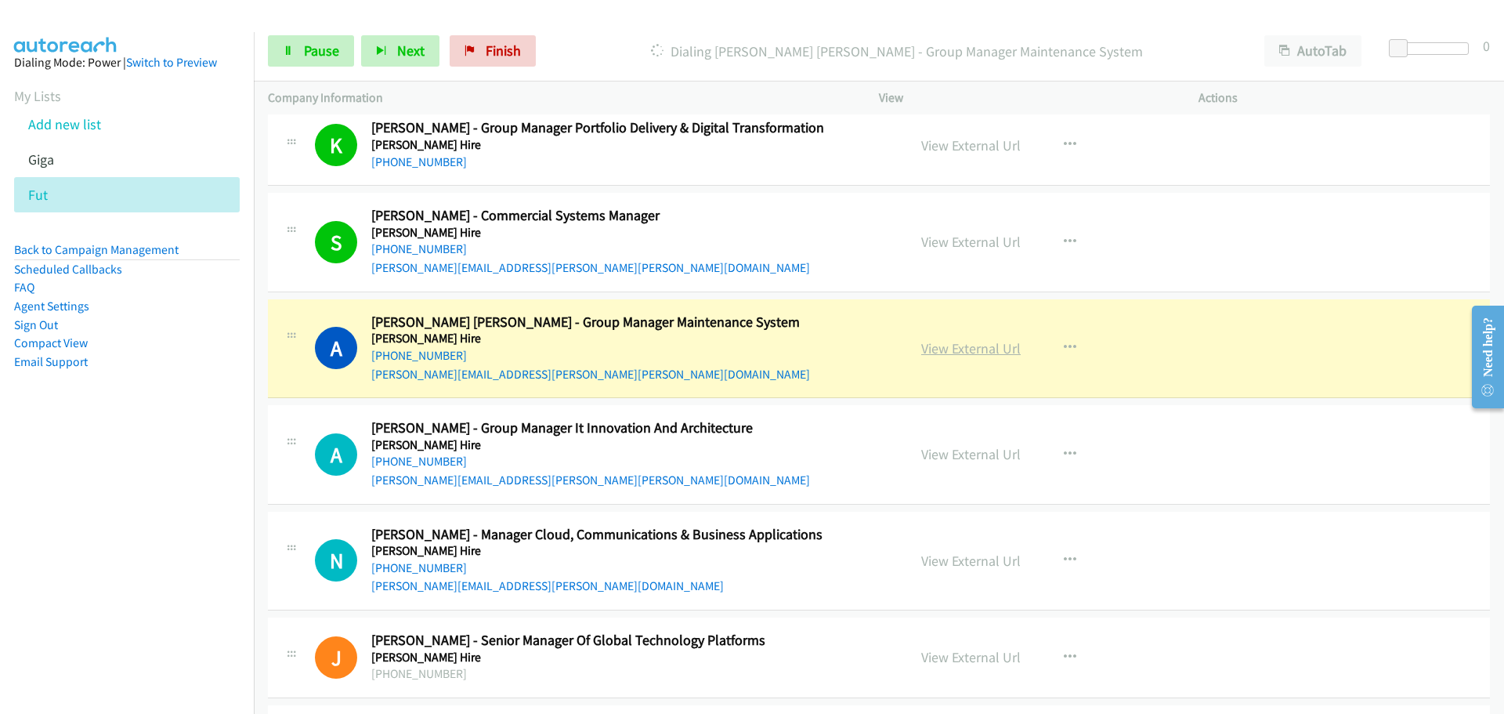
click at [969, 349] on link "View External Url" at bounding box center [971, 348] width 100 height 18
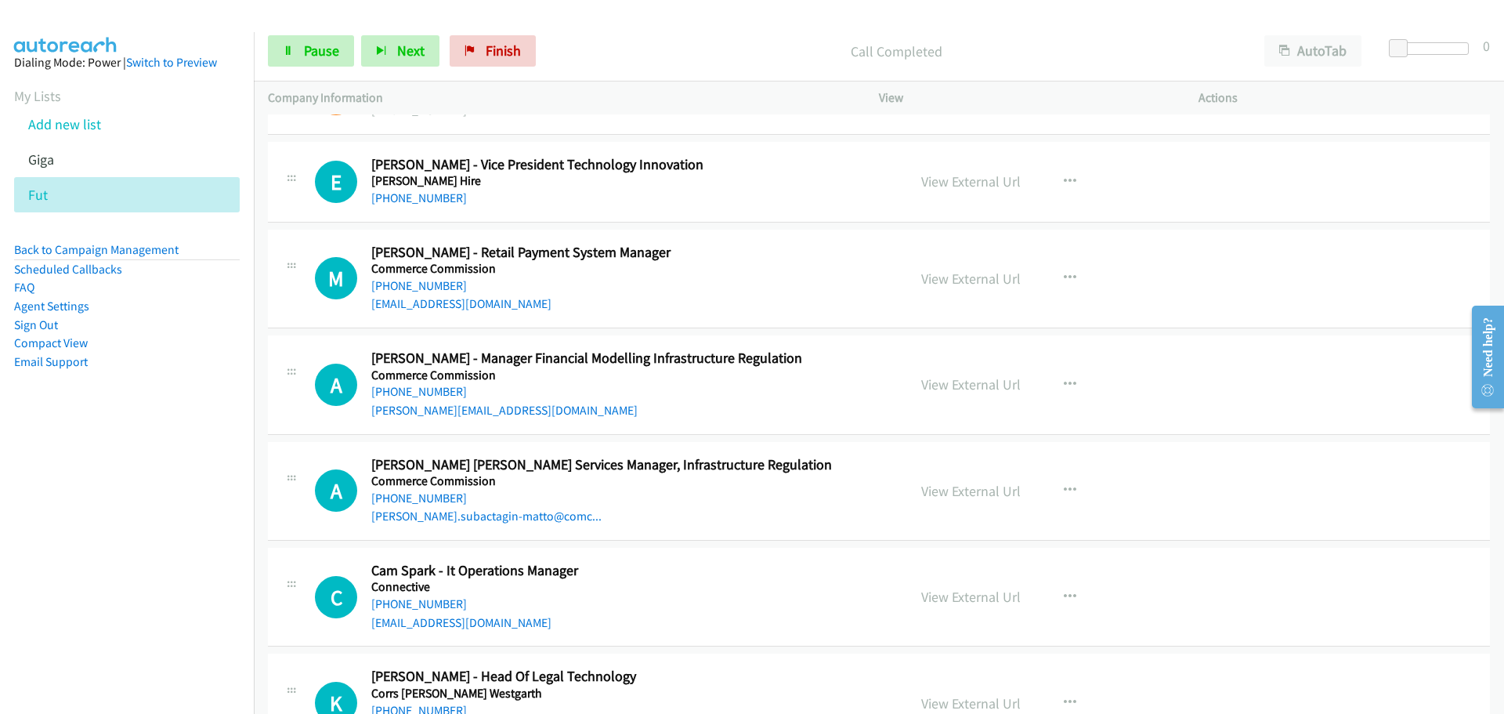
scroll to position [7287, 0]
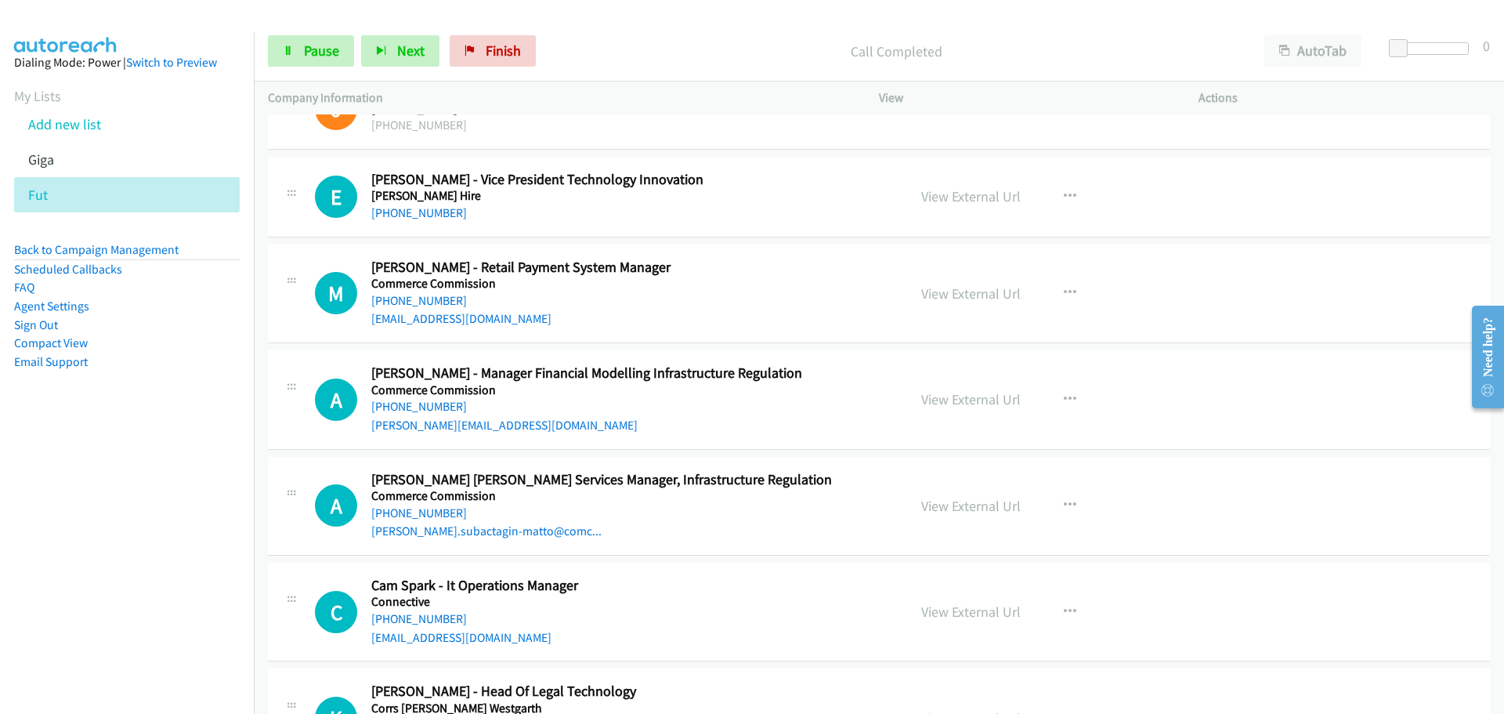
click at [420, 205] on div "+61 431 155 503" at bounding box center [629, 213] width 516 height 19
click at [414, 207] on link "+61 431 155 503" at bounding box center [419, 212] width 96 height 15
click at [436, 303] on link "+64 4 924 3820" at bounding box center [419, 300] width 96 height 15
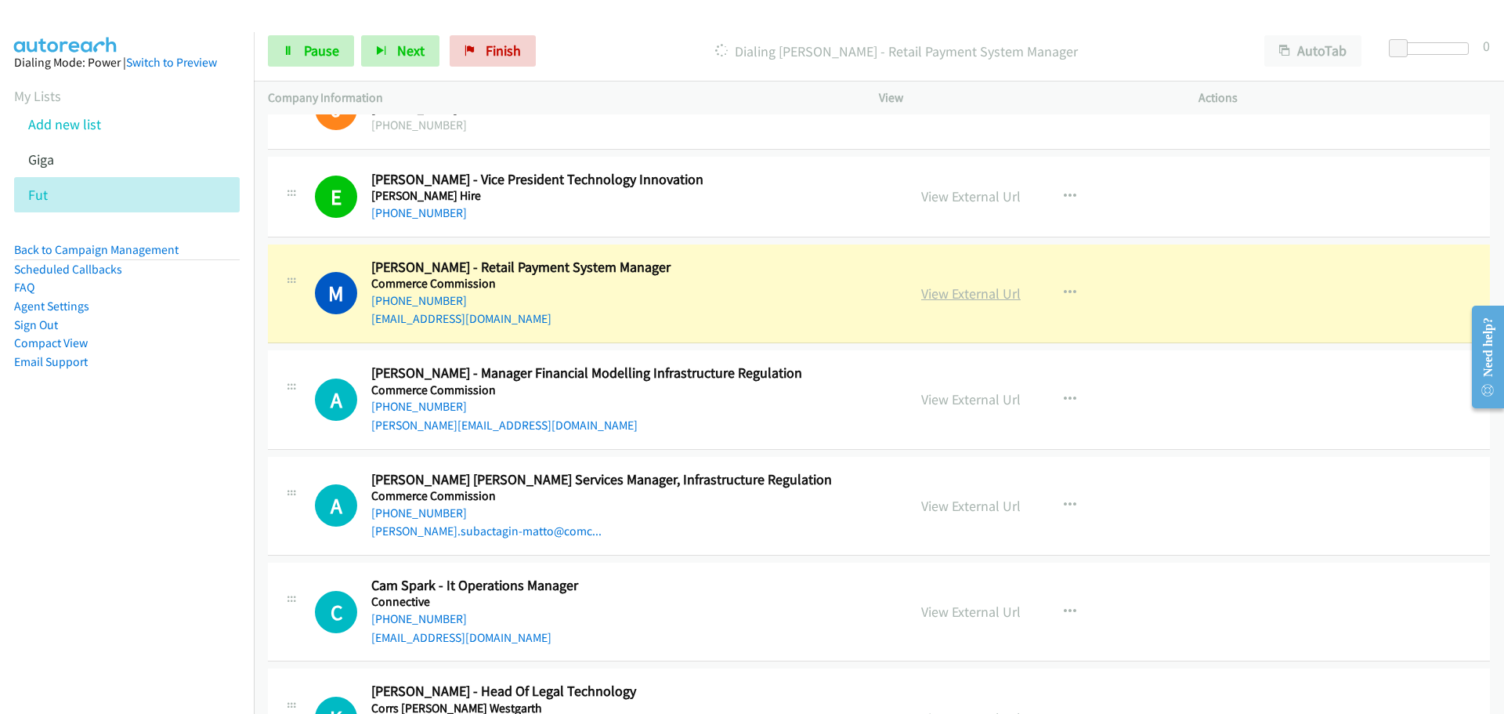
click at [979, 293] on link "View External Url" at bounding box center [971, 293] width 100 height 18
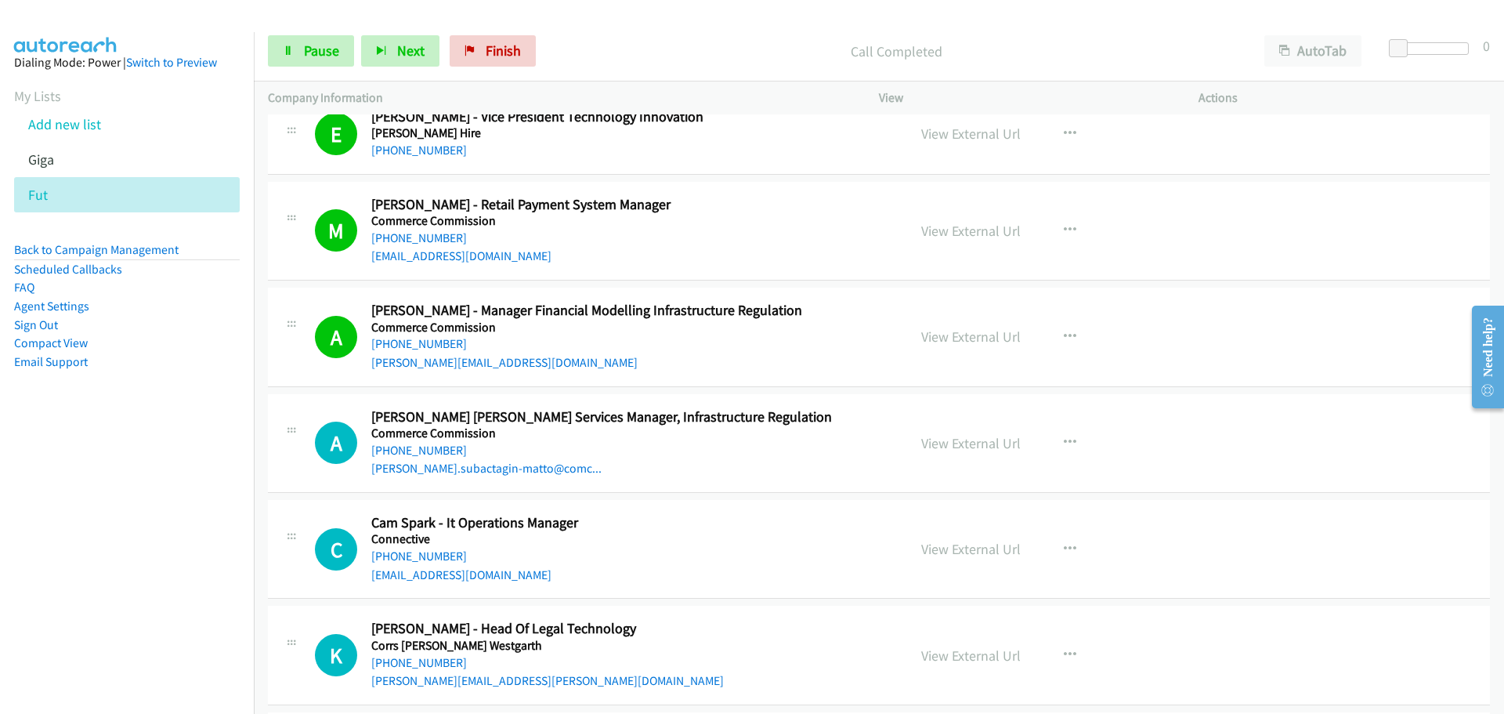
scroll to position [7522, 0]
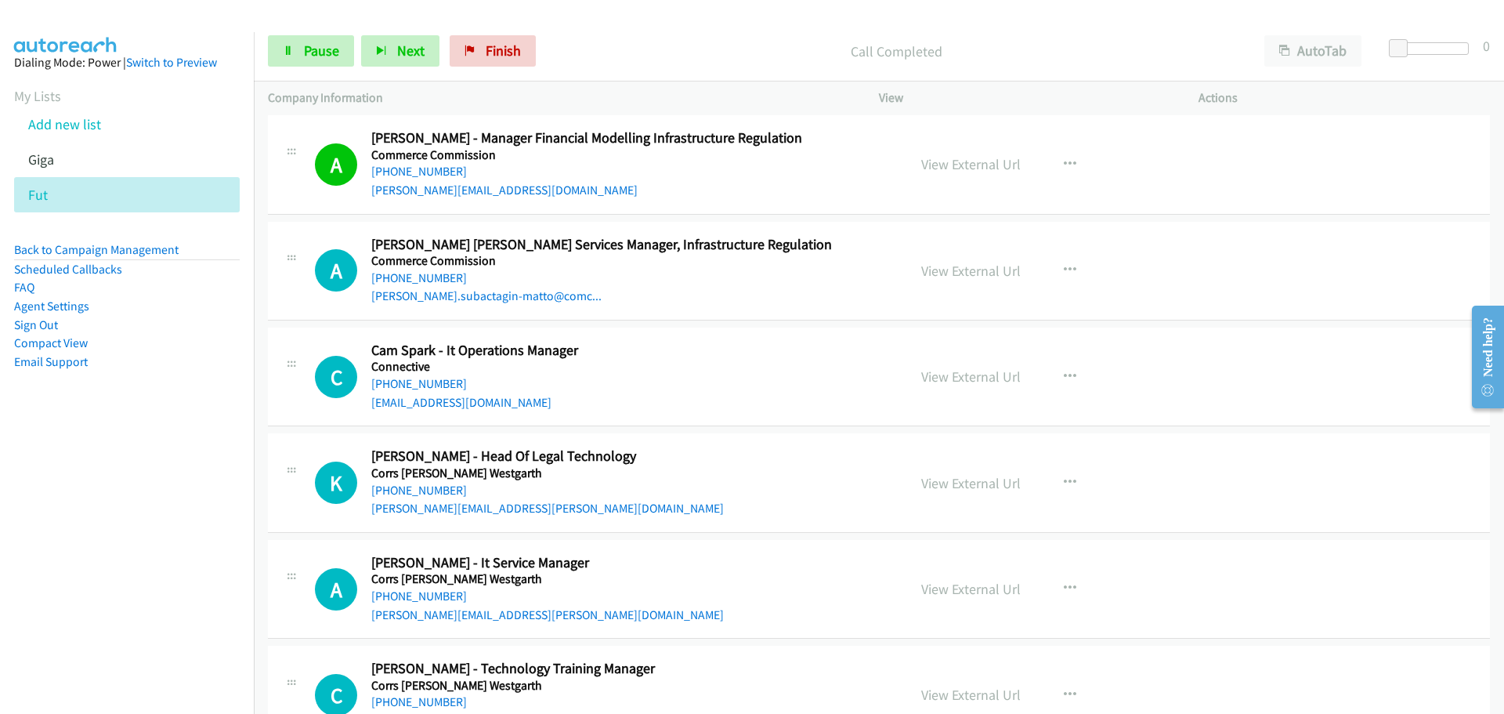
drag, startPoint x: 428, startPoint y: 279, endPoint x: 659, endPoint y: 284, distance: 231.2
click at [428, 279] on link "+64 27 620 8106" at bounding box center [419, 277] width 96 height 15
drag, startPoint x: 437, startPoint y: 383, endPoint x: 897, endPoint y: 438, distance: 463.2
drag, startPoint x: 420, startPoint y: 487, endPoint x: 1384, endPoint y: 559, distance: 966.5
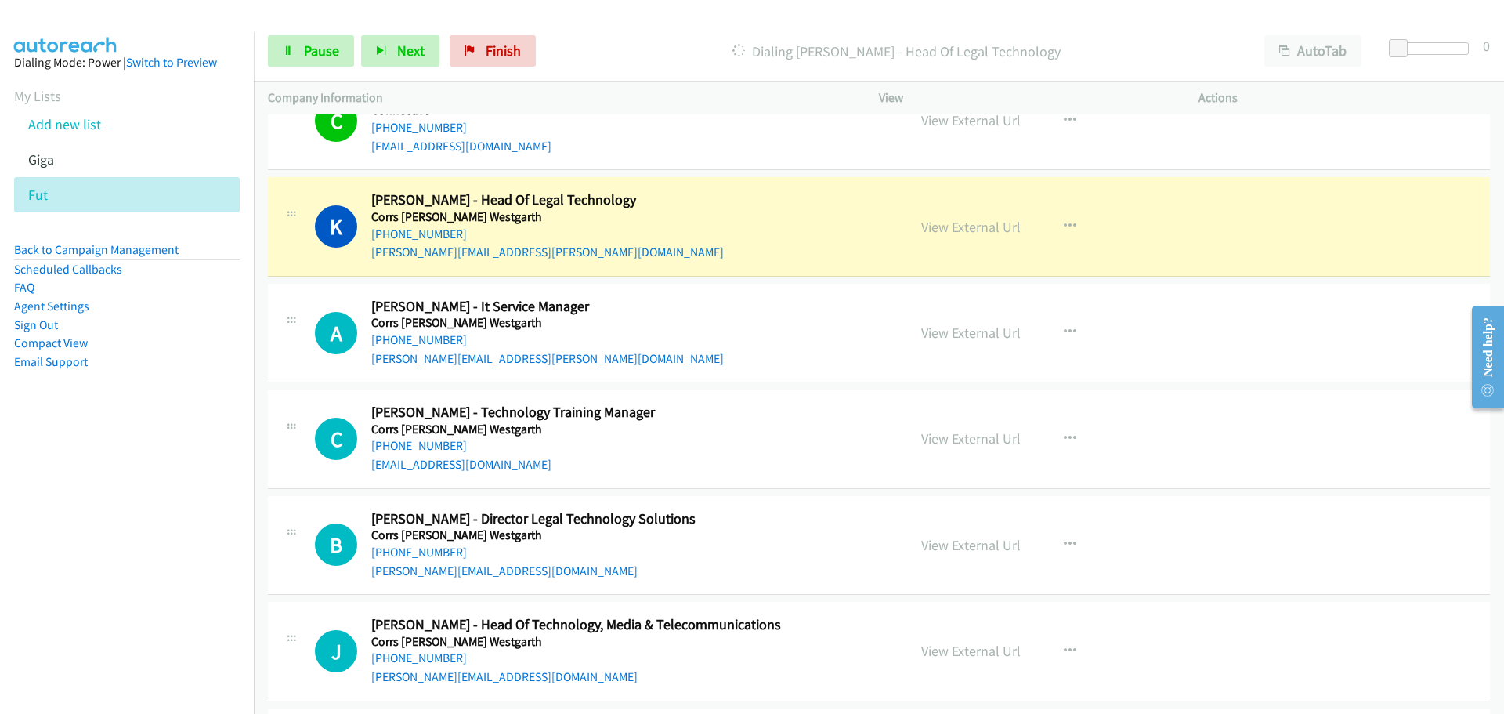
scroll to position [7836, 0]
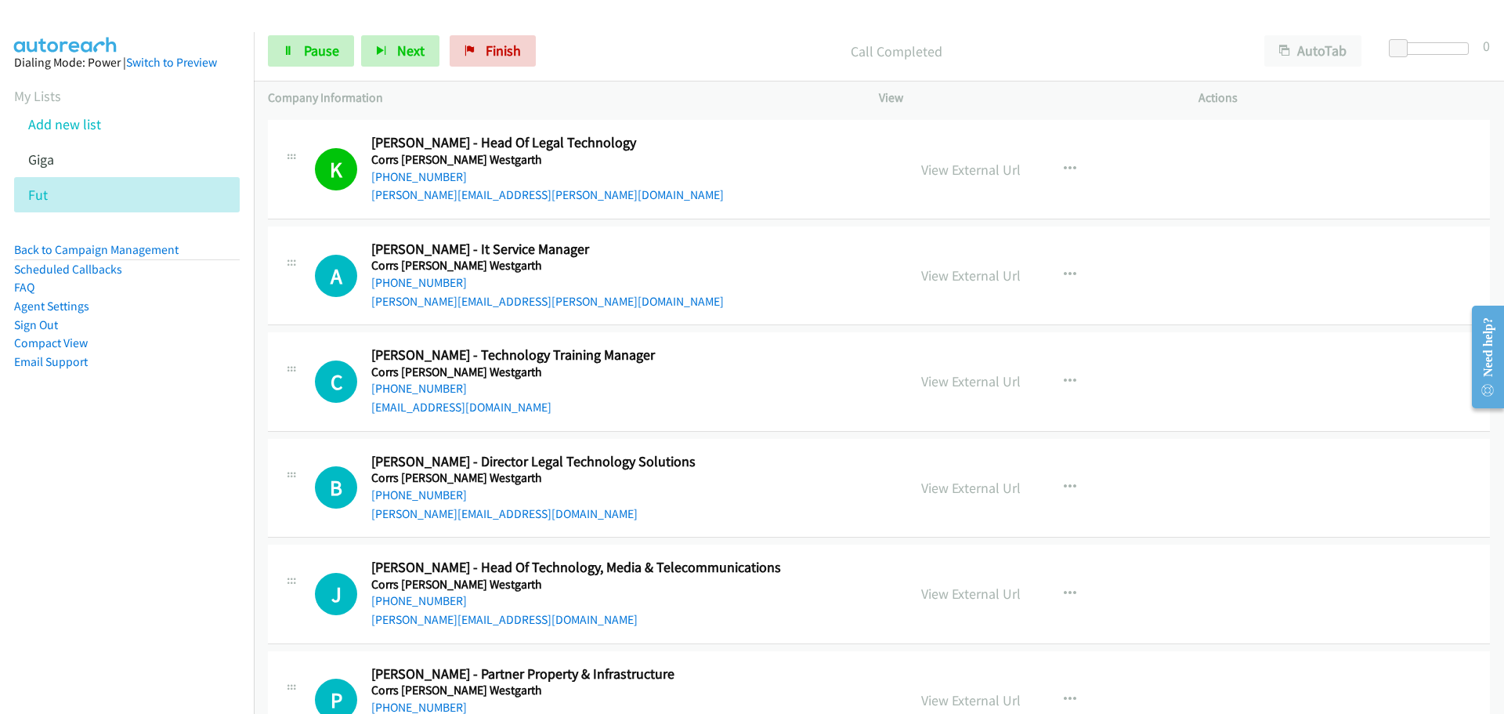
drag, startPoint x: 425, startPoint y: 278, endPoint x: 842, endPoint y: 317, distance: 418.7
click at [425, 278] on link "+61 438 021 881" at bounding box center [419, 282] width 96 height 15
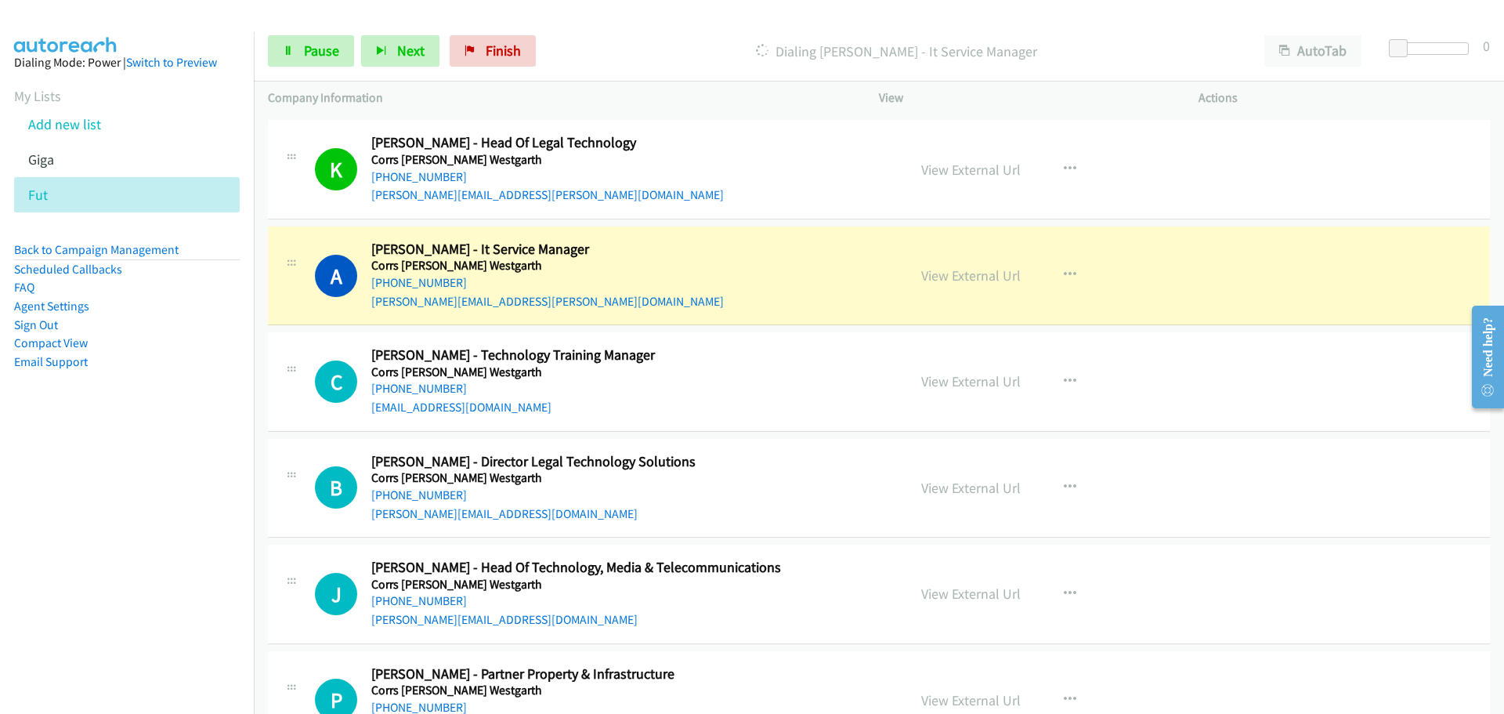
click at [99, 407] on aside "Dialing Mode: Power | Switch to Preview My Lists Add new list Giga Fut Back to …" at bounding box center [127, 237] width 254 height 410
click at [979, 274] on link "View External Url" at bounding box center [971, 275] width 100 height 18
